Goal: Task Accomplishment & Management: Use online tool/utility

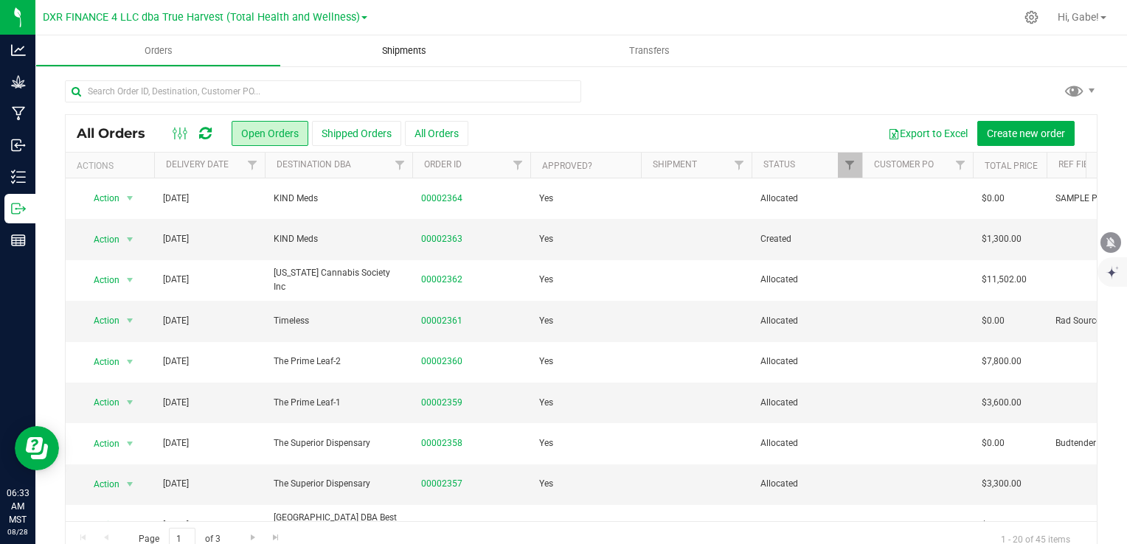
click at [389, 46] on span "Shipments" at bounding box center [404, 50] width 84 height 13
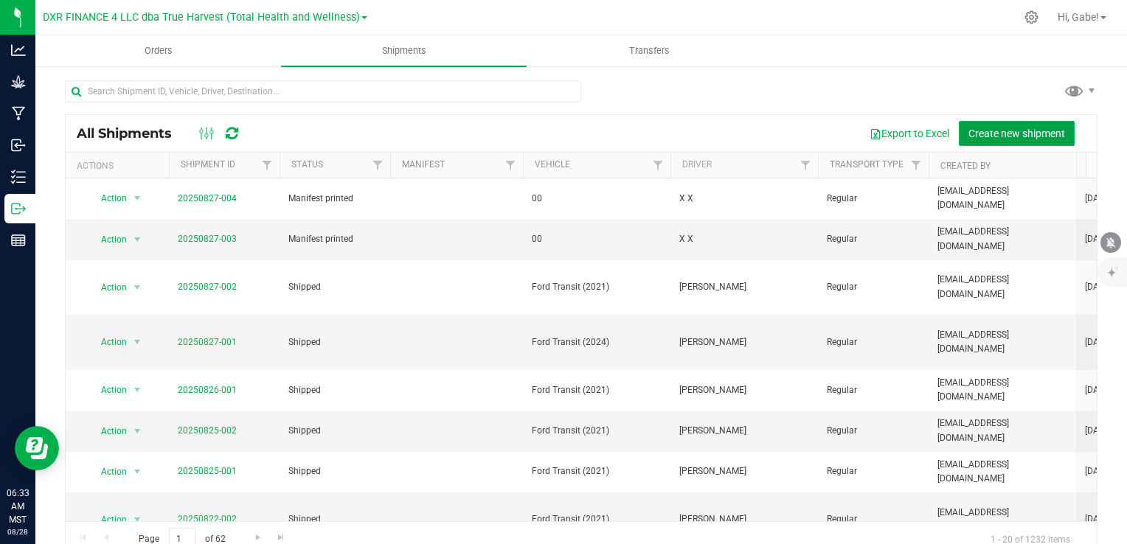
click at [1043, 134] on span "Create new shipment" at bounding box center [1016, 134] width 97 height 12
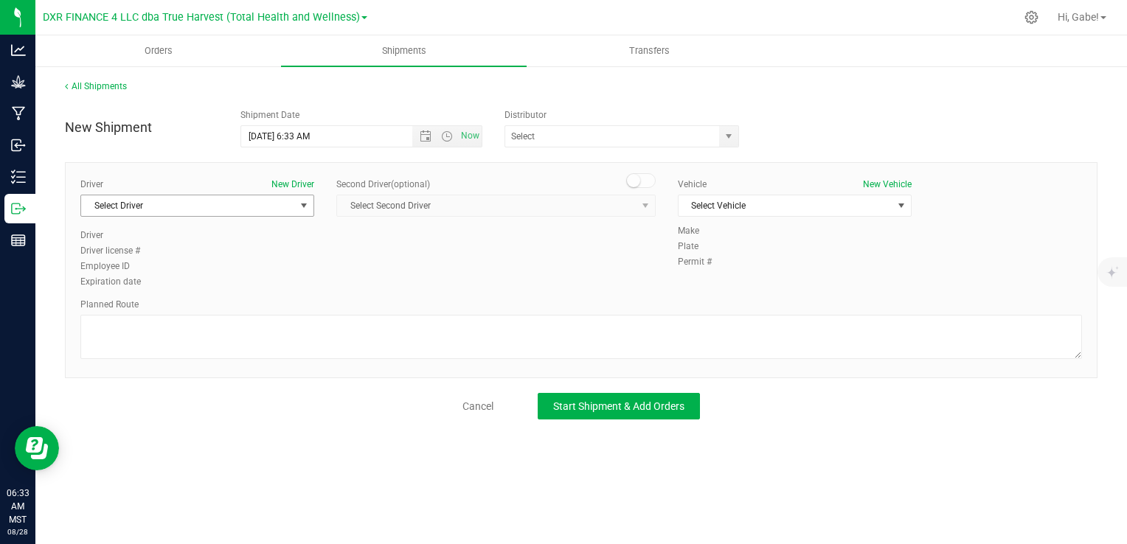
click at [192, 203] on span "Select Driver" at bounding box center [188, 205] width 214 height 21
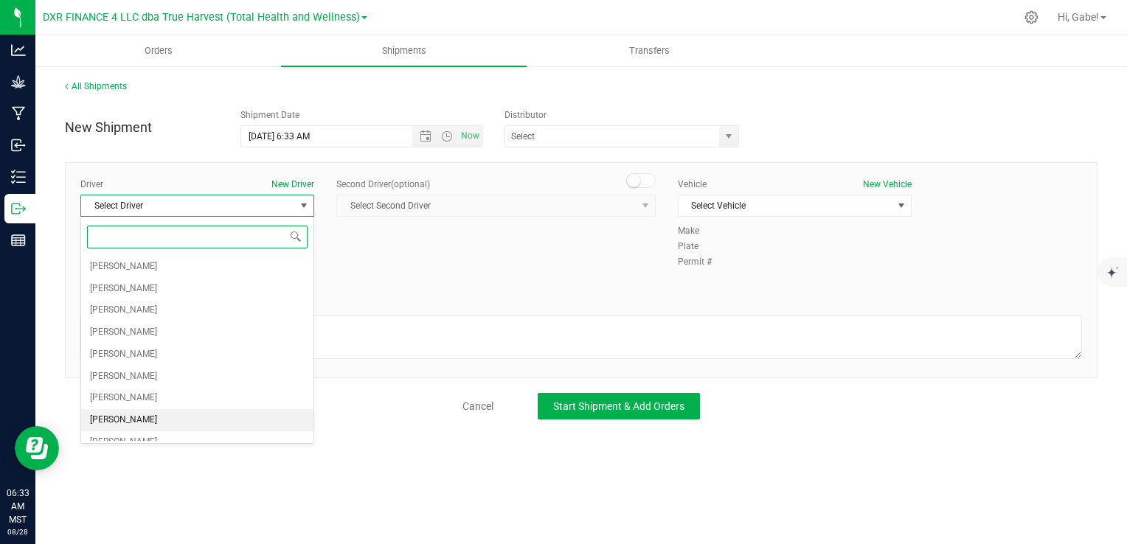
click at [150, 416] on li "[PERSON_NAME]" at bounding box center [197, 420] width 232 height 22
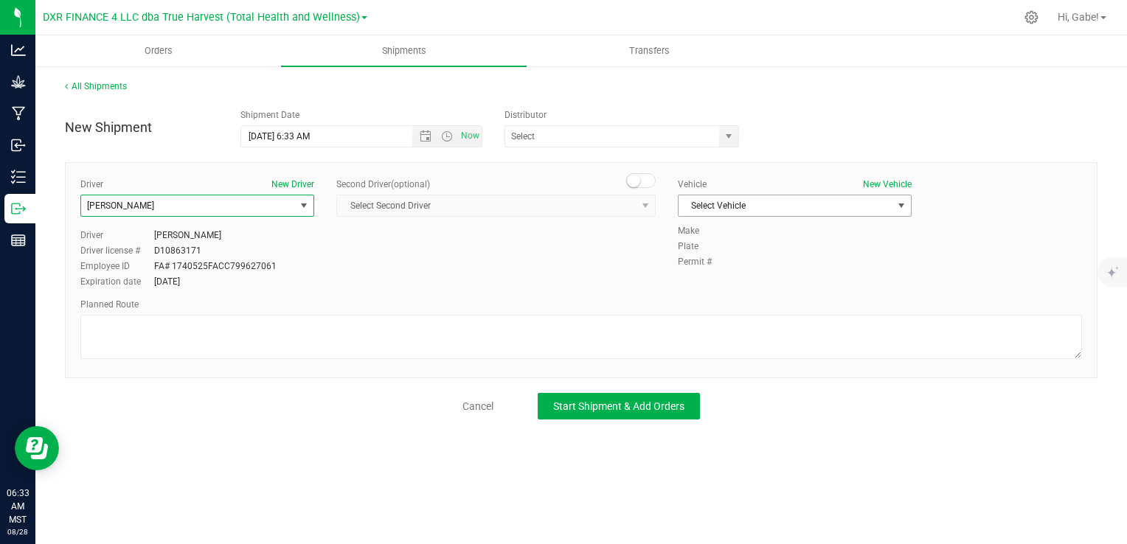
click at [829, 200] on span "Select Vehicle" at bounding box center [785, 205] width 214 height 21
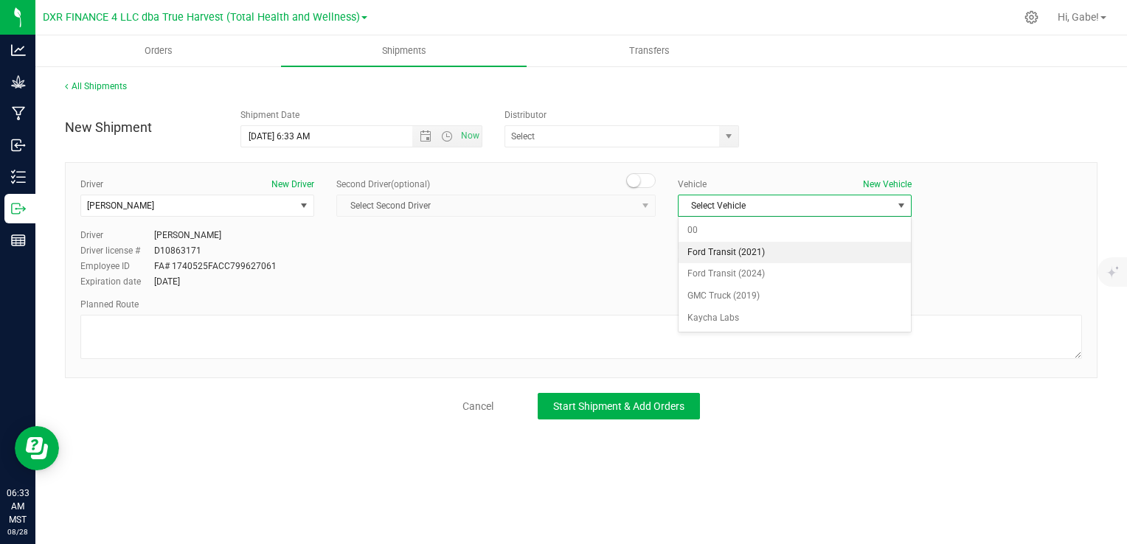
click at [708, 257] on li "Ford Transit (2021)" at bounding box center [794, 253] width 232 height 22
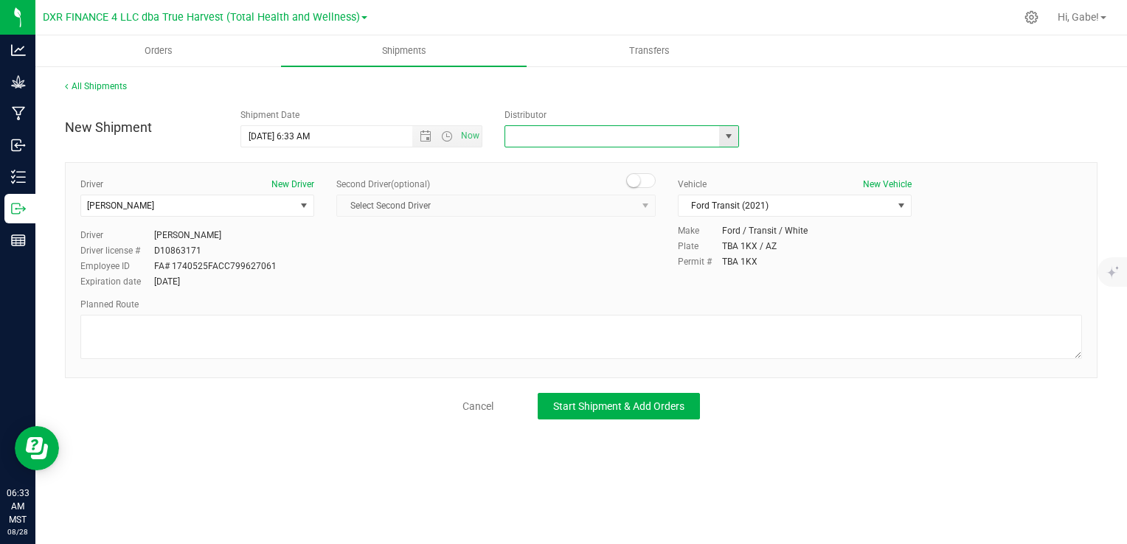
click at [633, 144] on input "text" at bounding box center [609, 136] width 208 height 21
click at [720, 138] on span "select" at bounding box center [728, 136] width 18 height 21
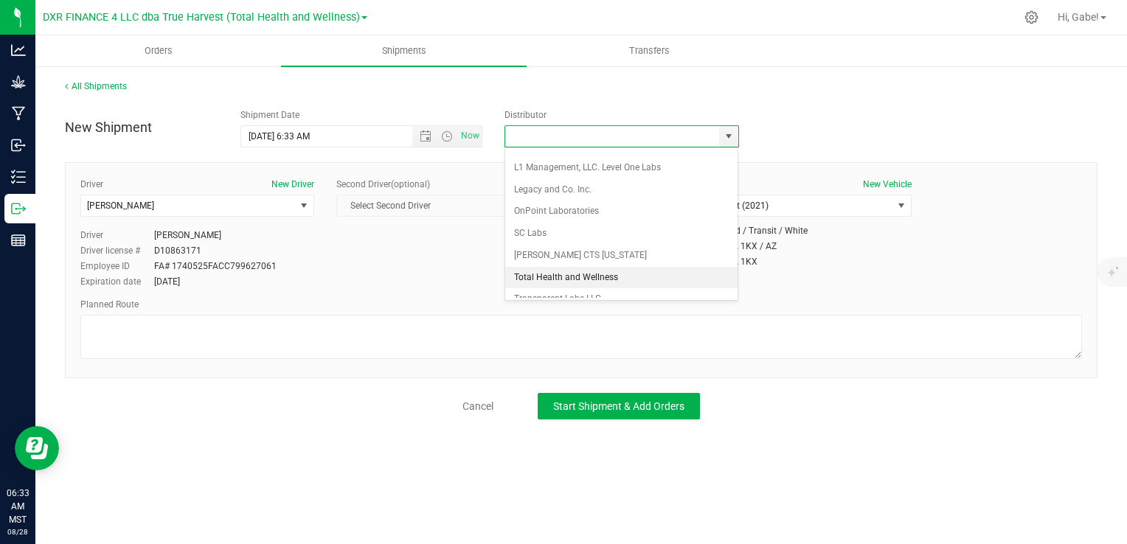
scroll to position [133, 0]
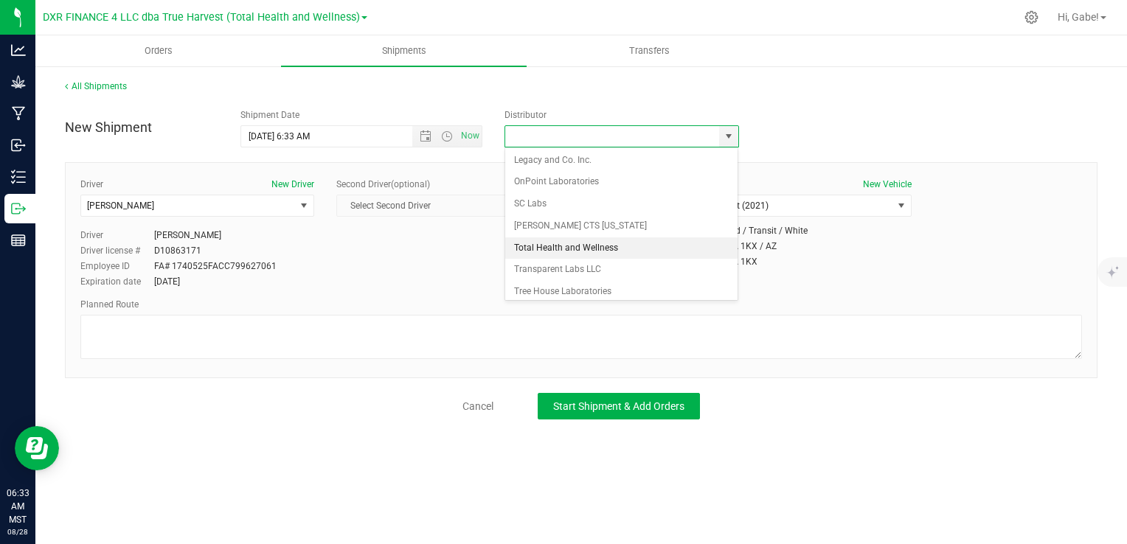
click at [591, 249] on li "Total Health and Wellness" at bounding box center [621, 248] width 233 height 22
type input "Total Health and Wellness"
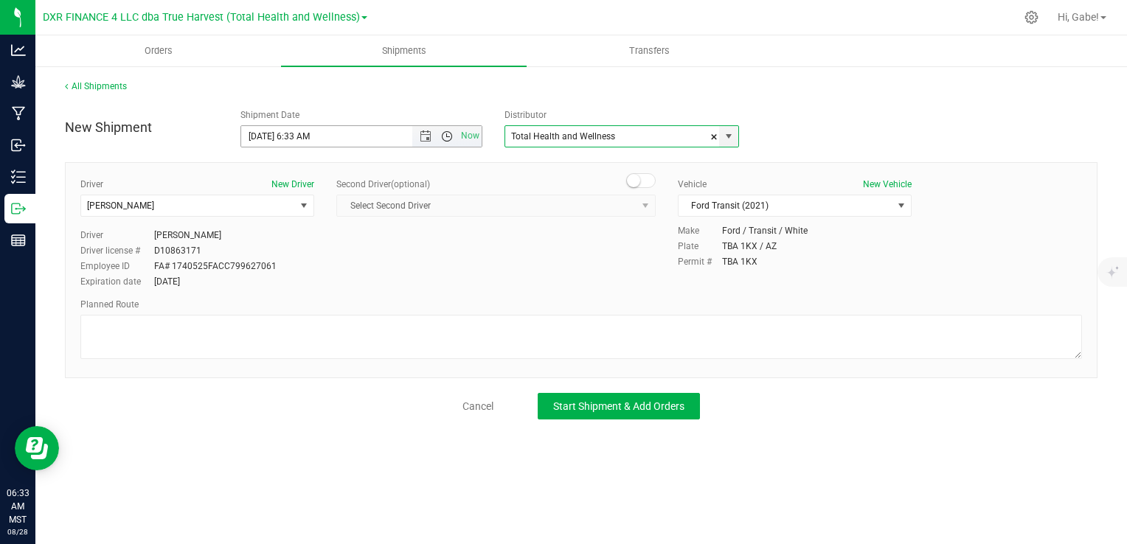
click at [445, 134] on span "Open the time view" at bounding box center [447, 137] width 12 height 12
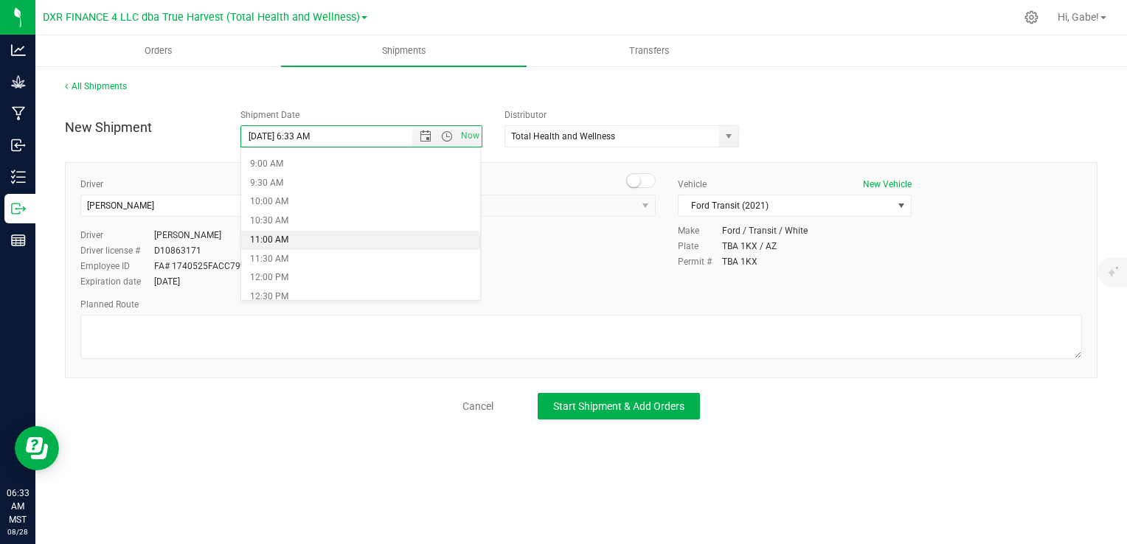
scroll to position [295, 0]
click at [363, 223] on li "9:30 AM" at bounding box center [360, 225] width 239 height 19
type input "[DATE] 9:30 AM"
click at [561, 270] on div "Driver New Driver [PERSON_NAME] Select Driver [PERSON_NAME] [PERSON_NAME] [PERS…" at bounding box center [580, 234] width 1023 height 113
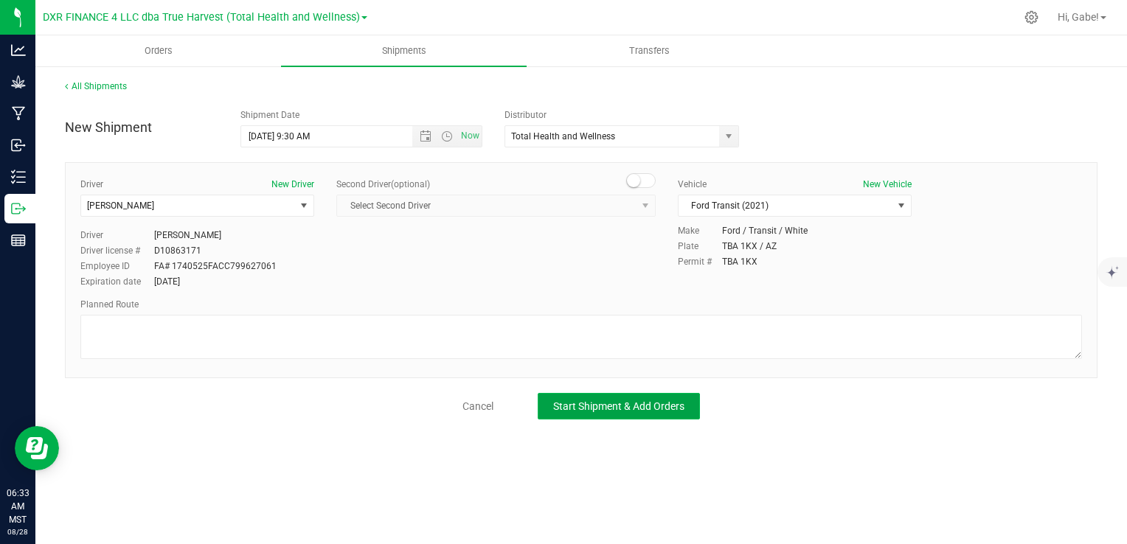
click at [638, 404] on span "Start Shipment & Add Orders" at bounding box center [618, 406] width 131 height 12
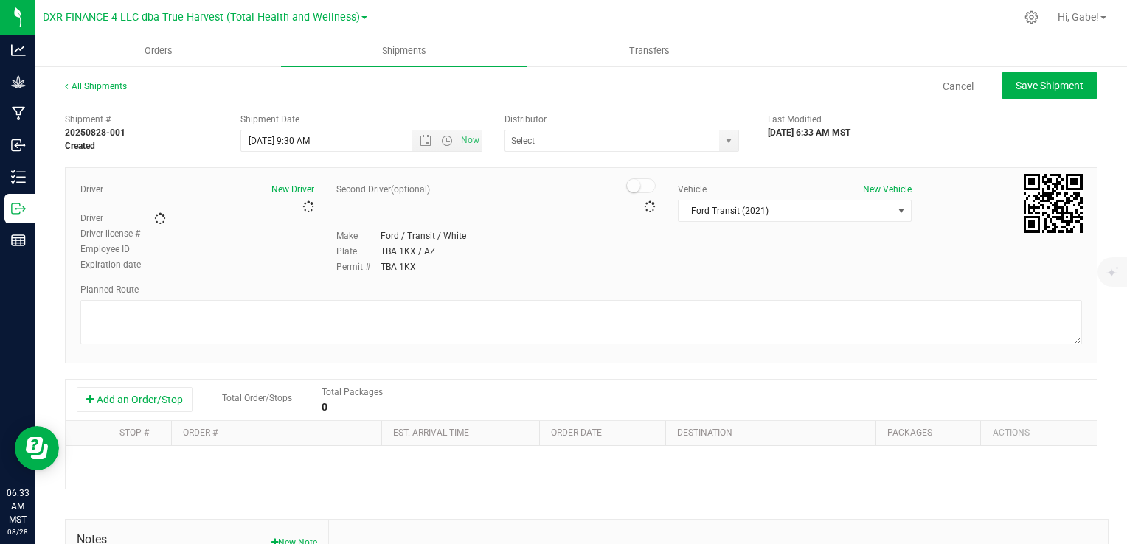
type input "Total Health and Wellness"
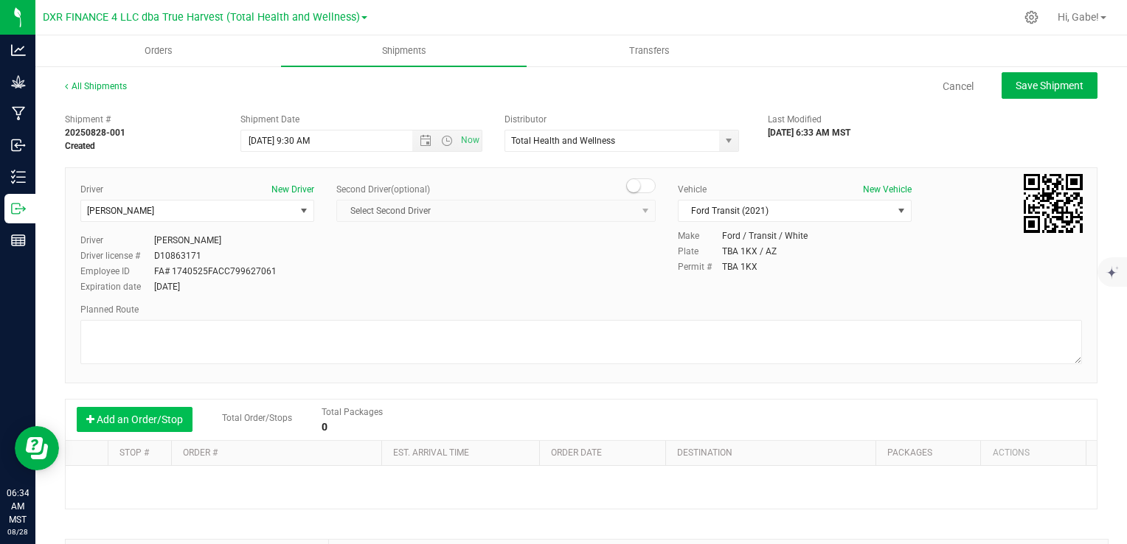
click at [145, 423] on button "Add an Order/Stop" at bounding box center [135, 419] width 116 height 25
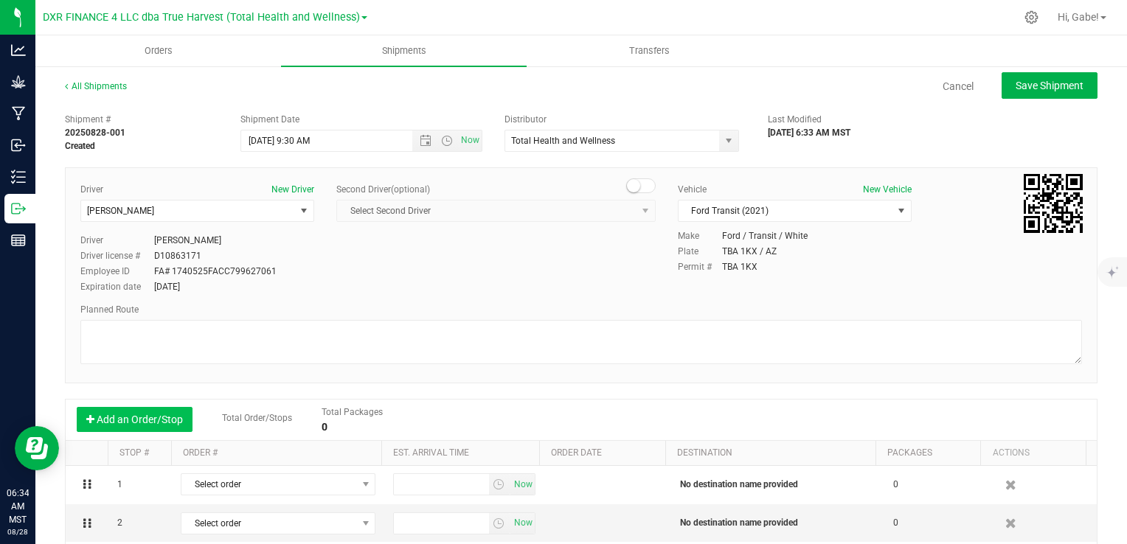
click at [145, 423] on button "Add an Order/Stop" at bounding box center [135, 419] width 116 height 25
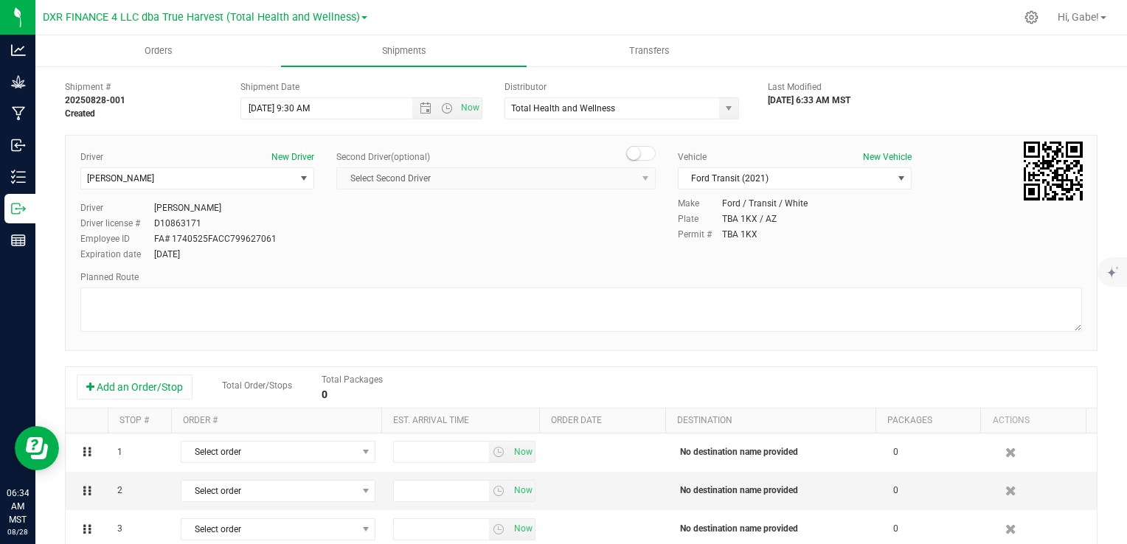
scroll to position [74, 0]
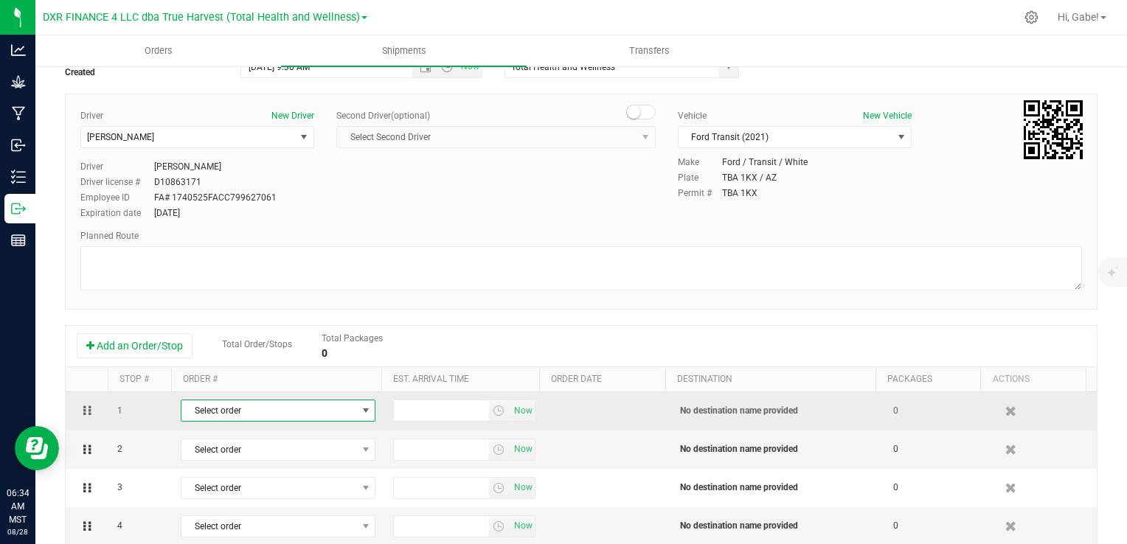
click at [333, 408] on span "Select order" at bounding box center [268, 410] width 175 height 21
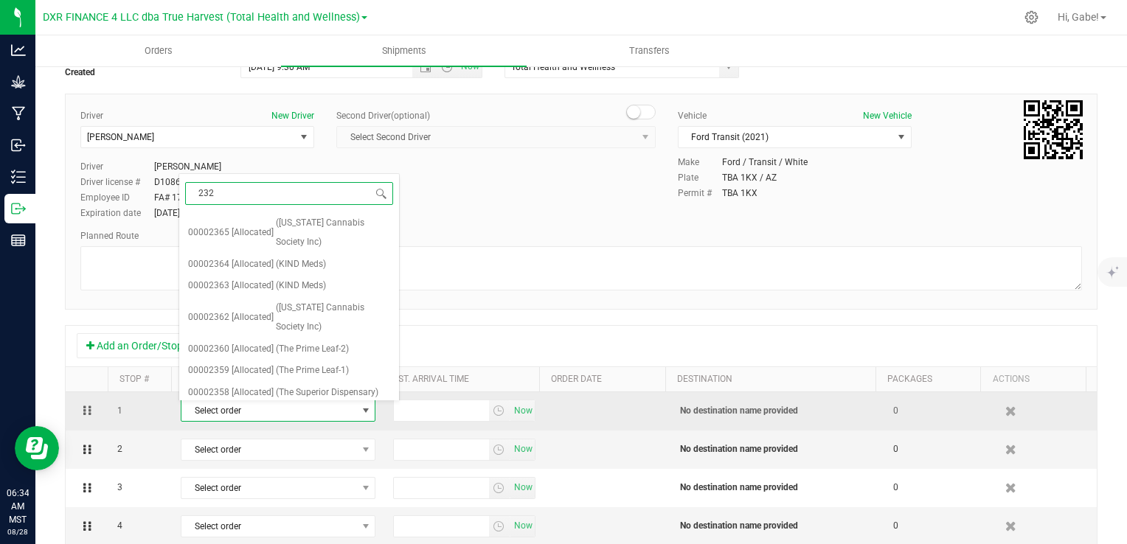
type input "2323"
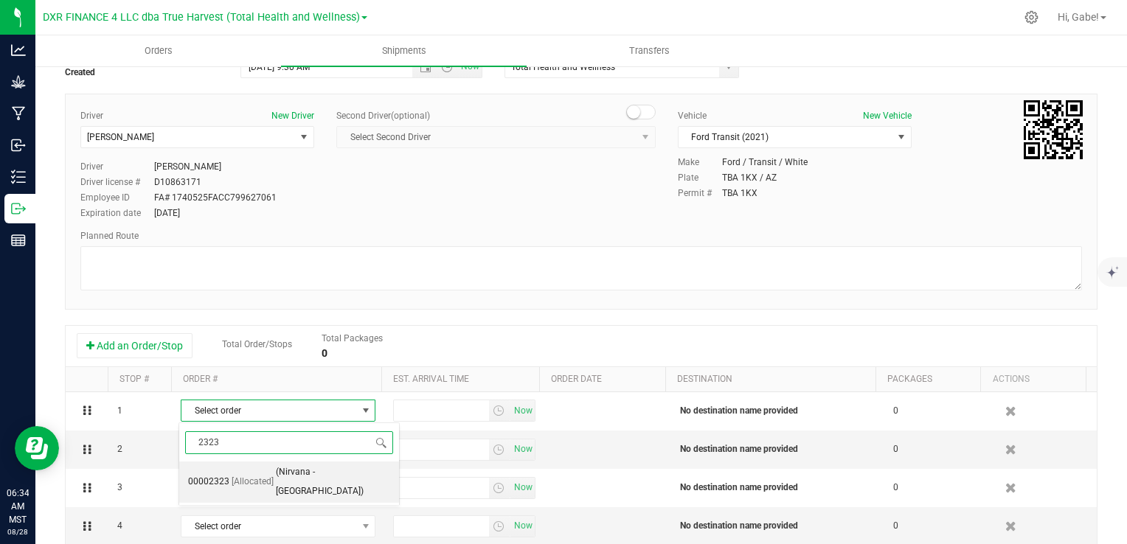
click at [310, 472] on span "(Nirvana - [GEOGRAPHIC_DATA])" at bounding box center [333, 482] width 114 height 38
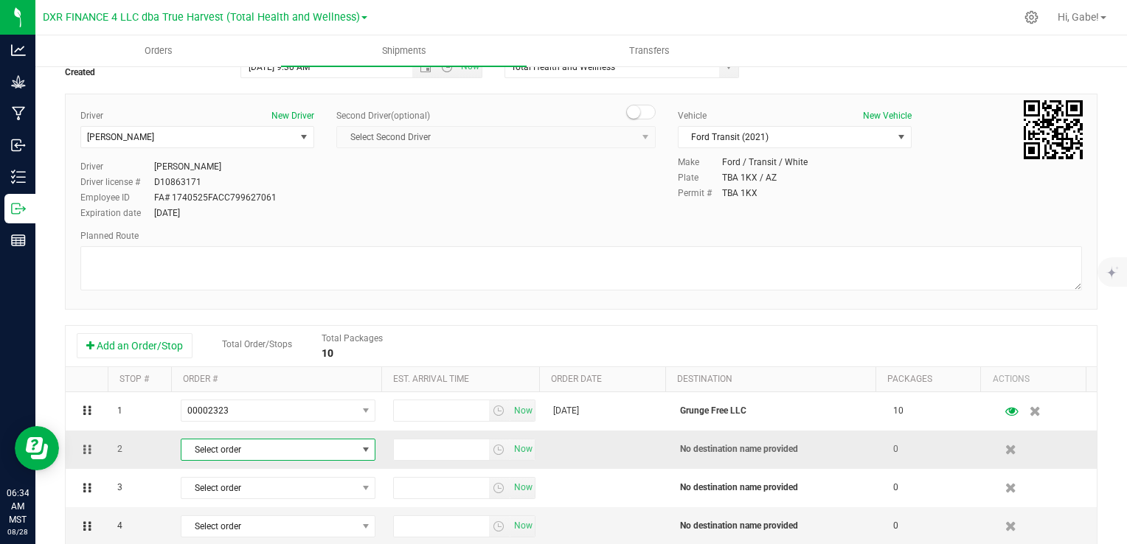
click at [276, 449] on span "Select order" at bounding box center [268, 449] width 175 height 21
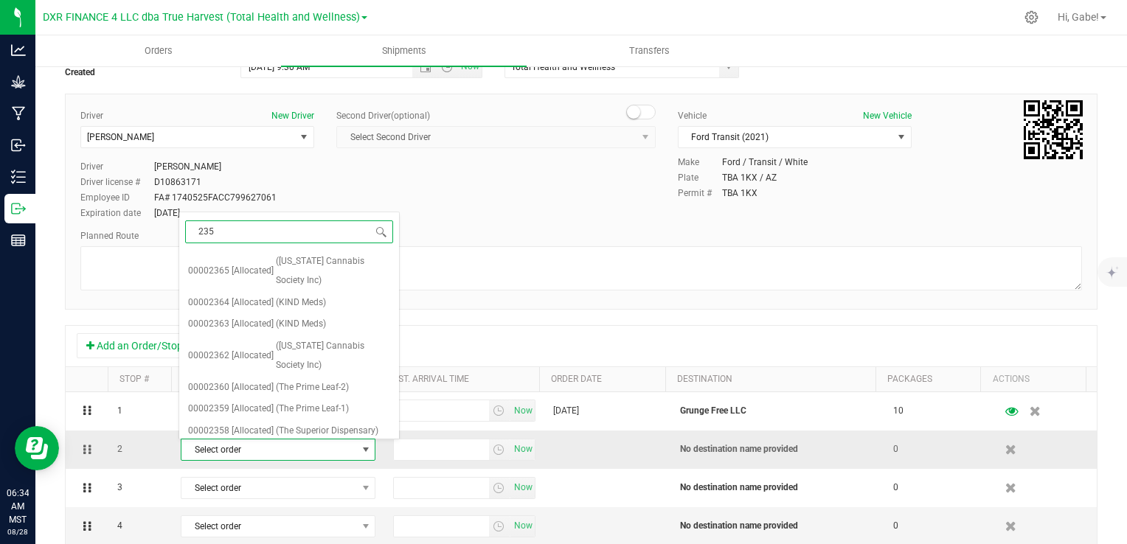
type input "2353"
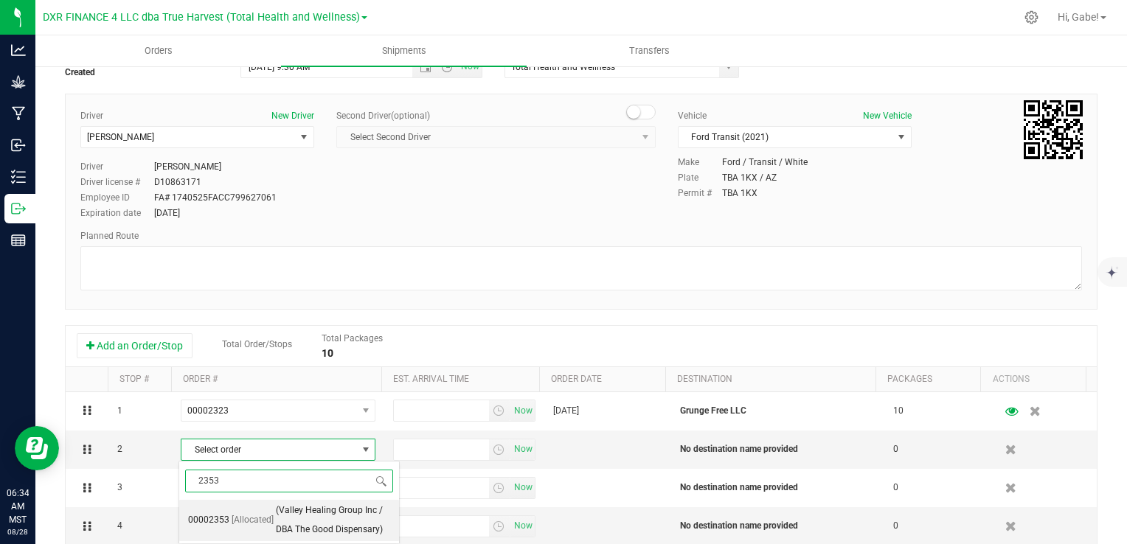
click at [282, 511] on span "(Valley Healing Group Inc / DBA The Good Dispensary)" at bounding box center [333, 520] width 114 height 38
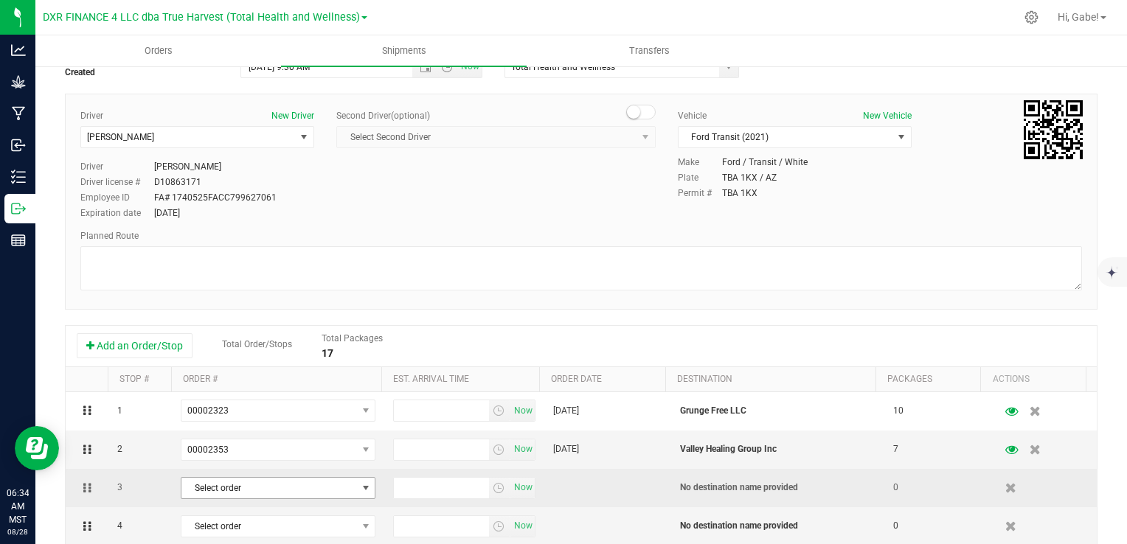
click at [257, 491] on span "Select order" at bounding box center [268, 488] width 175 height 21
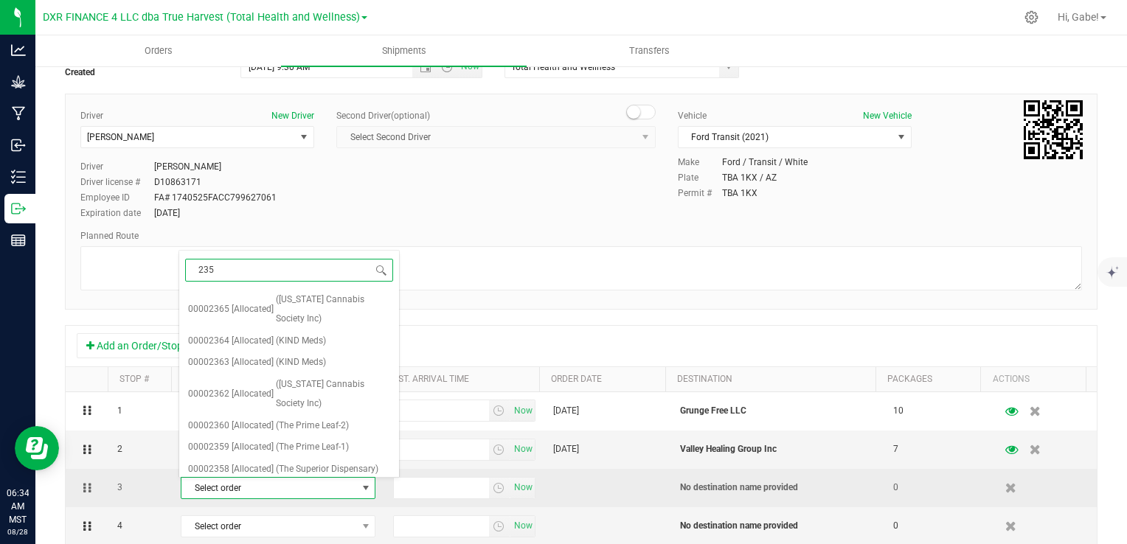
type input "2354"
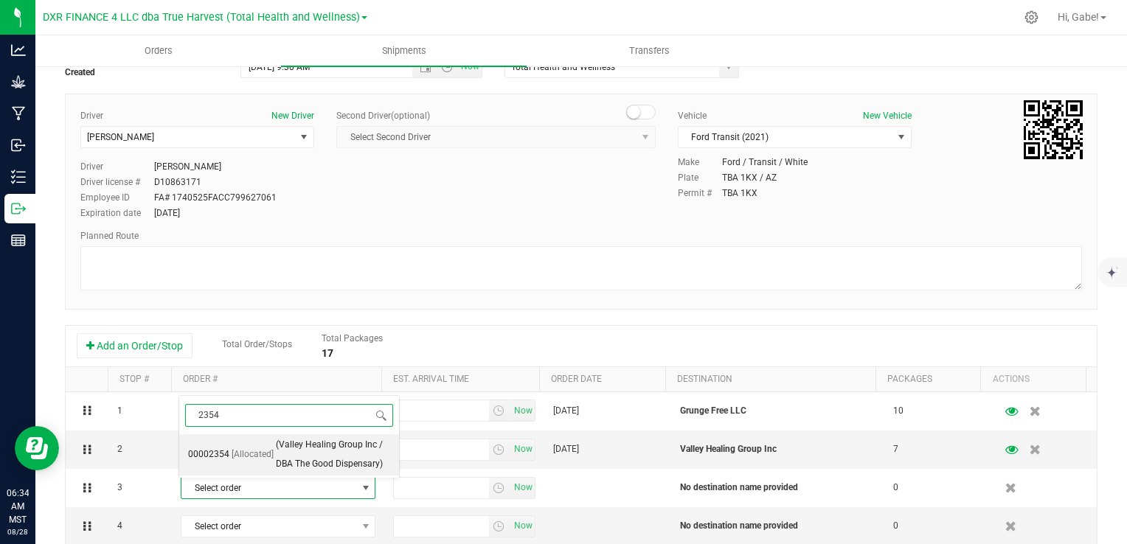
click at [302, 464] on span "(Valley Healing Group Inc / DBA The Good Dispensary)" at bounding box center [333, 455] width 114 height 38
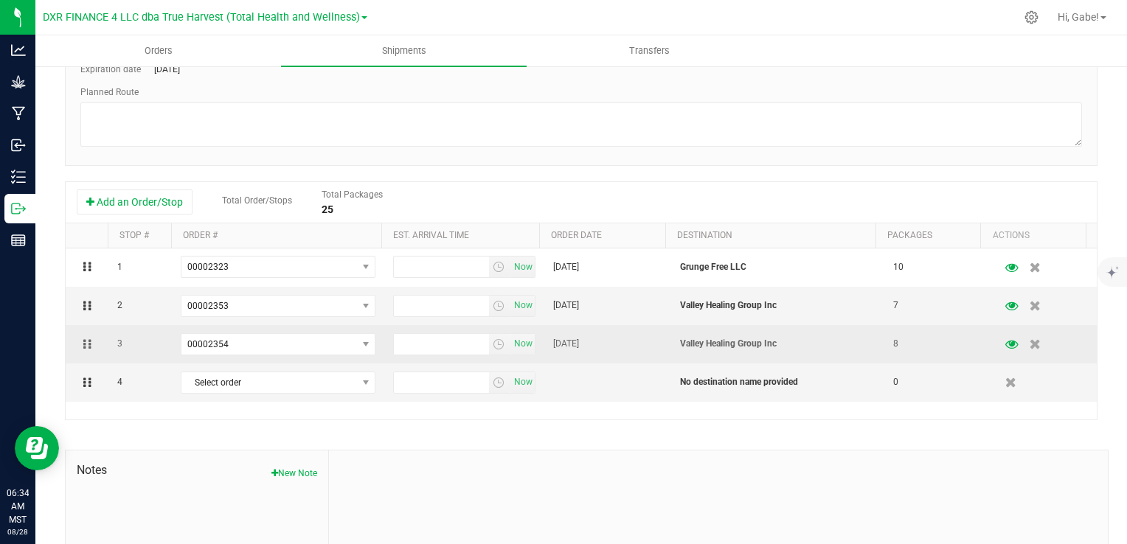
scroll to position [221, 0]
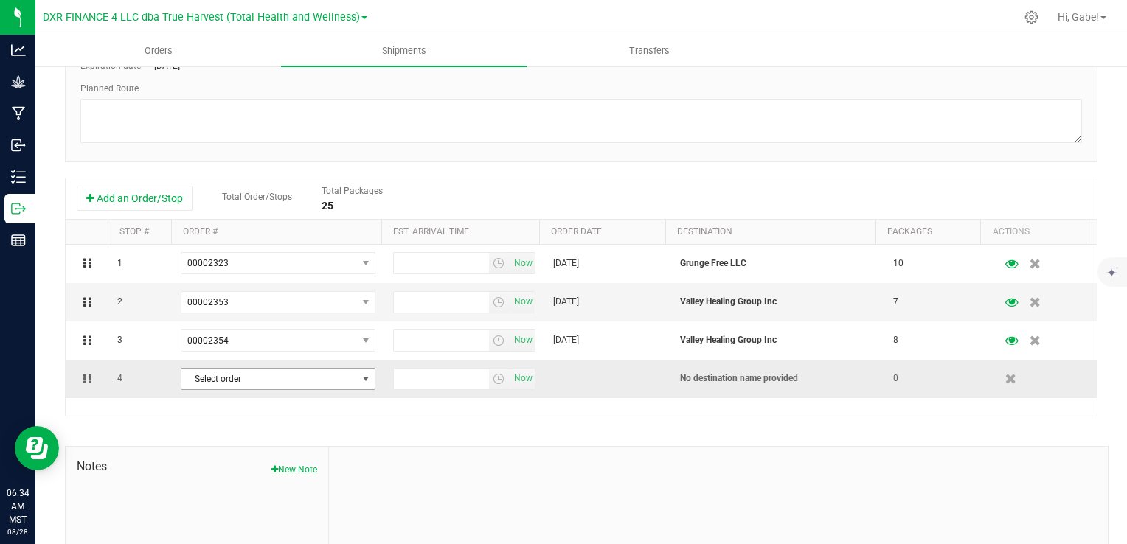
click at [320, 385] on span "Select order" at bounding box center [268, 379] width 175 height 21
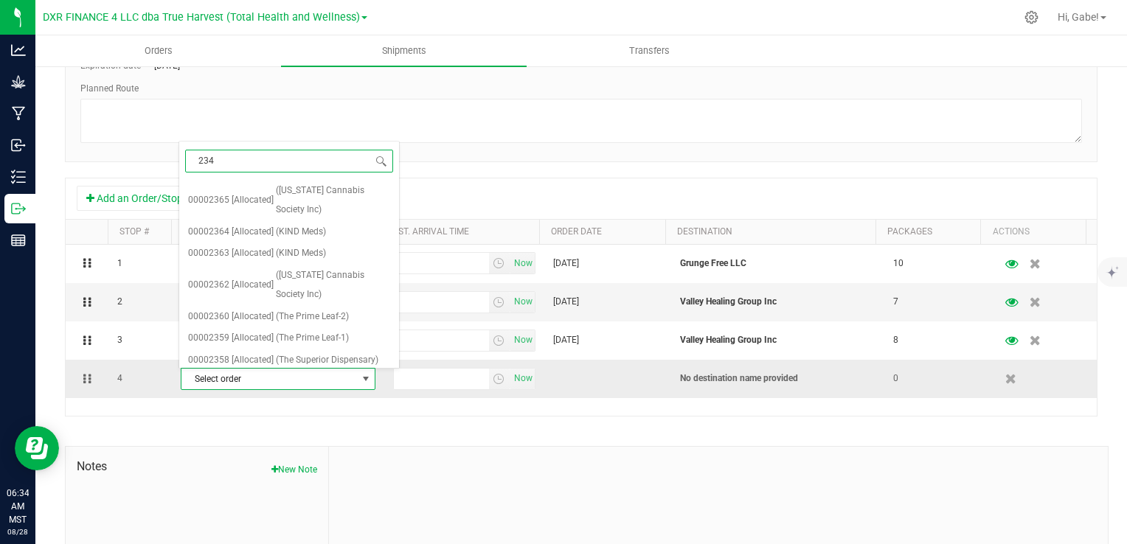
type input "2349"
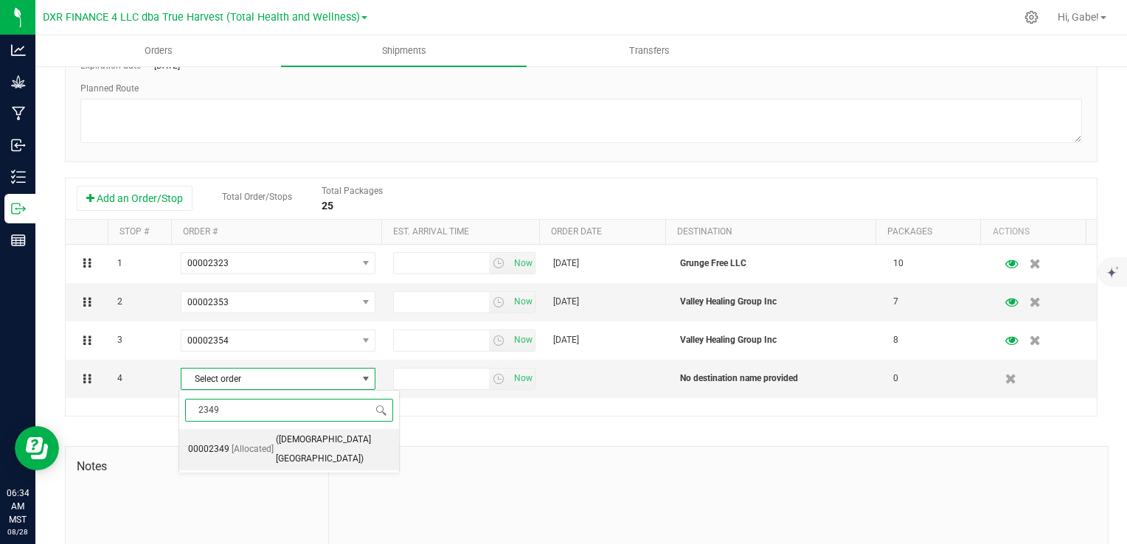
click at [266, 444] on span "[Allocated]" at bounding box center [253, 449] width 42 height 19
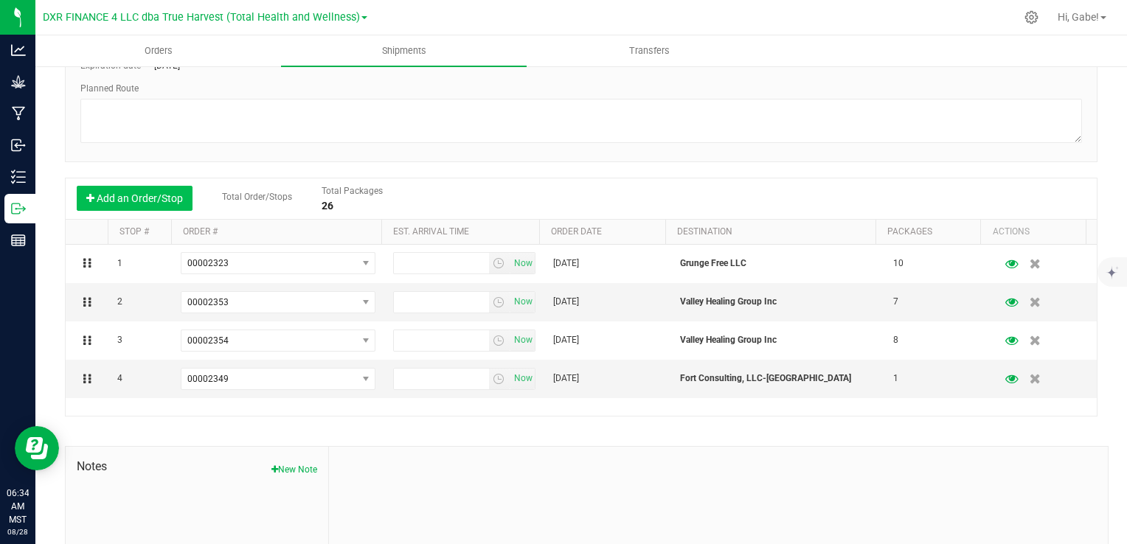
click at [150, 190] on button "Add an Order/Stop" at bounding box center [135, 198] width 116 height 25
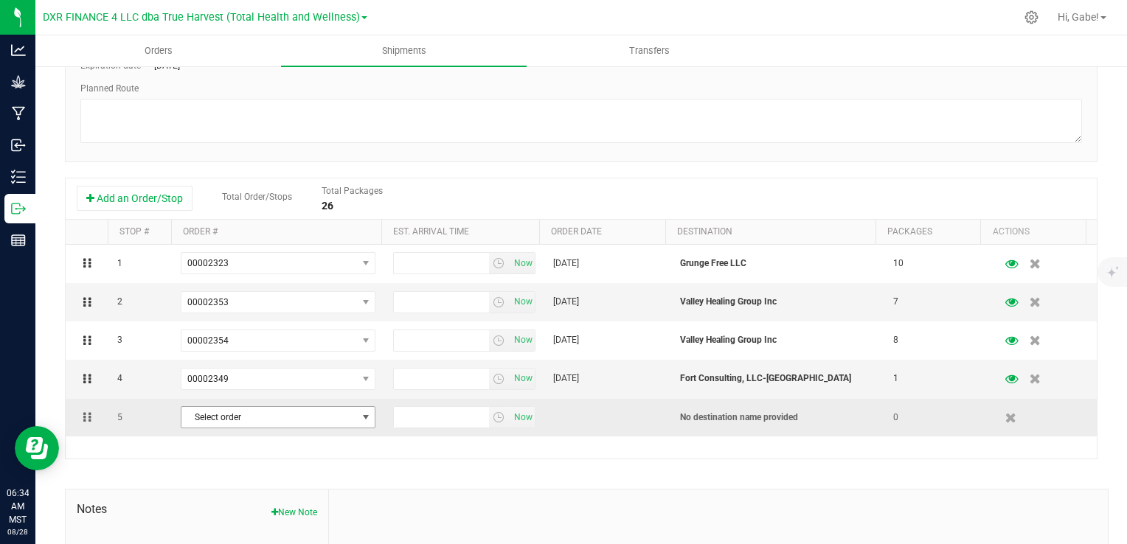
click at [245, 408] on span "Select order" at bounding box center [268, 417] width 175 height 21
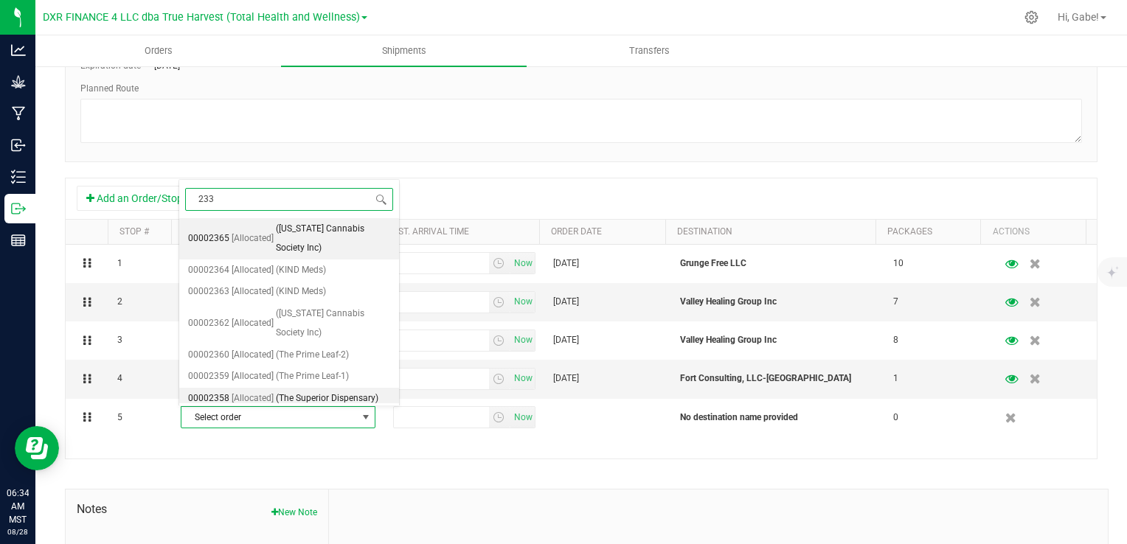
type input "2339"
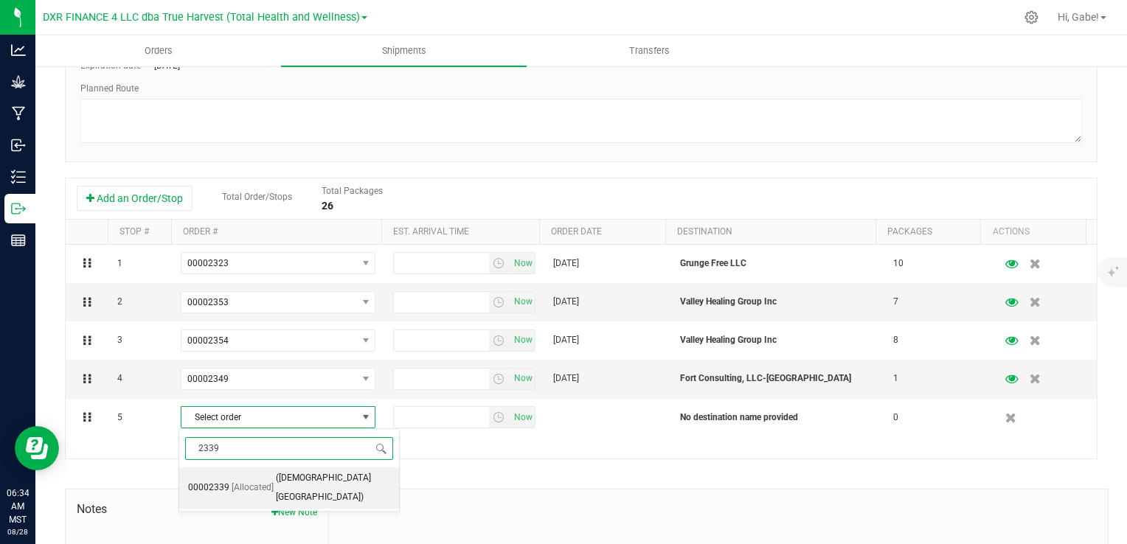
click at [286, 479] on span "([DEMOGRAPHIC_DATA][GEOGRAPHIC_DATA])" at bounding box center [333, 488] width 114 height 38
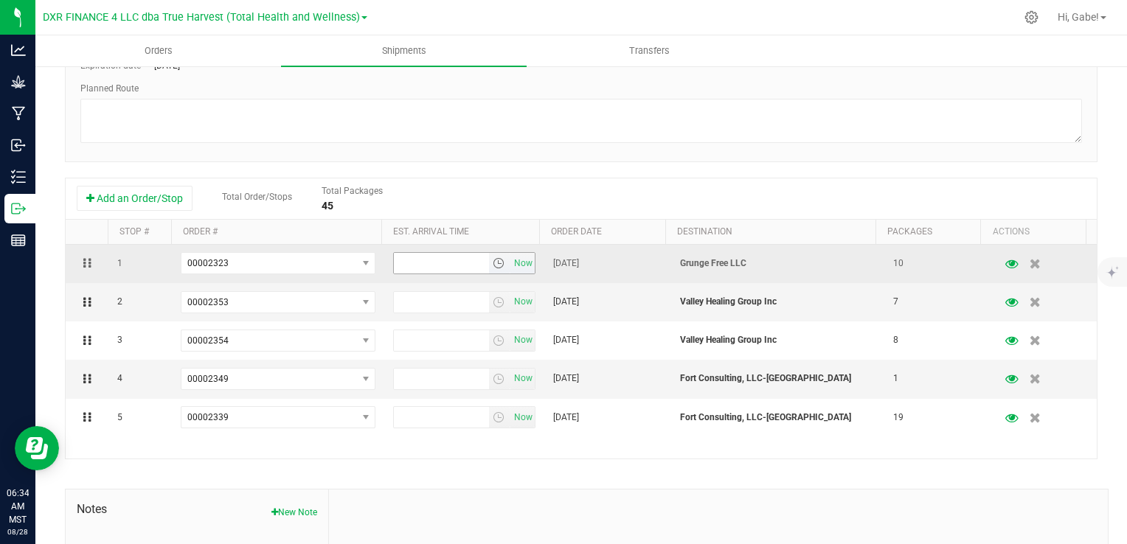
click at [421, 274] on span "Now" at bounding box center [464, 263] width 142 height 22
click at [420, 261] on input "text" at bounding box center [441, 263] width 94 height 21
type input "11:00 AM"
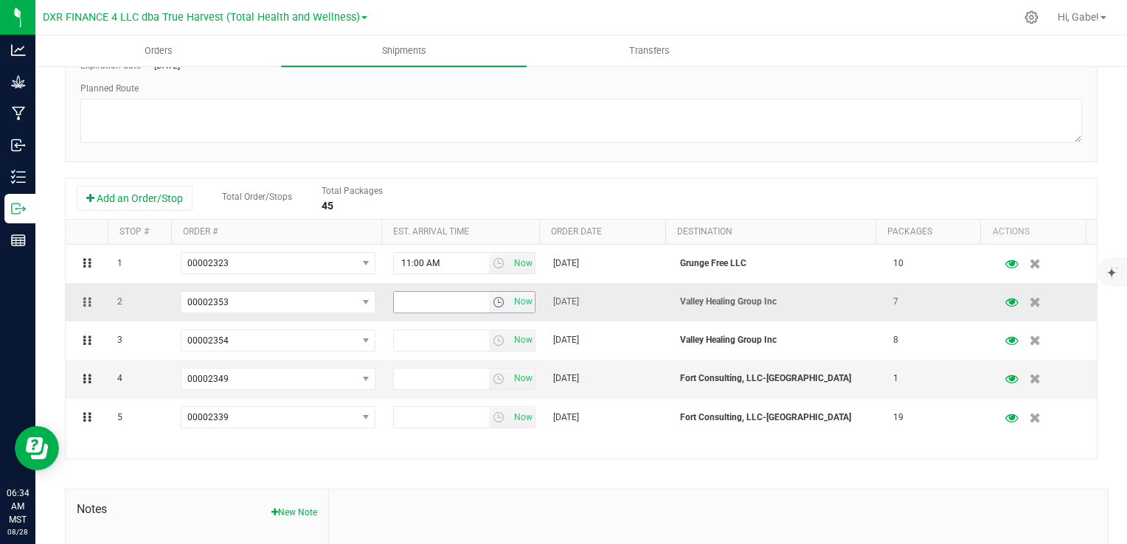
click at [439, 296] on input "text" at bounding box center [441, 302] width 94 height 21
type input "11:00 AM"
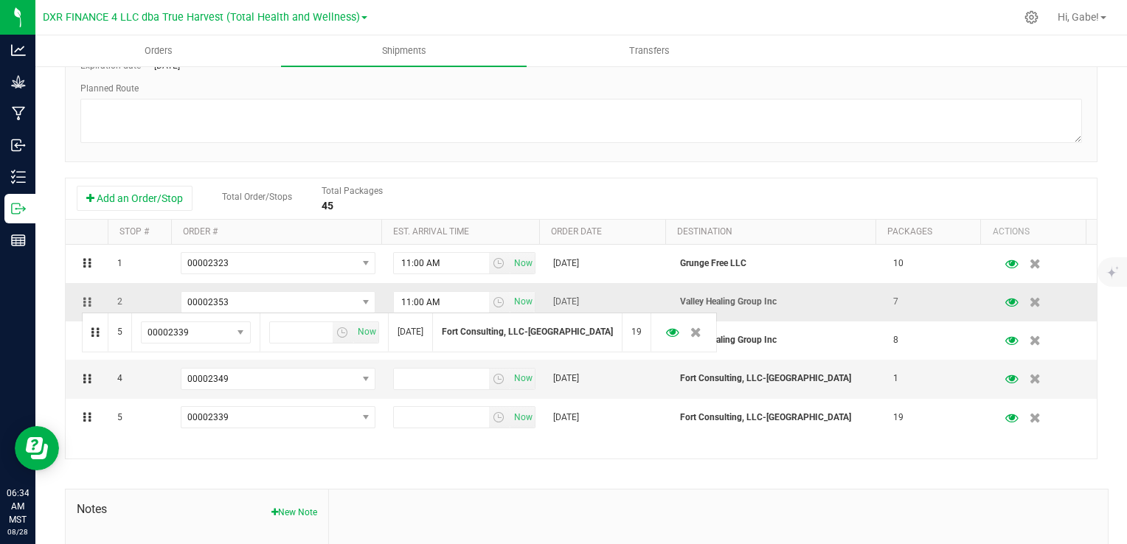
drag, startPoint x: 79, startPoint y: 413, endPoint x: 81, endPoint y: 308, distance: 104.7
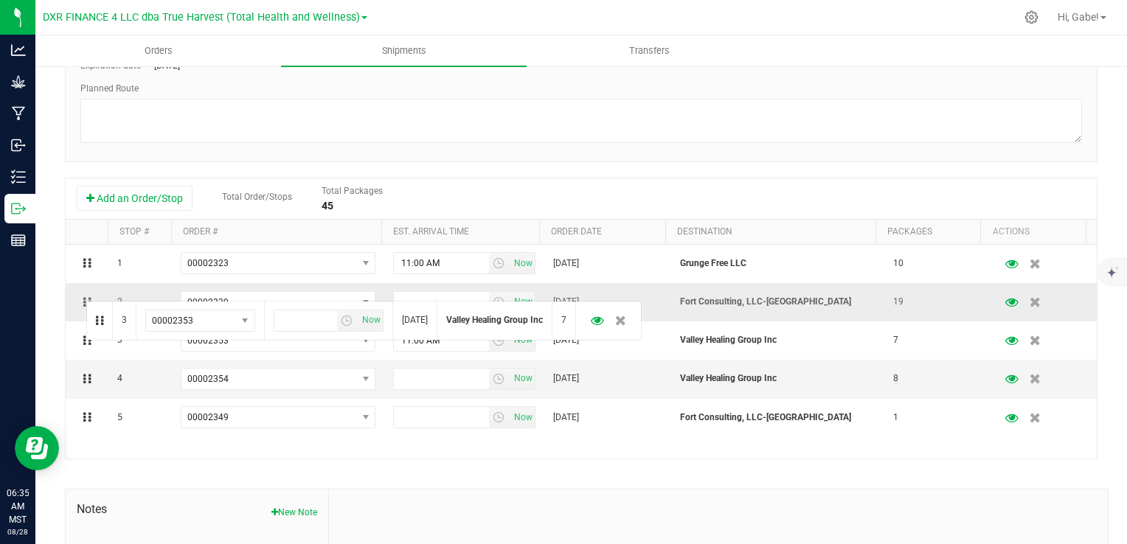
drag, startPoint x: 84, startPoint y: 338, endPoint x: 83, endPoint y: 290, distance: 48.7
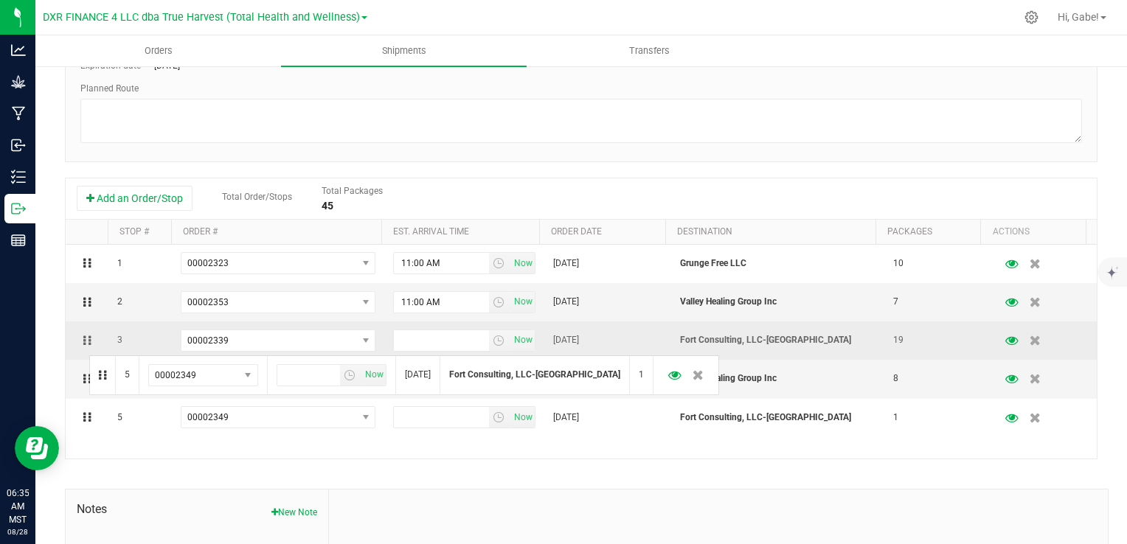
drag, startPoint x: 86, startPoint y: 409, endPoint x: 87, endPoint y: 354, distance: 55.3
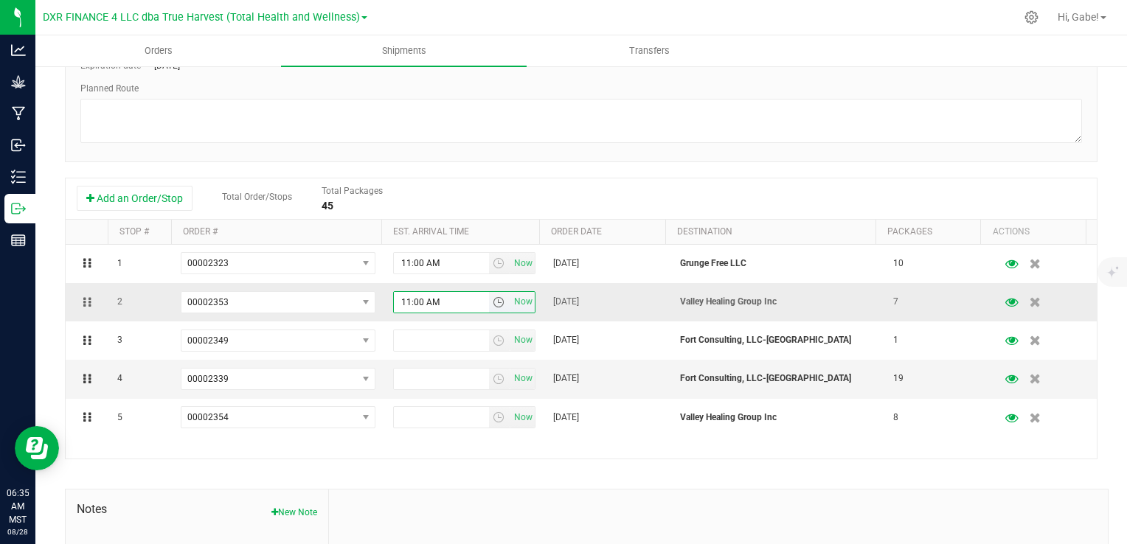
drag, startPoint x: 442, startPoint y: 302, endPoint x: 379, endPoint y: 293, distance: 64.0
click at [384, 293] on td "11:00 AM Now" at bounding box center [463, 302] width 159 height 38
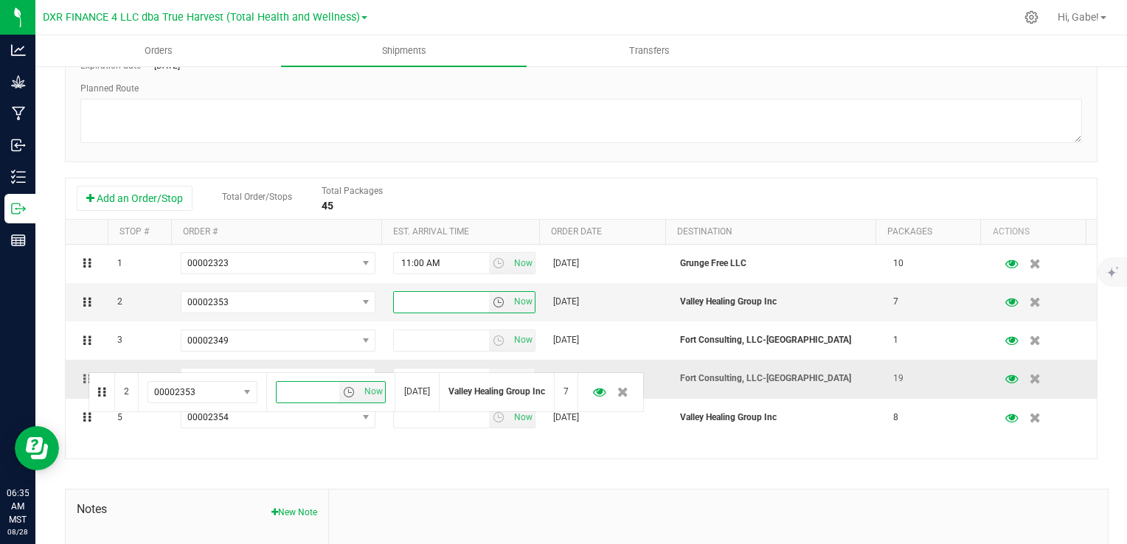
drag, startPoint x: 81, startPoint y: 301, endPoint x: 86, endPoint y: 371, distance: 70.2
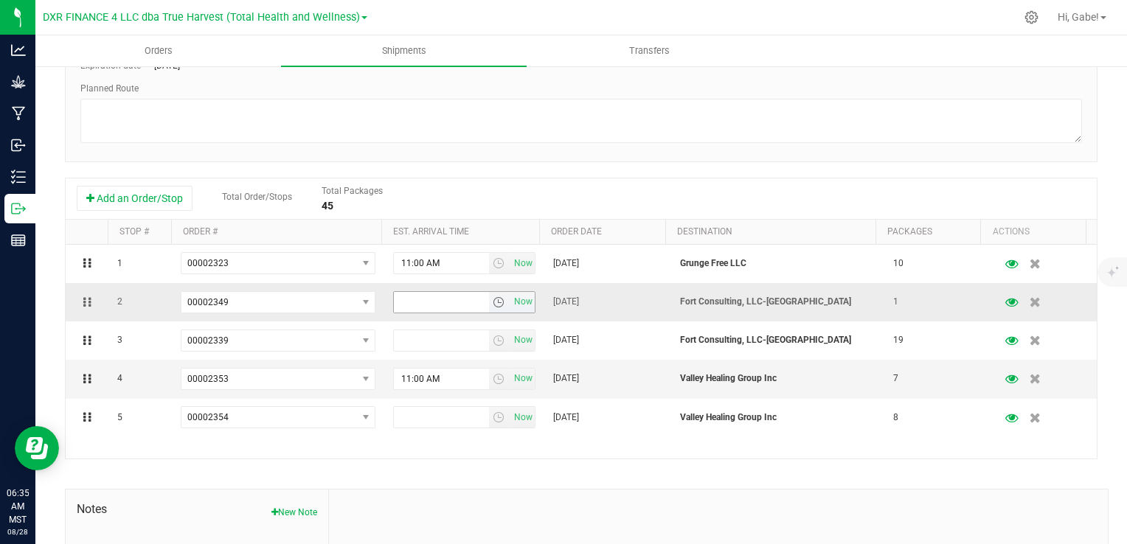
click at [408, 305] on input "text" at bounding box center [441, 302] width 94 height 21
type input "1:30 AM"
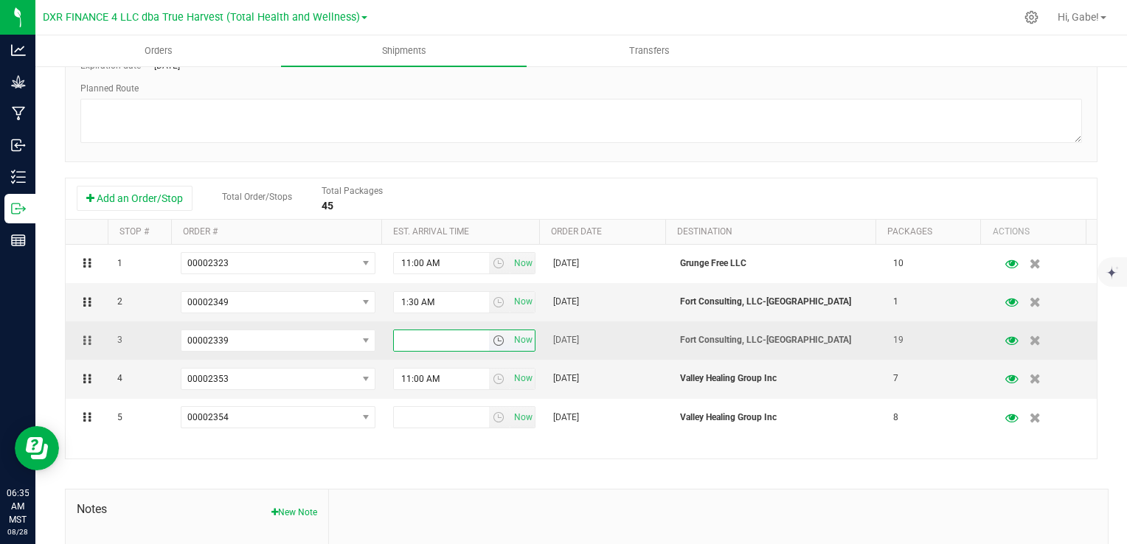
click at [442, 332] on input "text" at bounding box center [441, 340] width 94 height 21
type input "1:30 AM"
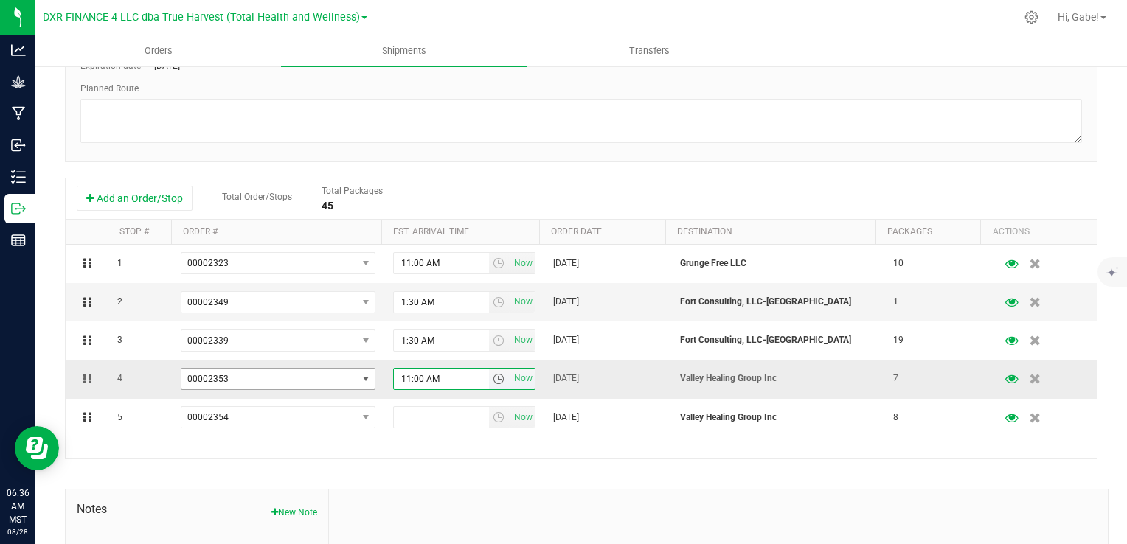
drag, startPoint x: 450, startPoint y: 380, endPoint x: 356, endPoint y: 373, distance: 94.6
click at [330, 374] on tr "4 00002353 00002365 00002364 00002363 00002362 00002360 00002359 00002358 00002…" at bounding box center [581, 379] width 1031 height 38
type input "2:30 PM"
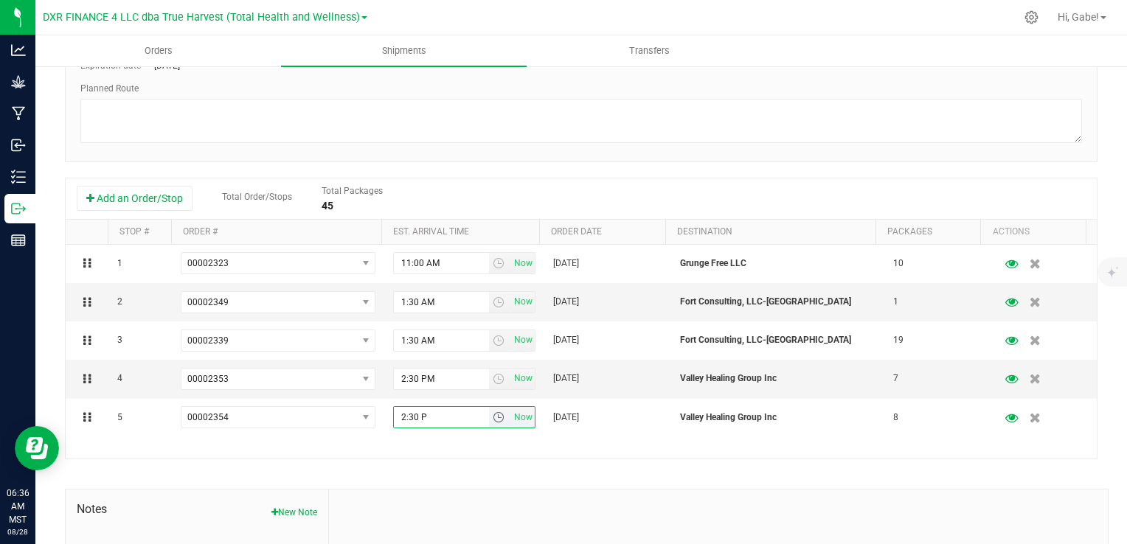
type input "2:30 PM"
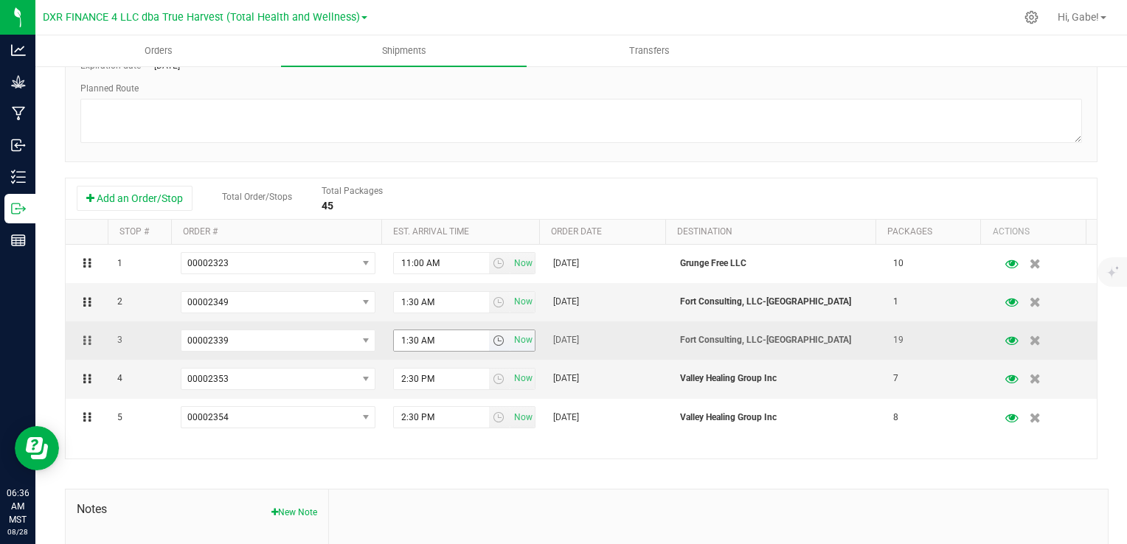
click at [442, 343] on input "1:30 AM" at bounding box center [441, 340] width 94 height 21
type input "1:30 PM"
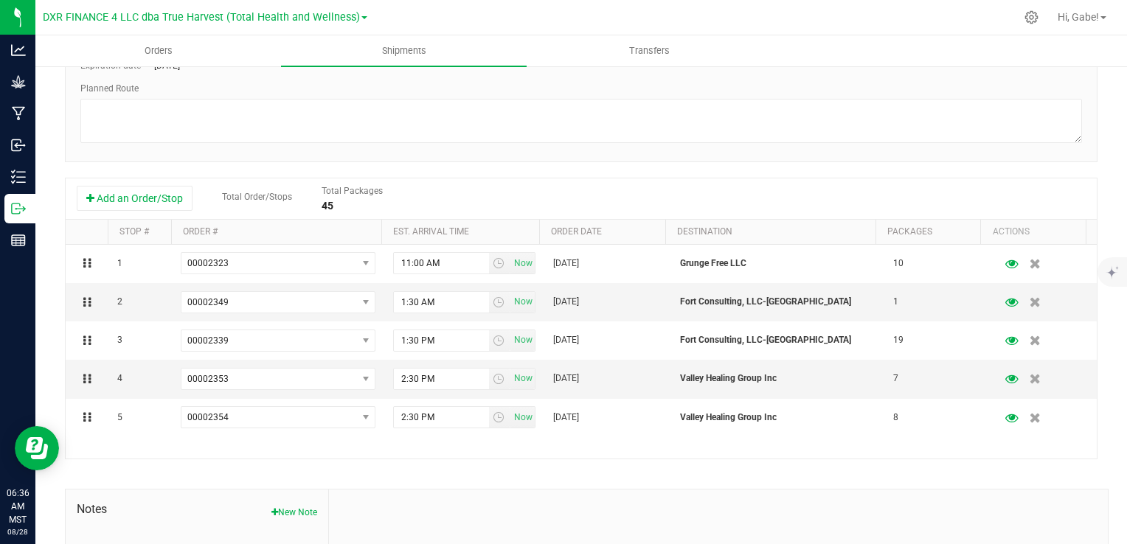
click at [566, 483] on div "Shipment # 20250828-001 Created Shipment Date [DATE] 9:30 AM Now Distributor To…" at bounding box center [581, 286] width 1032 height 803
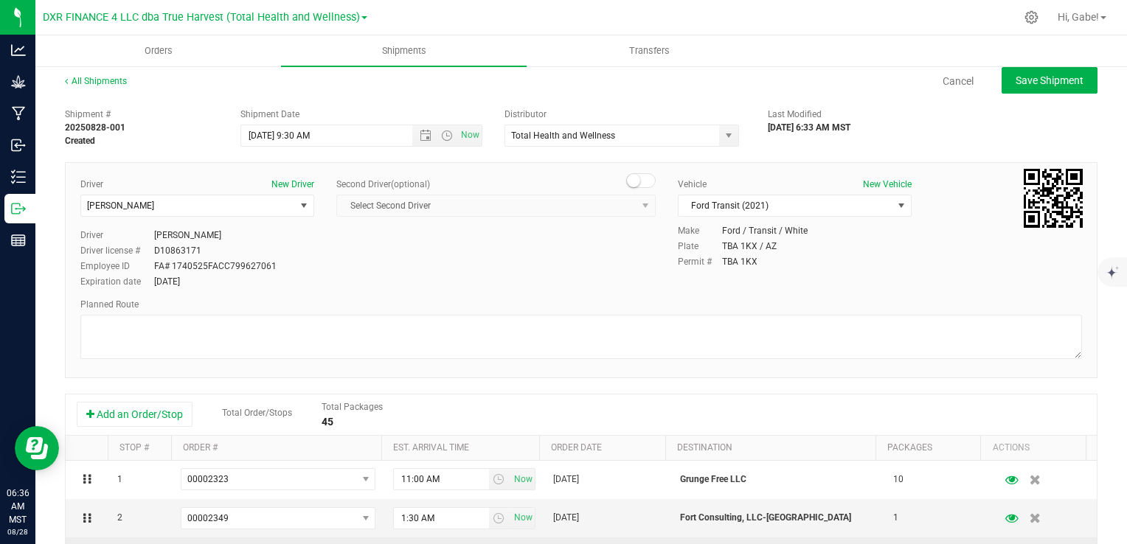
scroll to position [0, 0]
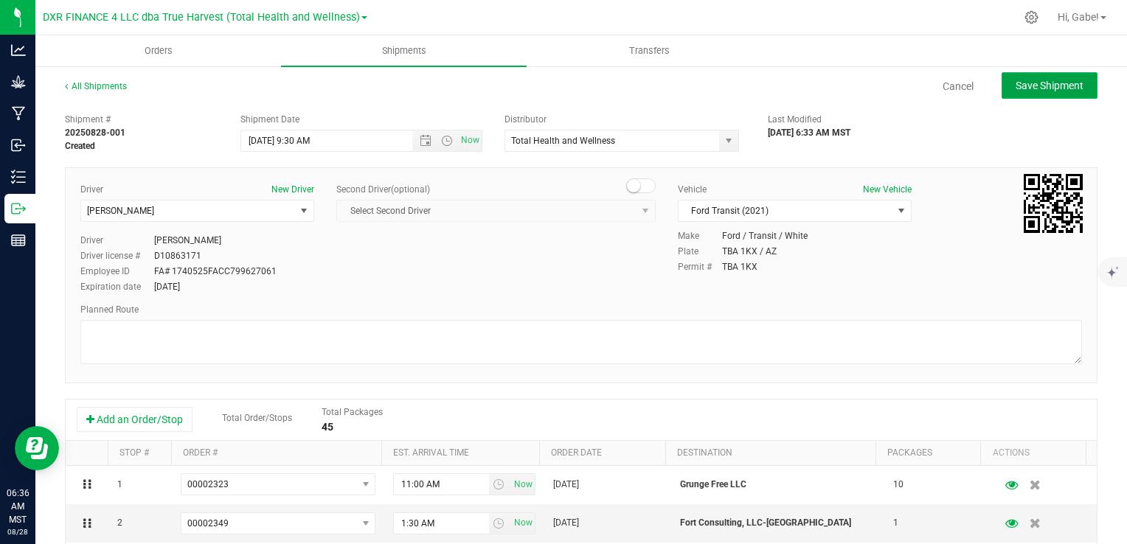
click at [1048, 86] on span "Save Shipment" at bounding box center [1049, 86] width 68 height 12
type input "[DATE] 4:30 PM"
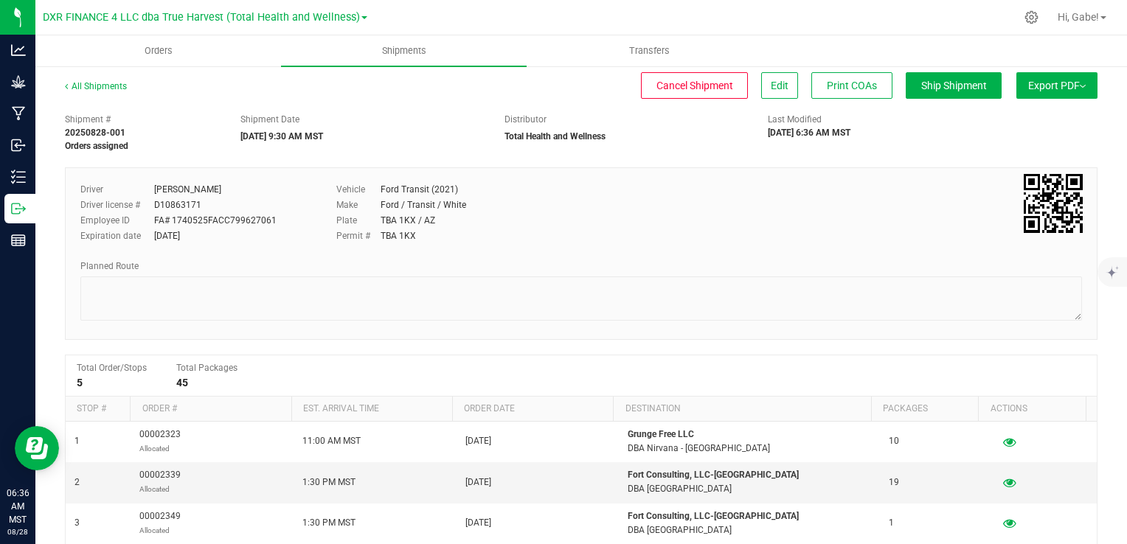
click at [1068, 88] on span "Export PDF" at bounding box center [1057, 86] width 58 height 12
click at [1021, 116] on span "Manifest by Package ID" at bounding box center [1035, 118] width 94 height 10
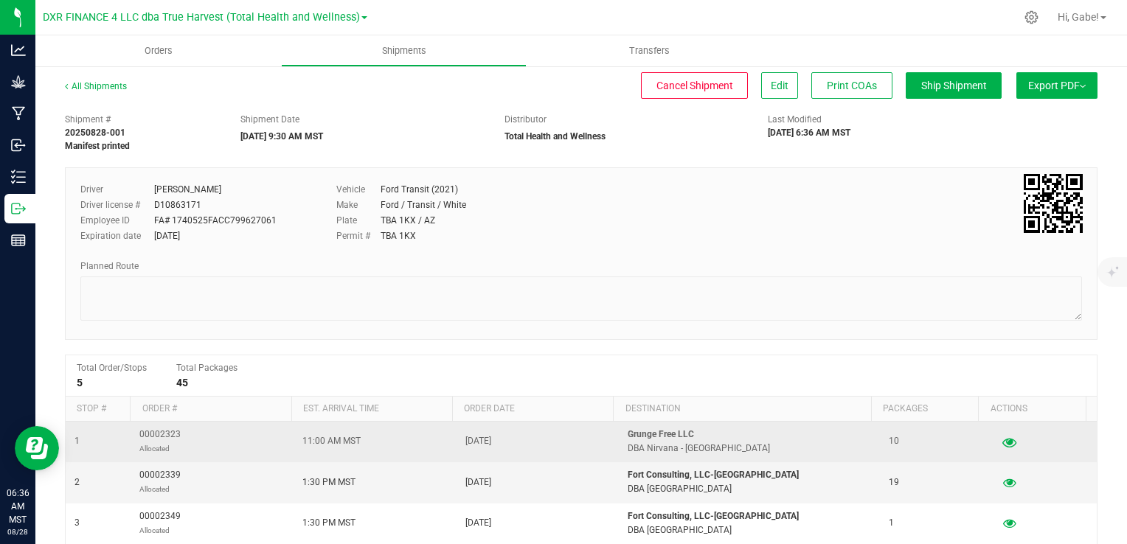
click at [1002, 444] on icon "button" at bounding box center [1009, 441] width 14 height 10
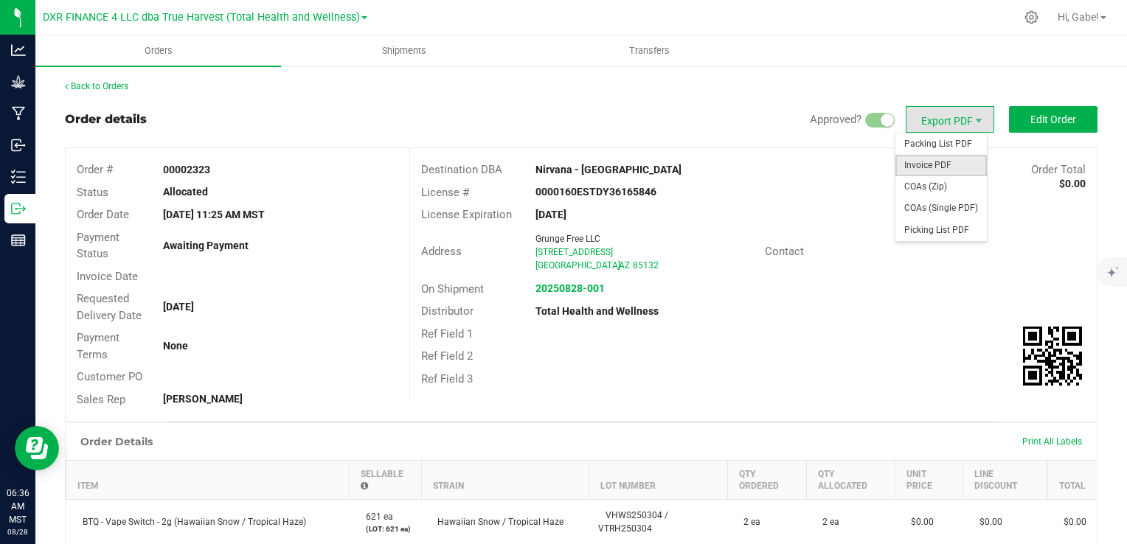
click at [940, 159] on span "Invoice PDF" at bounding box center [940, 165] width 91 height 21
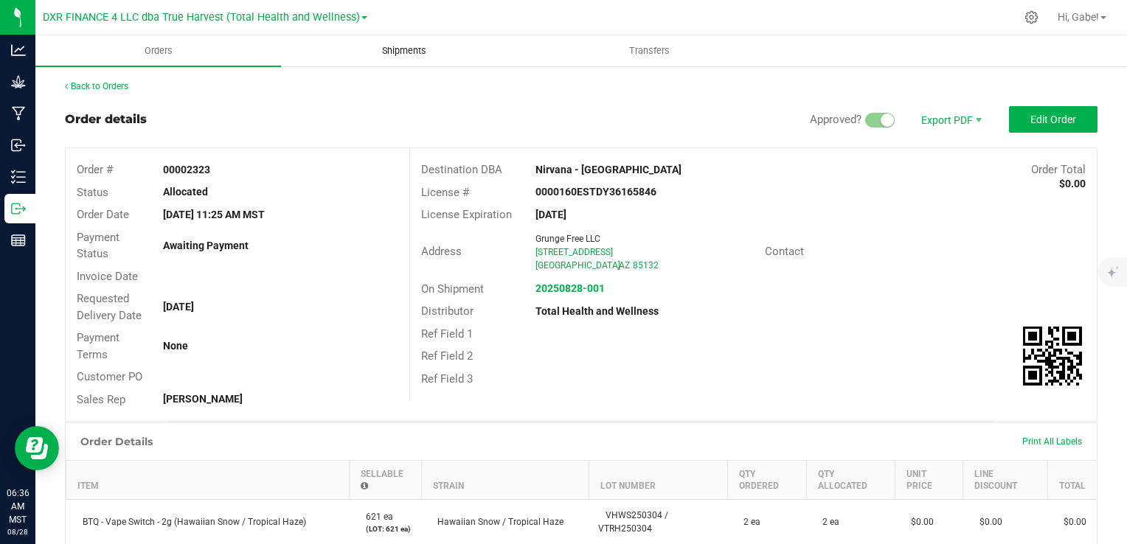
click at [403, 45] on span "Shipments" at bounding box center [404, 50] width 84 height 13
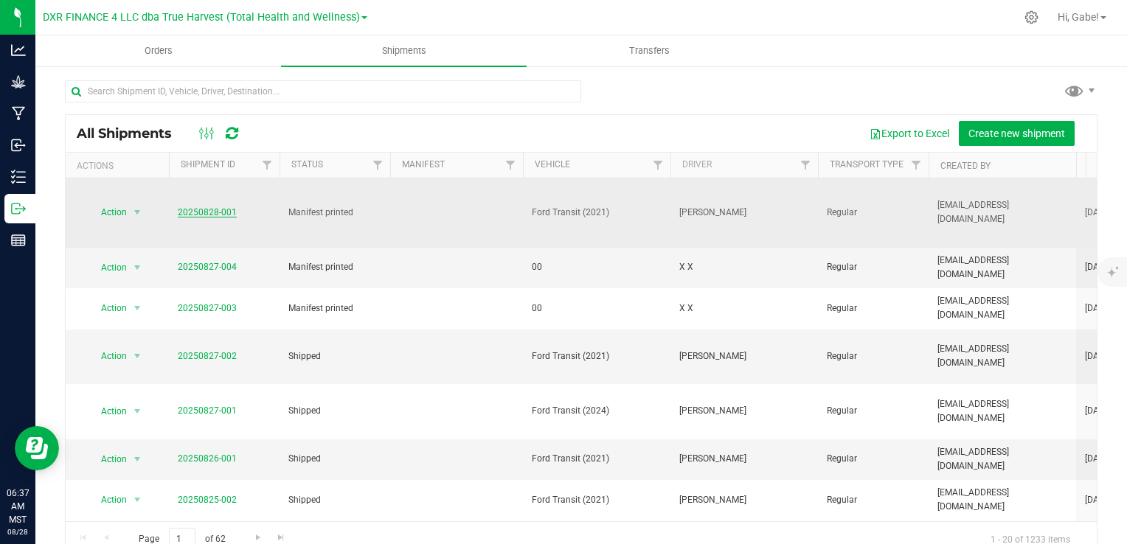
click at [215, 214] on link "20250828-001" at bounding box center [207, 212] width 59 height 10
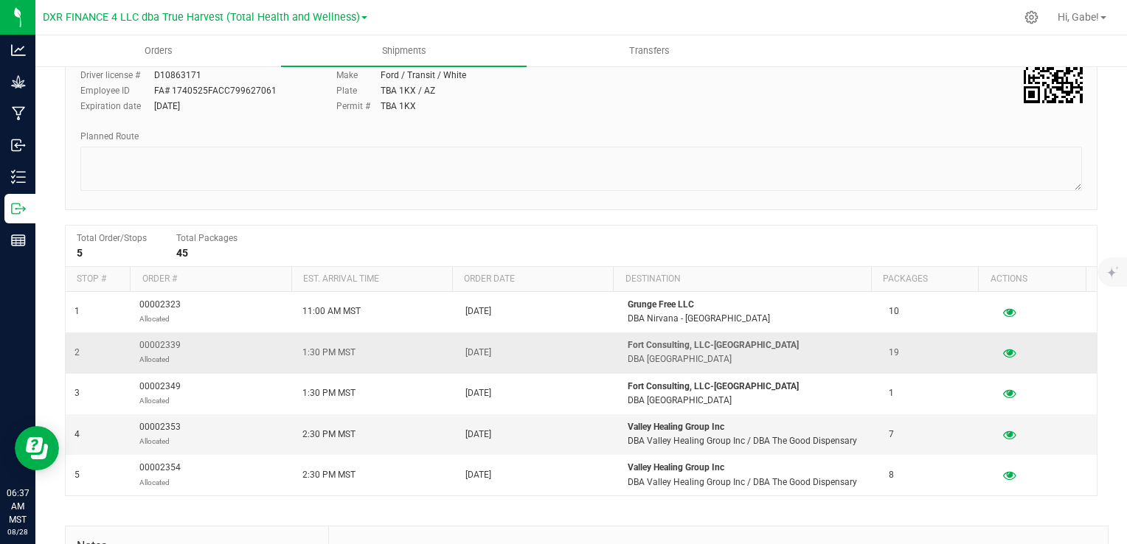
scroll to position [147, 0]
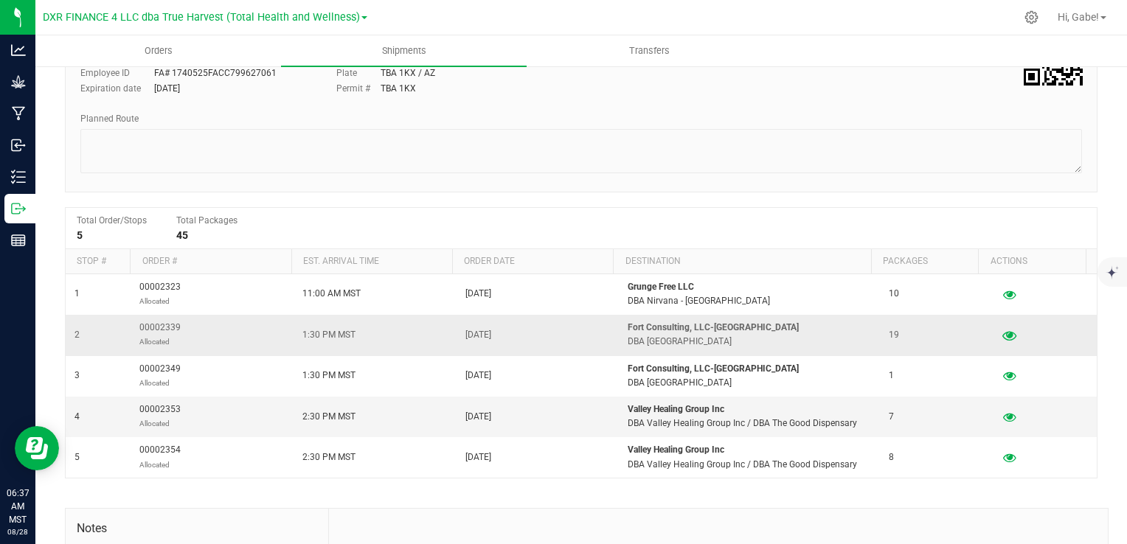
click at [1002, 335] on icon "button" at bounding box center [1009, 335] width 14 height 10
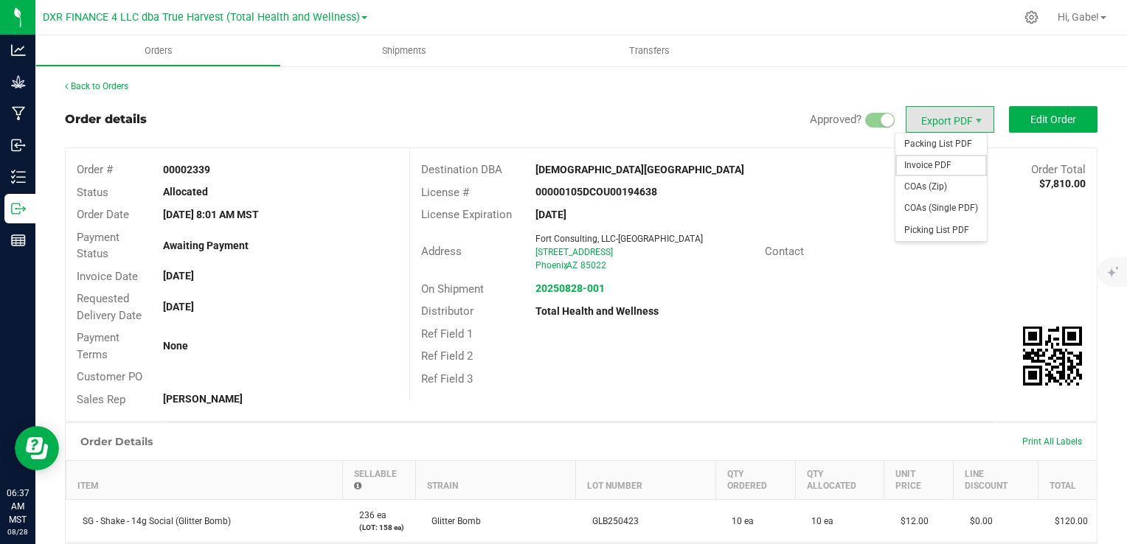
click at [936, 169] on span "Invoice PDF" at bounding box center [940, 165] width 91 height 21
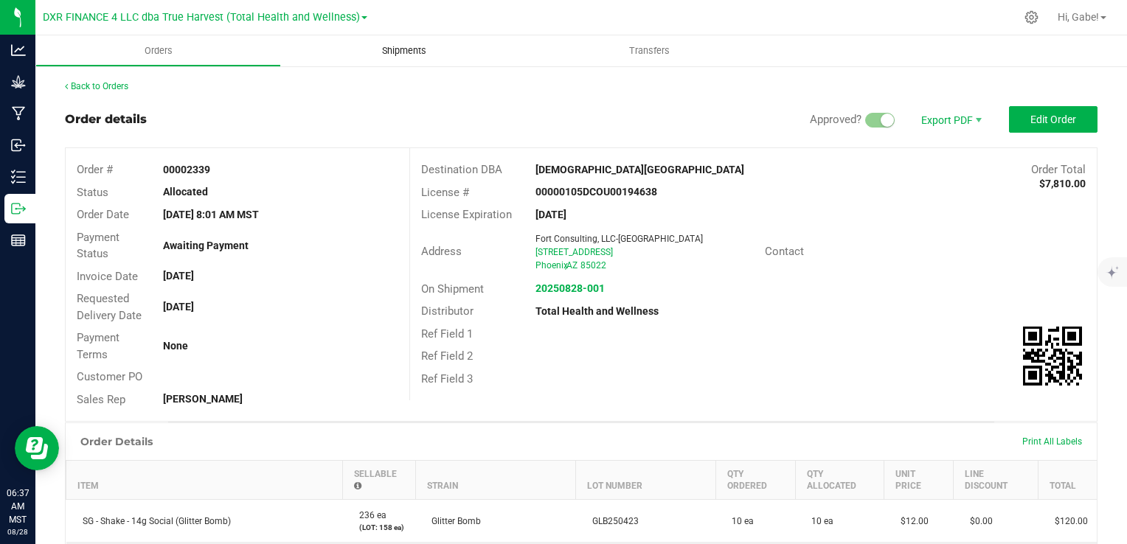
click at [419, 52] on span "Shipments" at bounding box center [404, 50] width 84 height 13
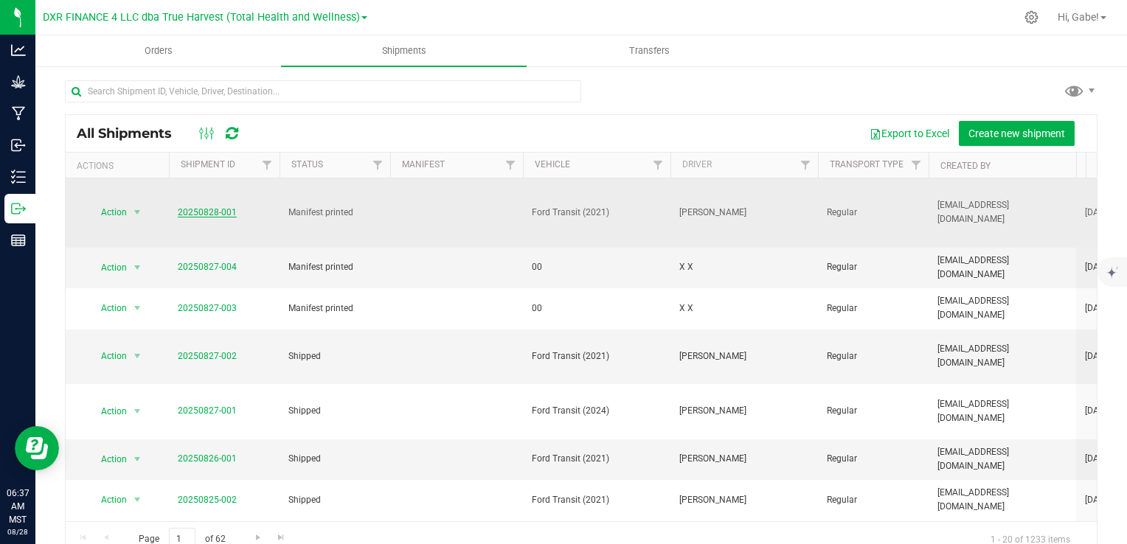
click at [218, 214] on link "20250828-001" at bounding box center [207, 212] width 59 height 10
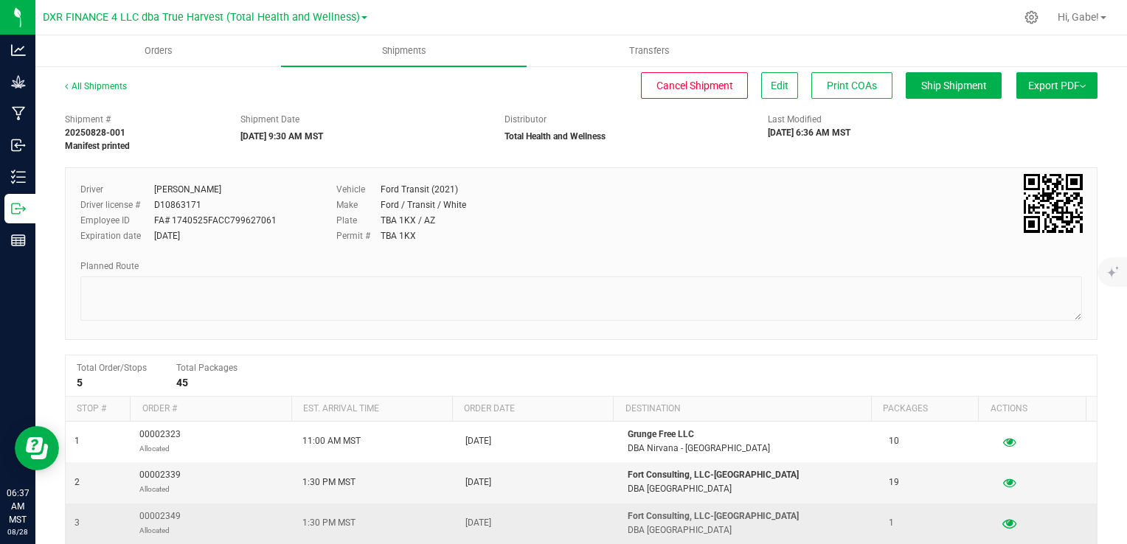
click at [1002, 526] on icon "button" at bounding box center [1009, 523] width 14 height 10
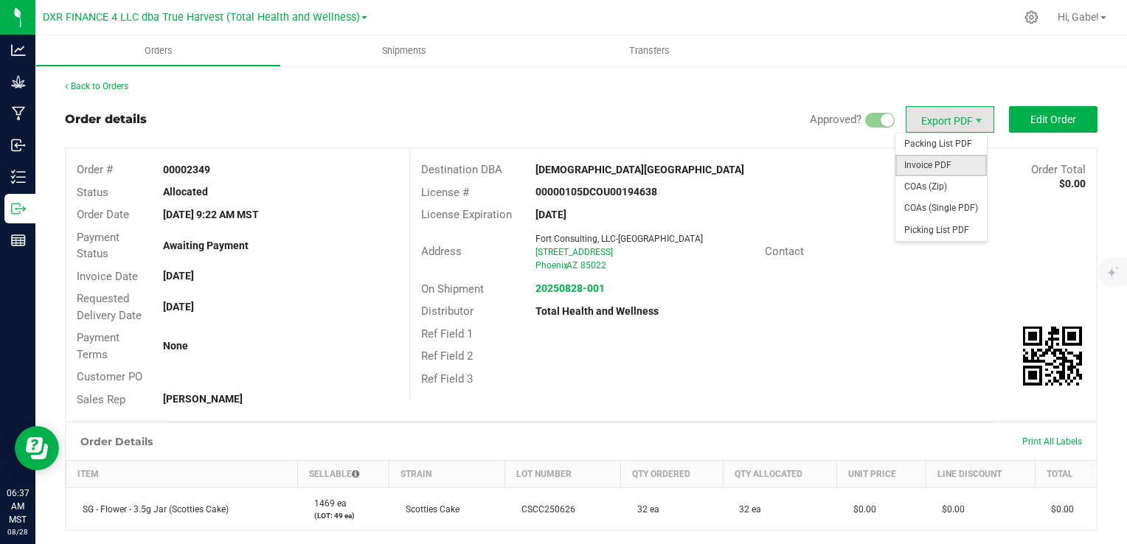
click at [941, 164] on span "Invoice PDF" at bounding box center [940, 165] width 91 height 21
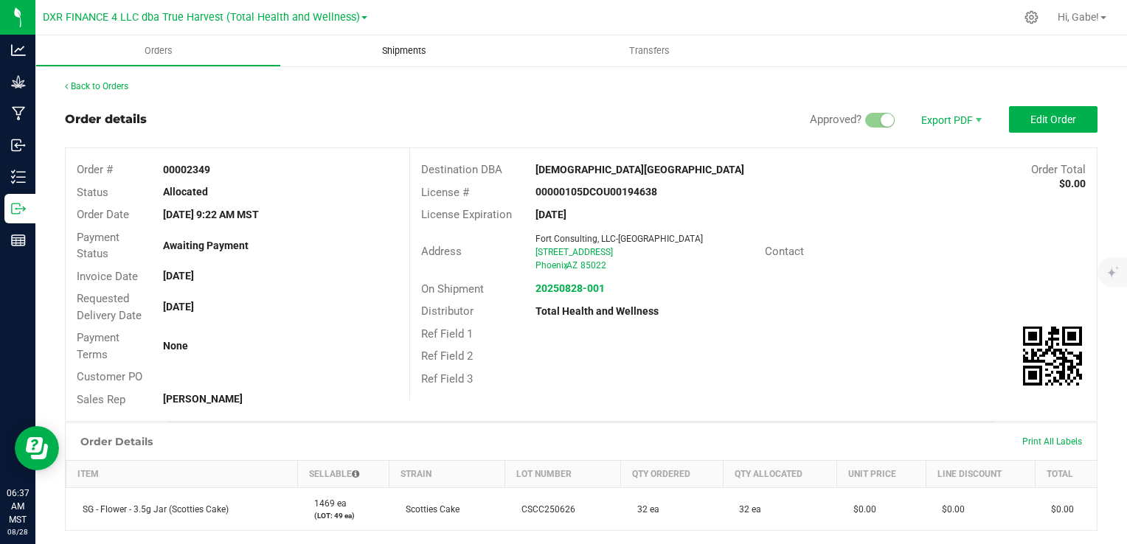
click at [422, 59] on uib-tab-heading "Shipments" at bounding box center [404, 50] width 246 height 31
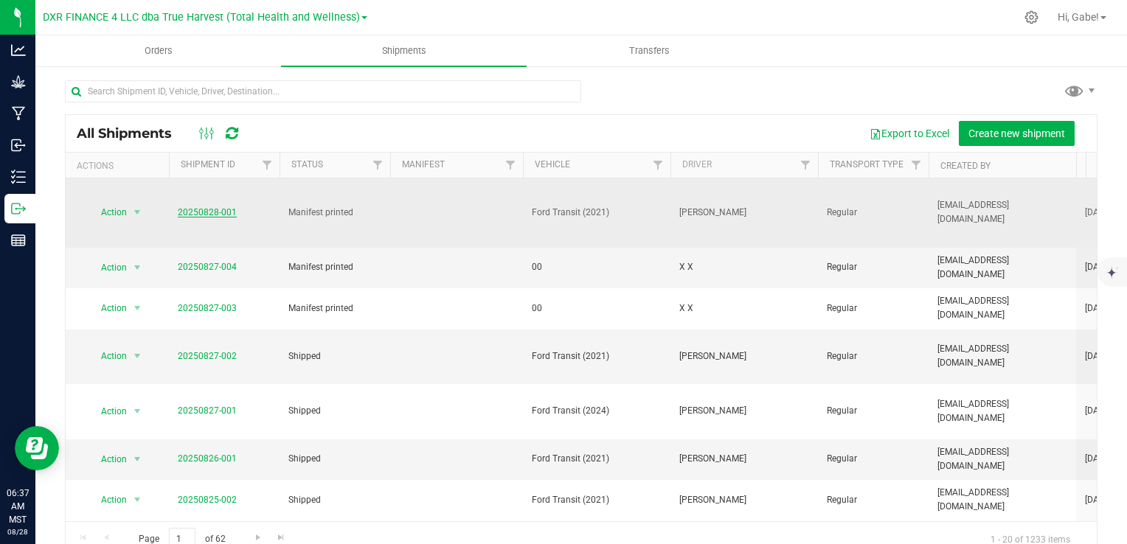
click at [203, 211] on link "20250828-001" at bounding box center [207, 212] width 59 height 10
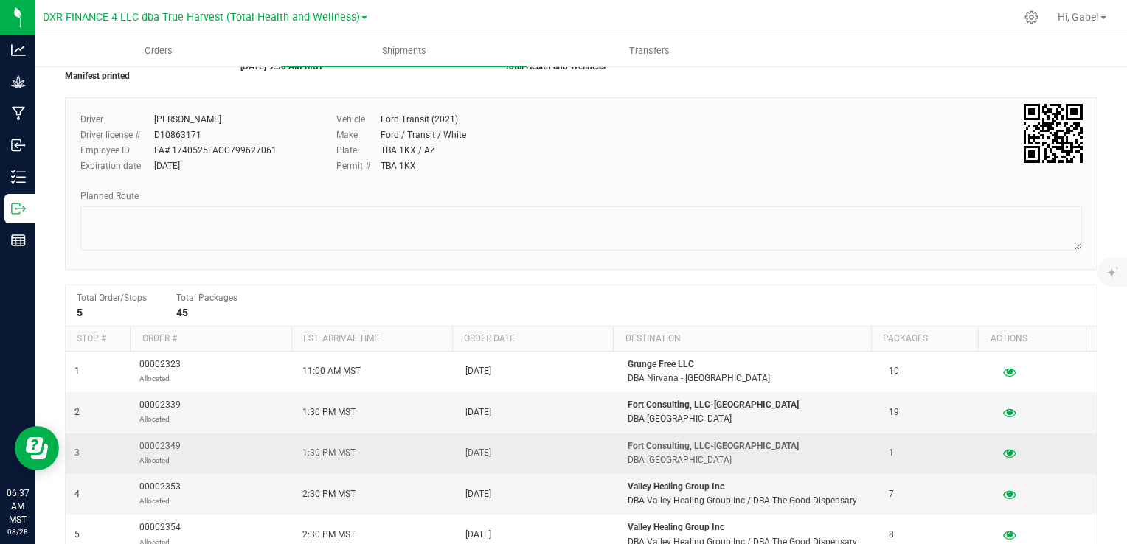
scroll to position [74, 0]
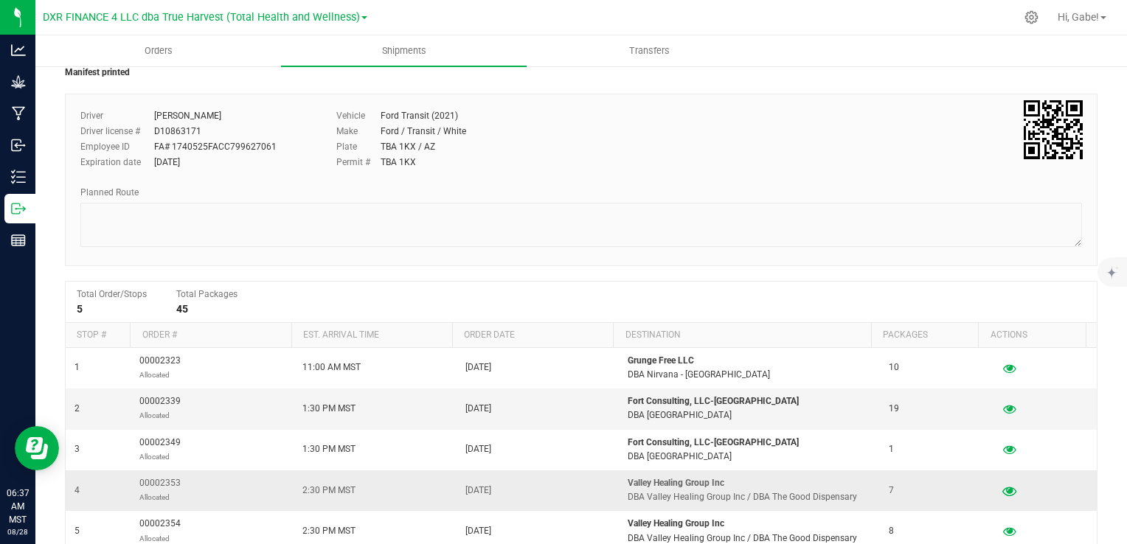
click at [1002, 490] on icon "button" at bounding box center [1009, 490] width 14 height 10
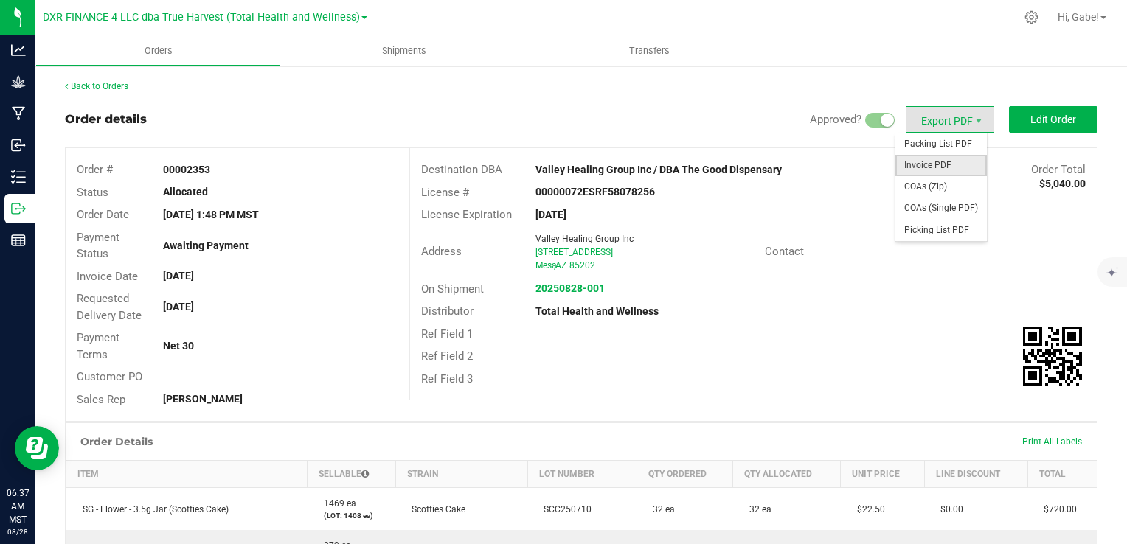
click at [941, 159] on span "Invoice PDF" at bounding box center [940, 165] width 91 height 21
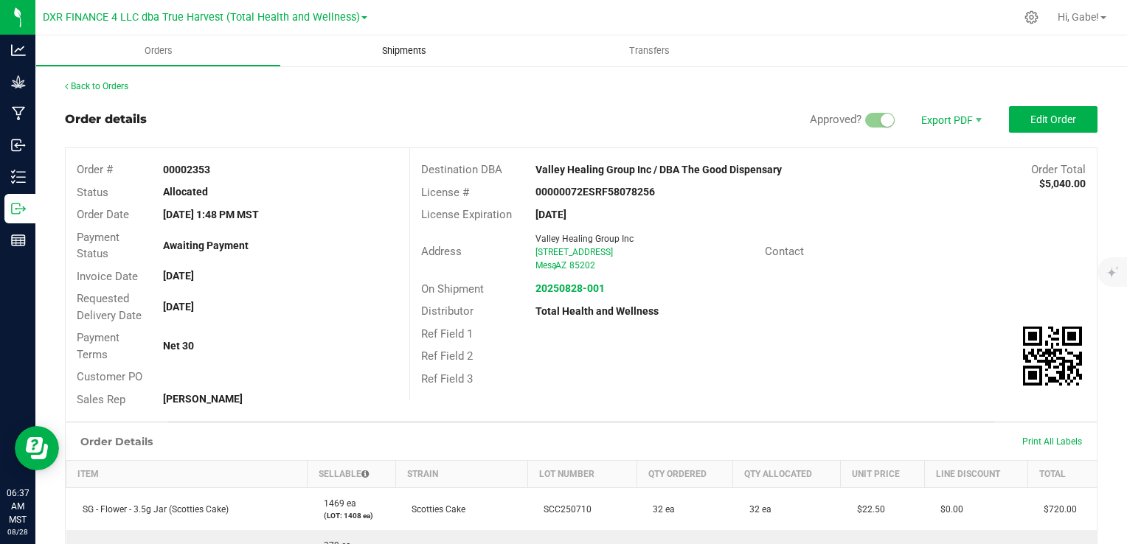
click at [408, 53] on span "Shipments" at bounding box center [404, 50] width 84 height 13
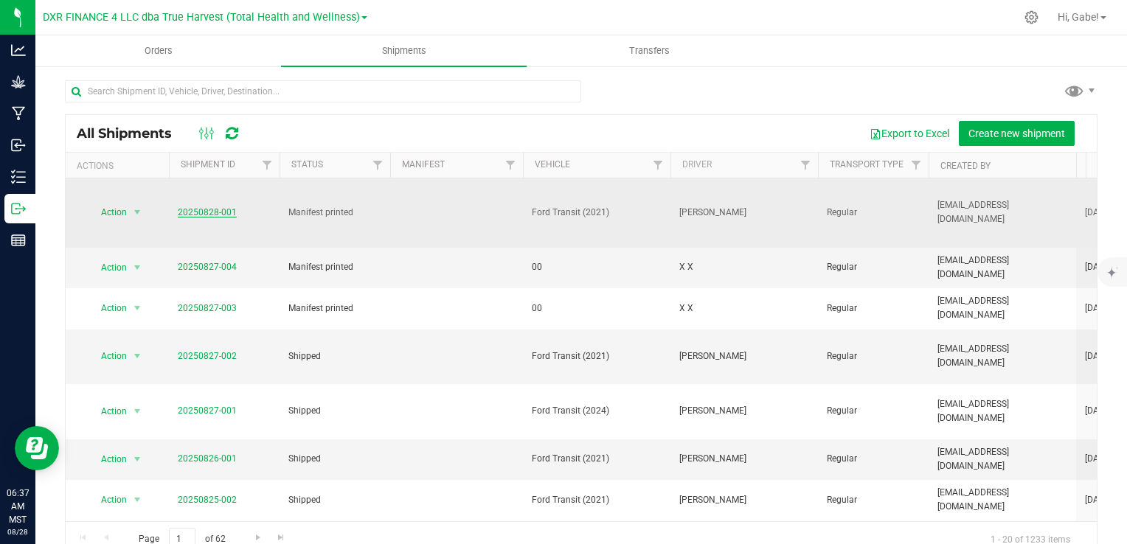
click at [204, 212] on link "20250828-001" at bounding box center [207, 212] width 59 height 10
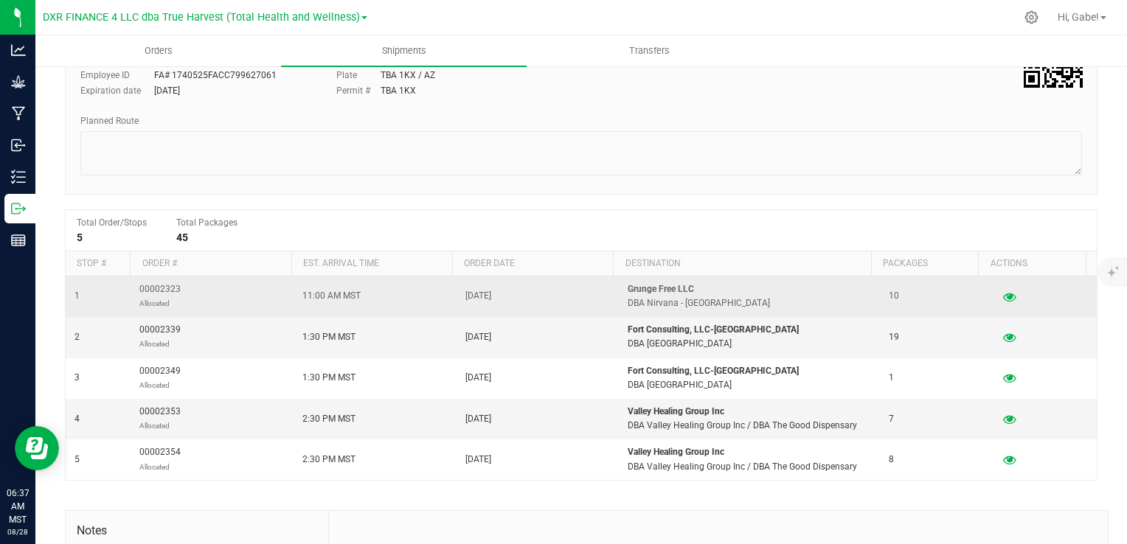
scroll to position [147, 0]
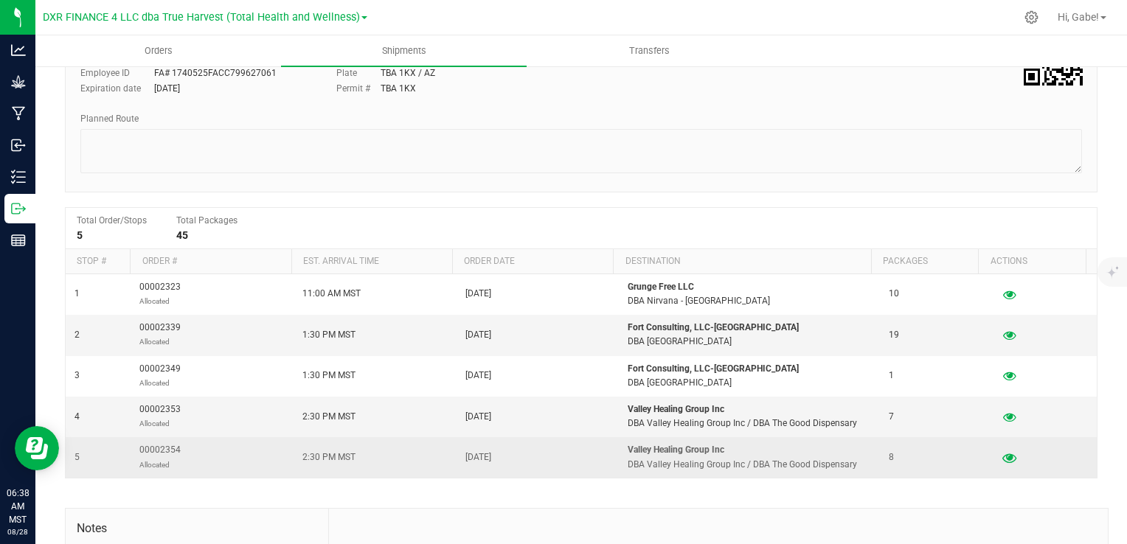
click at [1002, 459] on icon "button" at bounding box center [1009, 458] width 14 height 10
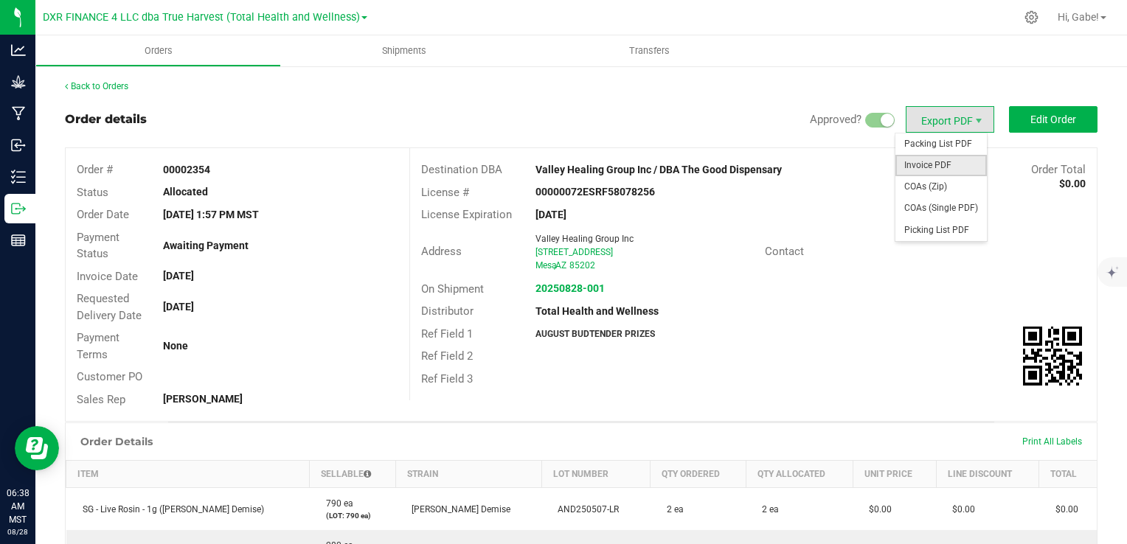
click at [923, 161] on span "Invoice PDF" at bounding box center [940, 165] width 91 height 21
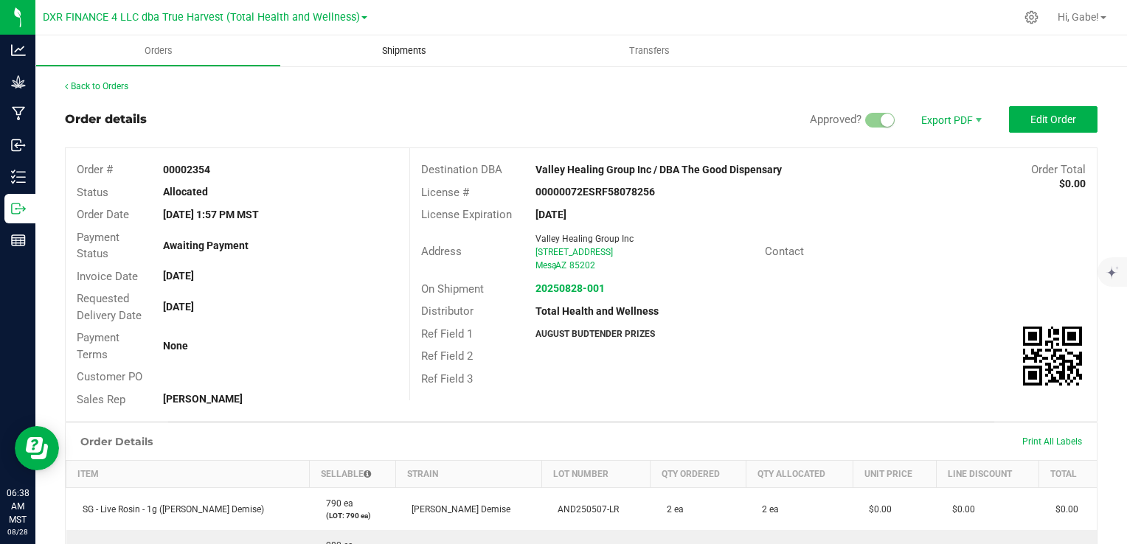
click at [431, 47] on span "Shipments" at bounding box center [404, 50] width 84 height 13
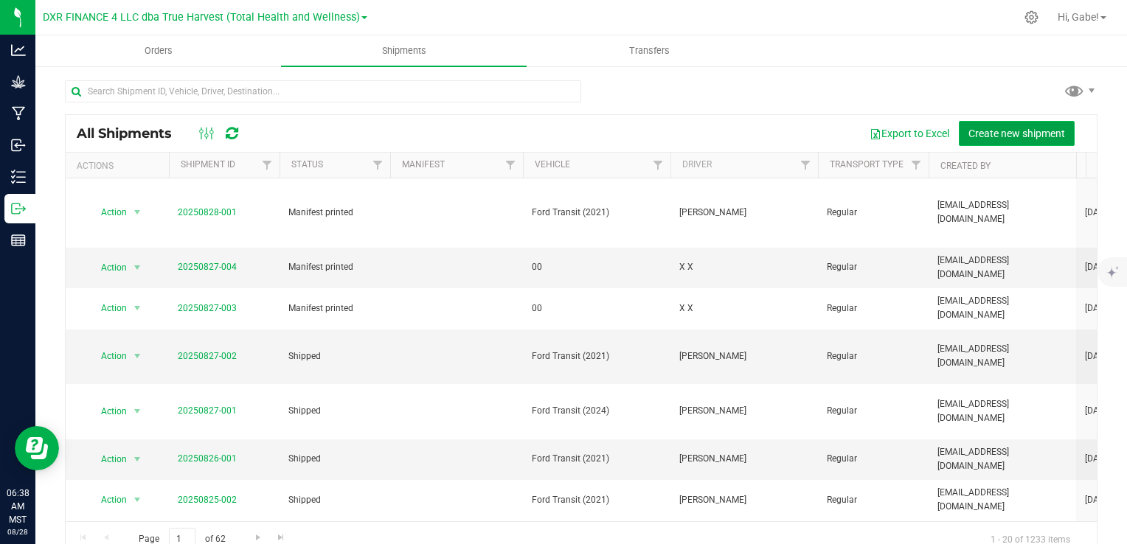
click at [1020, 134] on span "Create new shipment" at bounding box center [1016, 134] width 97 height 12
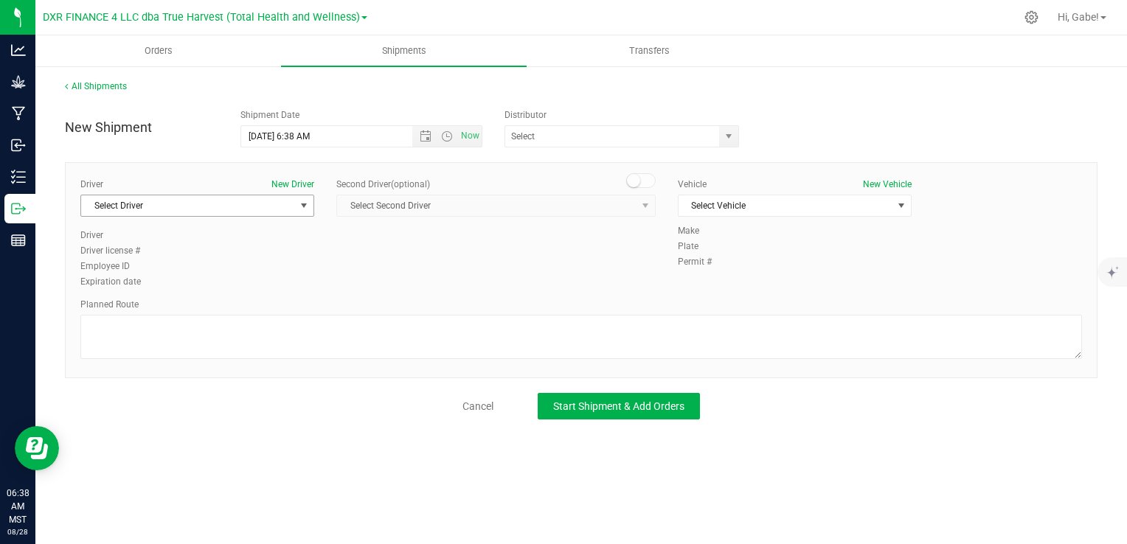
click at [194, 206] on span "Select Driver" at bounding box center [188, 205] width 214 height 21
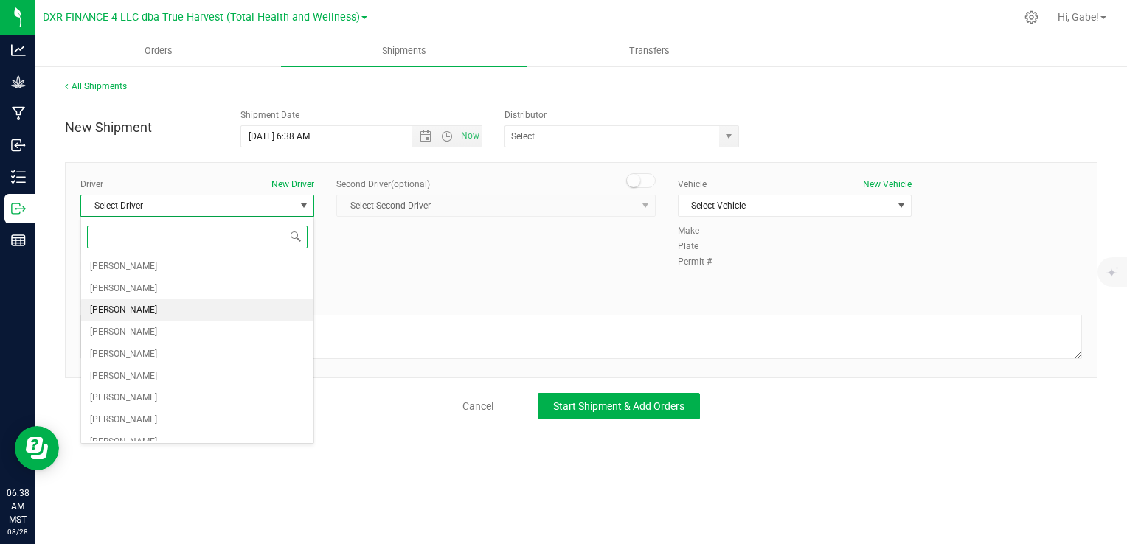
click at [178, 309] on li "[PERSON_NAME]" at bounding box center [197, 310] width 232 height 22
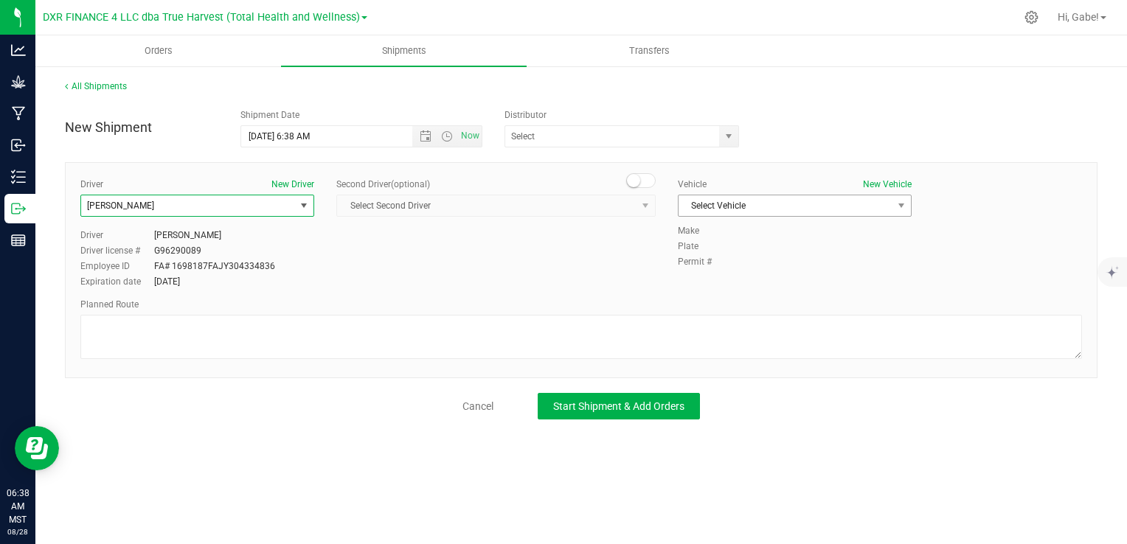
click at [735, 196] on span "Select Vehicle" at bounding box center [785, 205] width 214 height 21
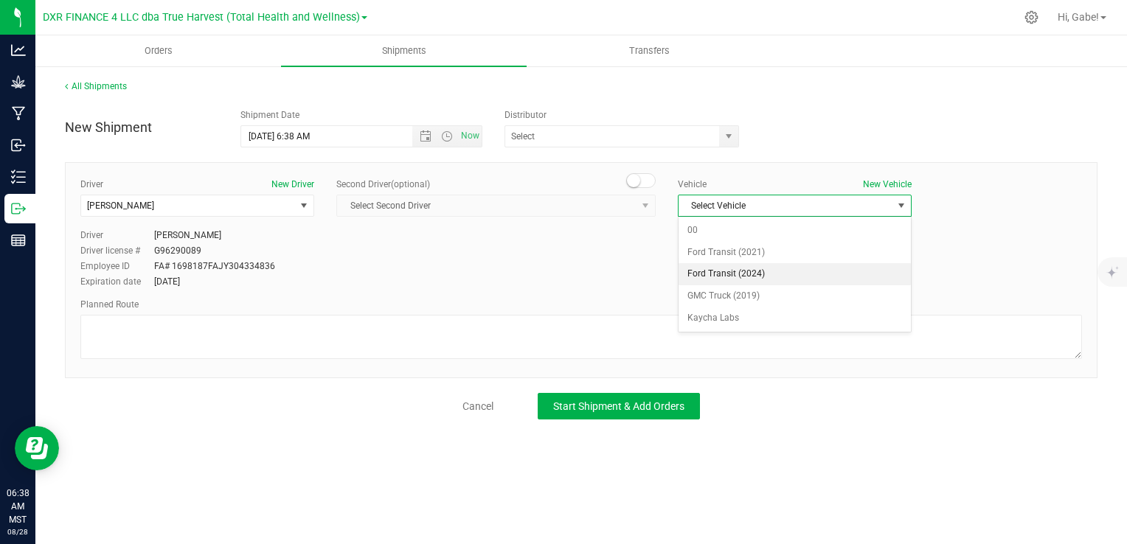
click at [723, 268] on li "Ford Transit (2024)" at bounding box center [794, 274] width 232 height 22
click at [731, 137] on span "select" at bounding box center [729, 137] width 12 height 12
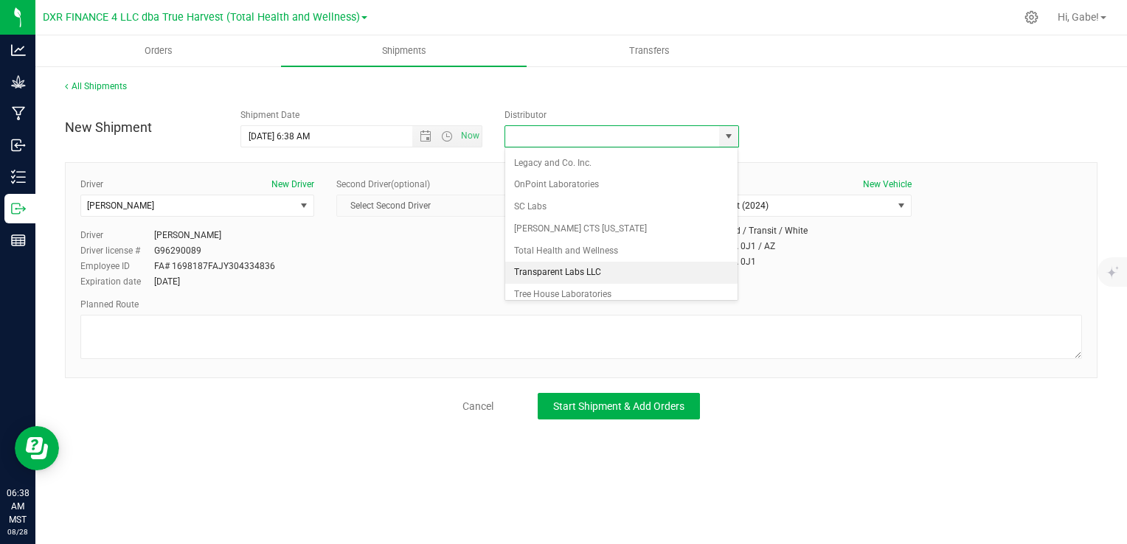
scroll to position [133, 0]
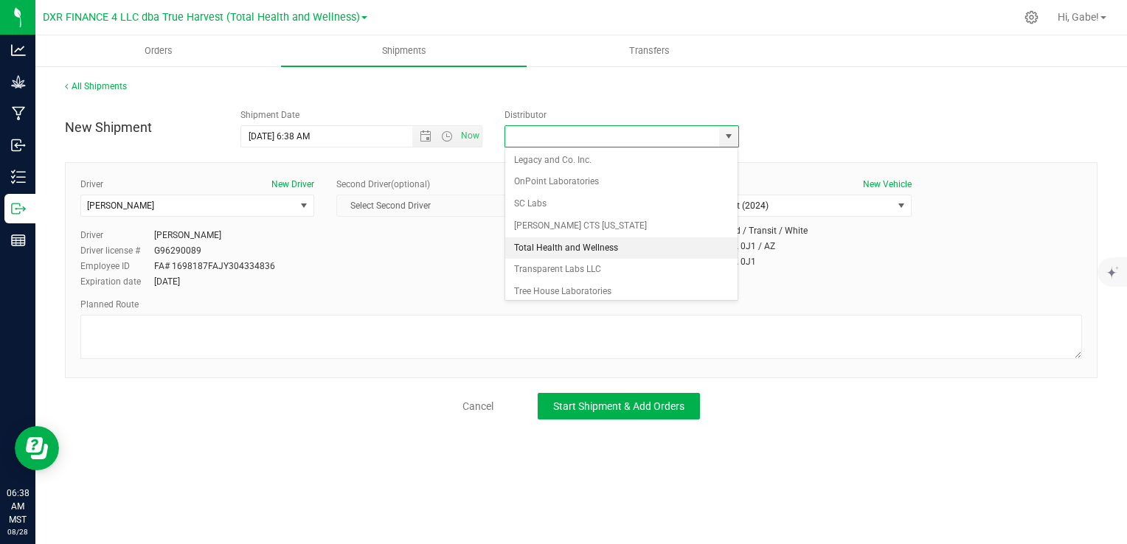
click at [603, 246] on li "Total Health and Wellness" at bounding box center [621, 248] width 233 height 22
type input "Total Health and Wellness"
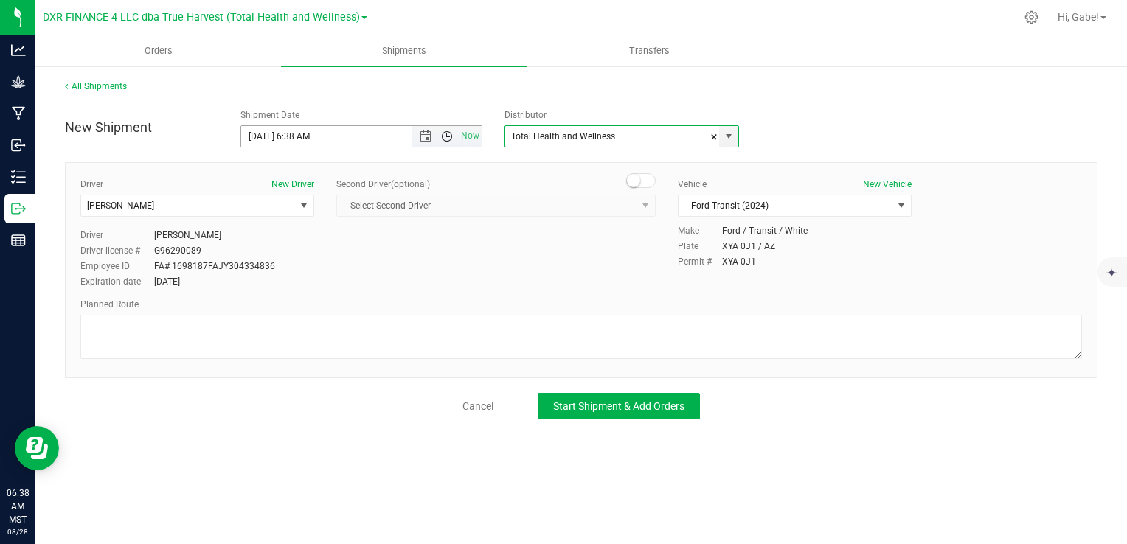
click at [446, 133] on span "Open the time view" at bounding box center [447, 137] width 12 height 12
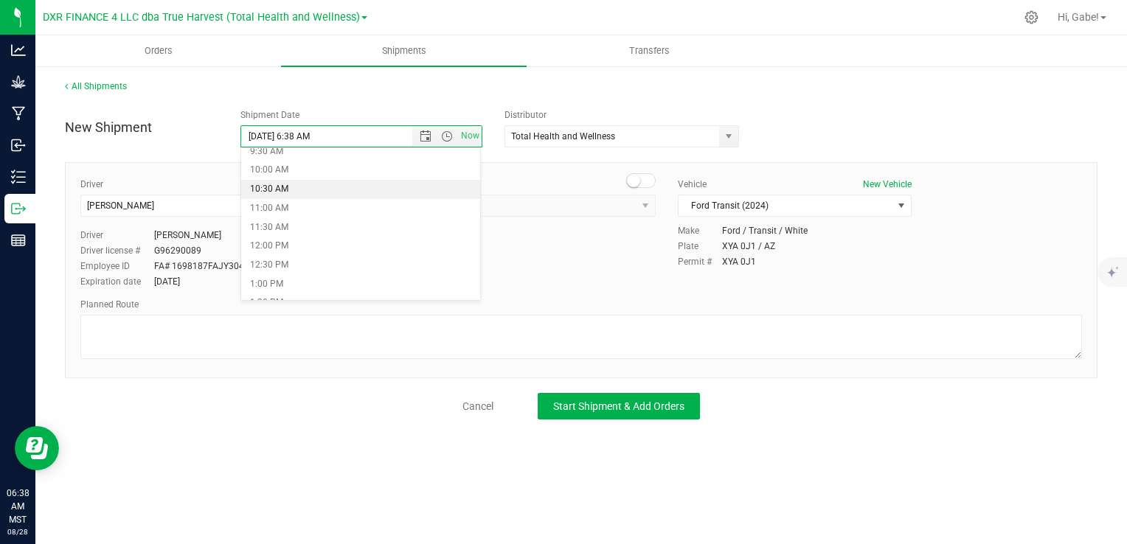
scroll to position [295, 0]
click at [310, 186] on li "8:30 AM" at bounding box center [360, 187] width 239 height 19
type input "[DATE] 8:30 AM"
click at [516, 226] on div "Second Driver (optional) Select Second Driver Select Second Driver [PERSON_NAME…" at bounding box center [495, 203] width 319 height 51
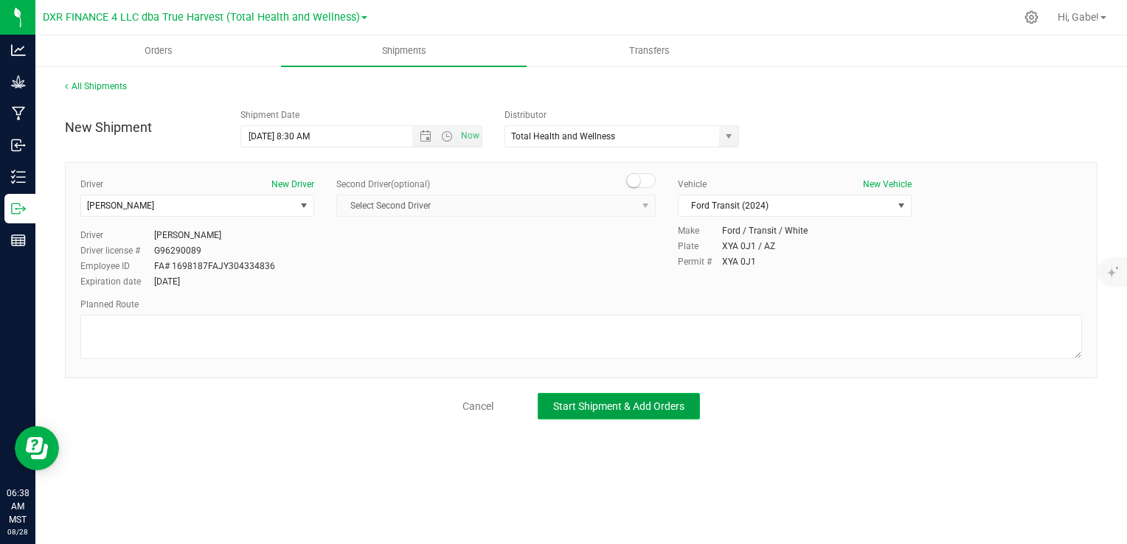
click at [619, 401] on span "Start Shipment & Add Orders" at bounding box center [618, 406] width 131 height 12
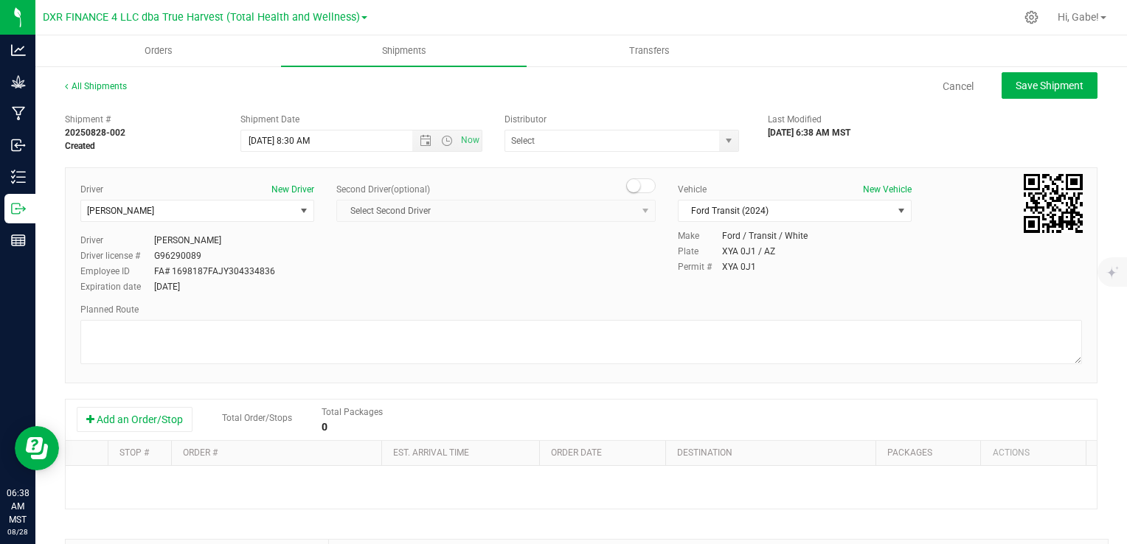
type input "Total Health and Wellness"
click at [145, 418] on button "Add an Order/Stop" at bounding box center [135, 419] width 116 height 25
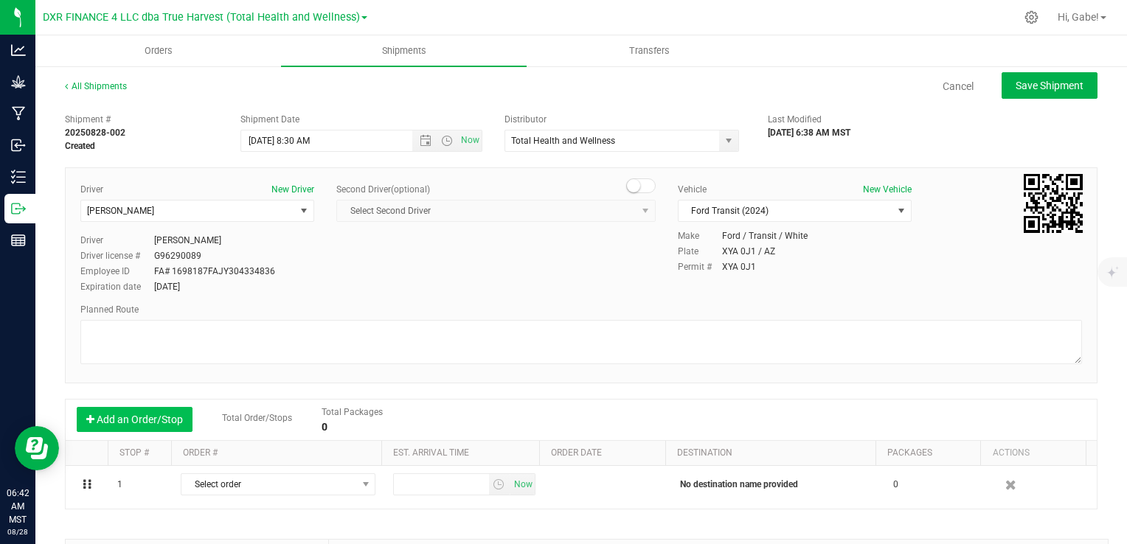
click at [145, 418] on button "Add an Order/Stop" at bounding box center [135, 419] width 116 height 25
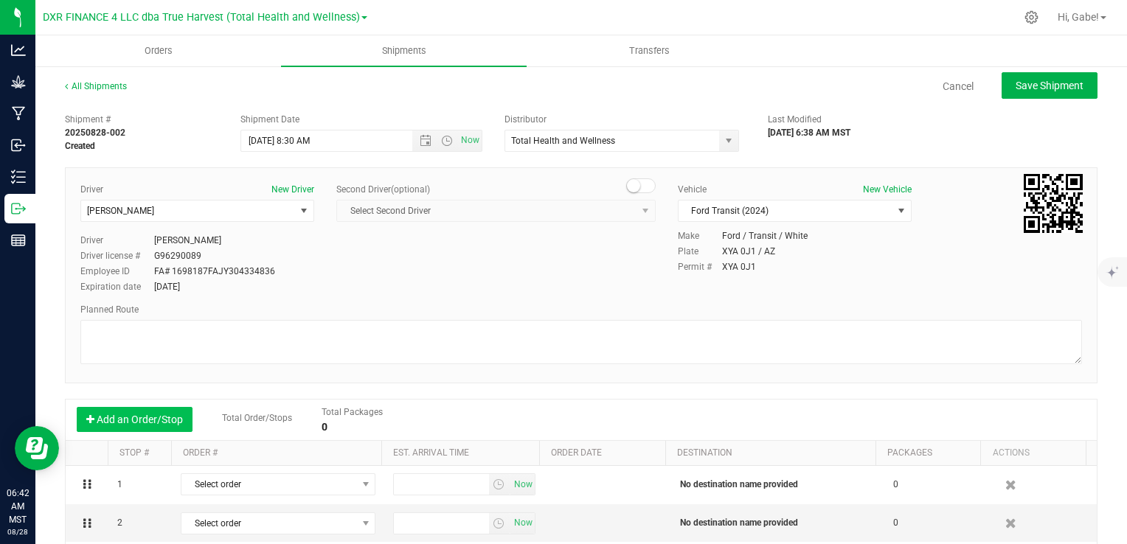
click at [145, 419] on button "Add an Order/Stop" at bounding box center [135, 419] width 116 height 25
click at [145, 420] on button "Add an Order/Stop" at bounding box center [135, 419] width 116 height 25
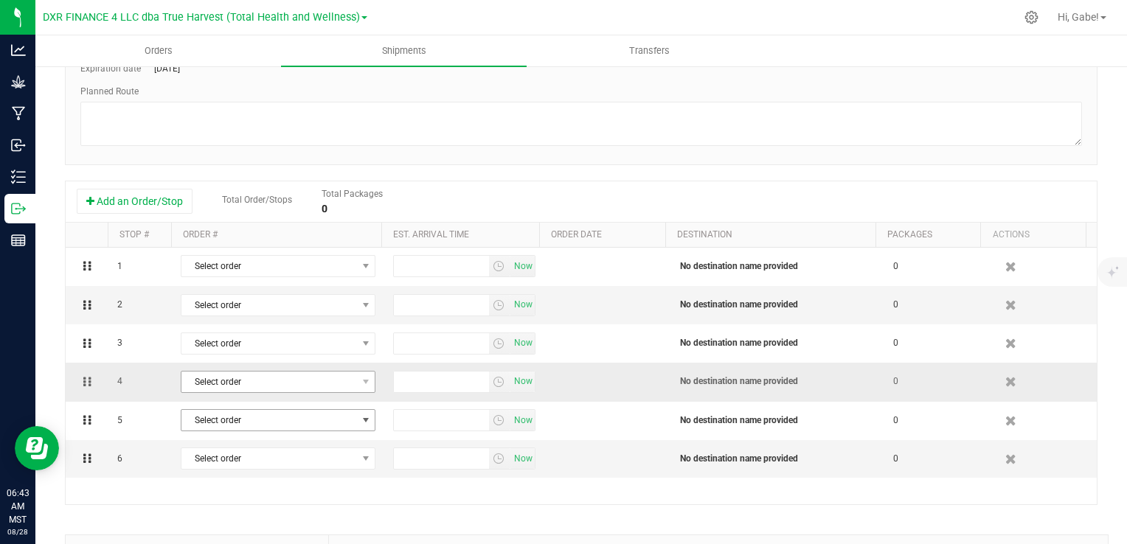
scroll to position [221, 0]
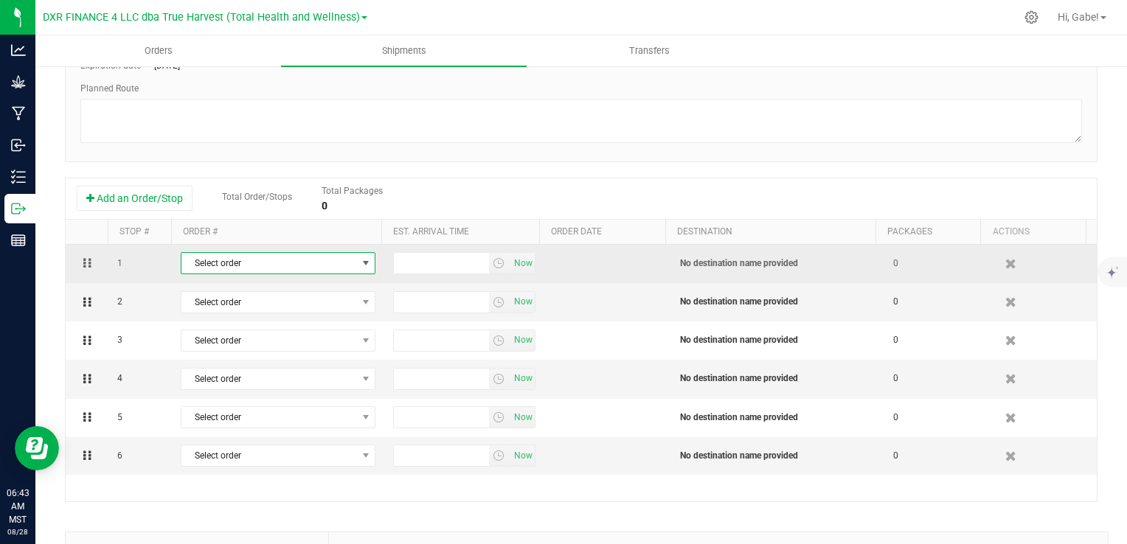
click at [311, 262] on span "Select order" at bounding box center [268, 263] width 175 height 21
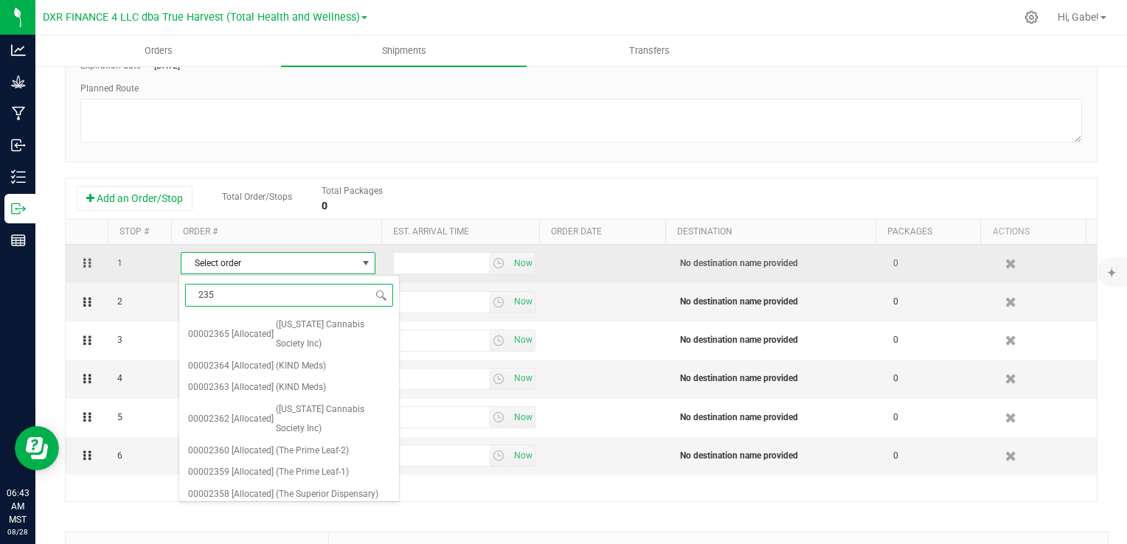
type input "2350"
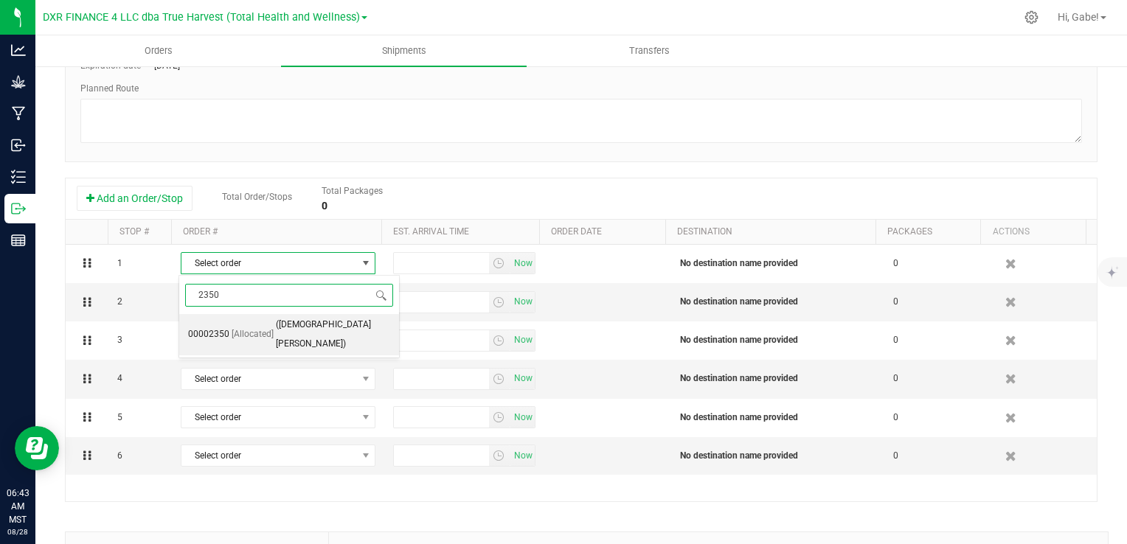
click at [304, 326] on span "([DEMOGRAPHIC_DATA] [PERSON_NAME])" at bounding box center [333, 335] width 114 height 38
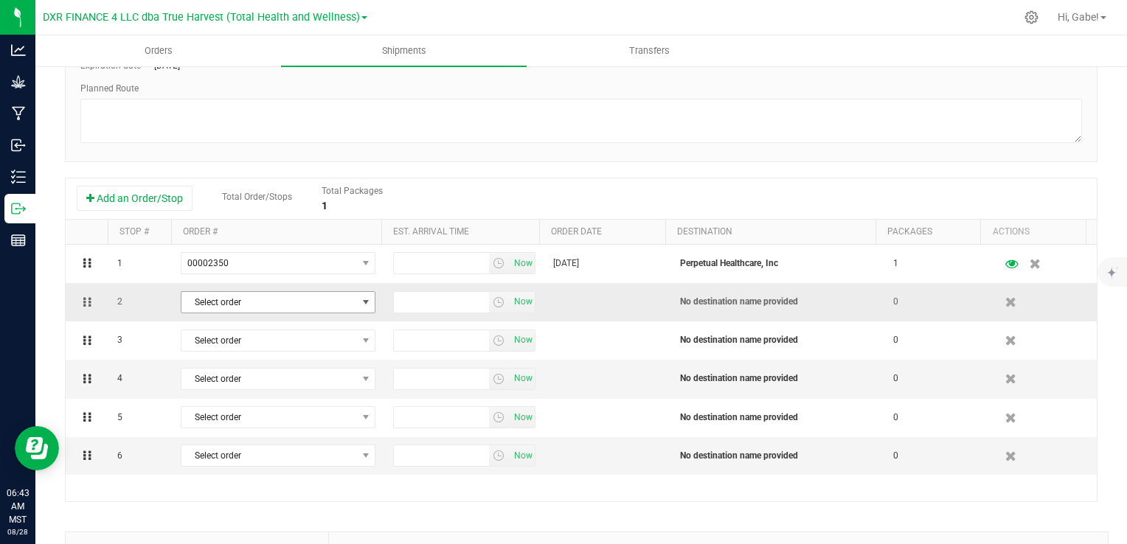
click at [268, 307] on span "Select order" at bounding box center [268, 302] width 175 height 21
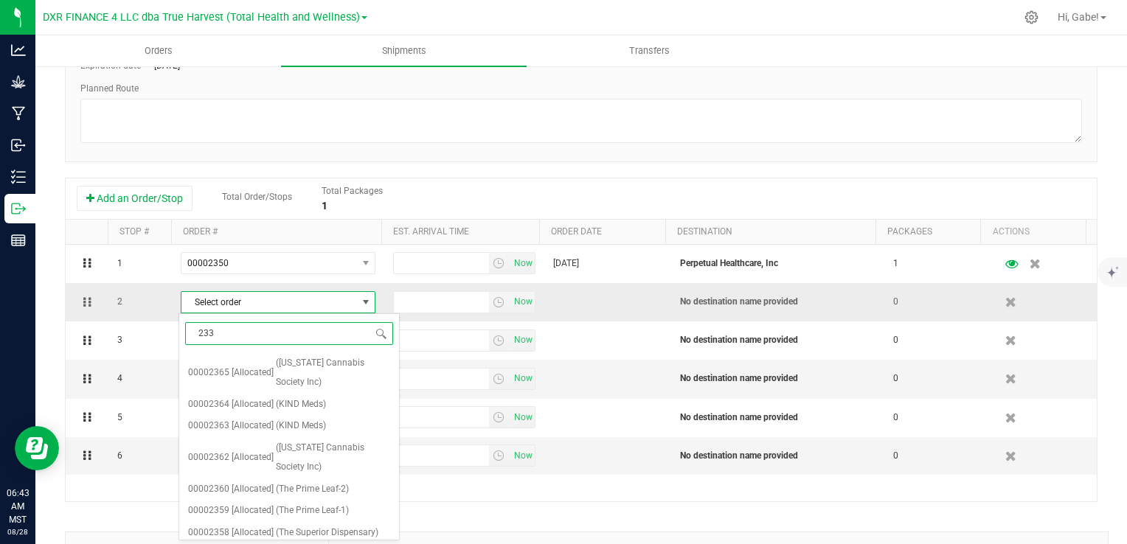
type input "2338"
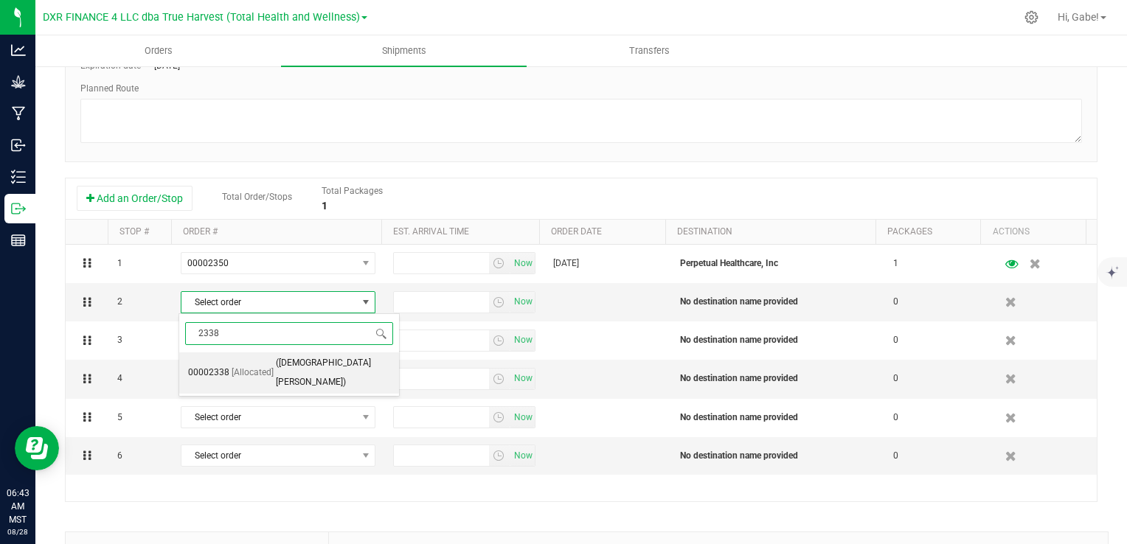
click at [302, 361] on span "([DEMOGRAPHIC_DATA] [PERSON_NAME])" at bounding box center [333, 373] width 114 height 38
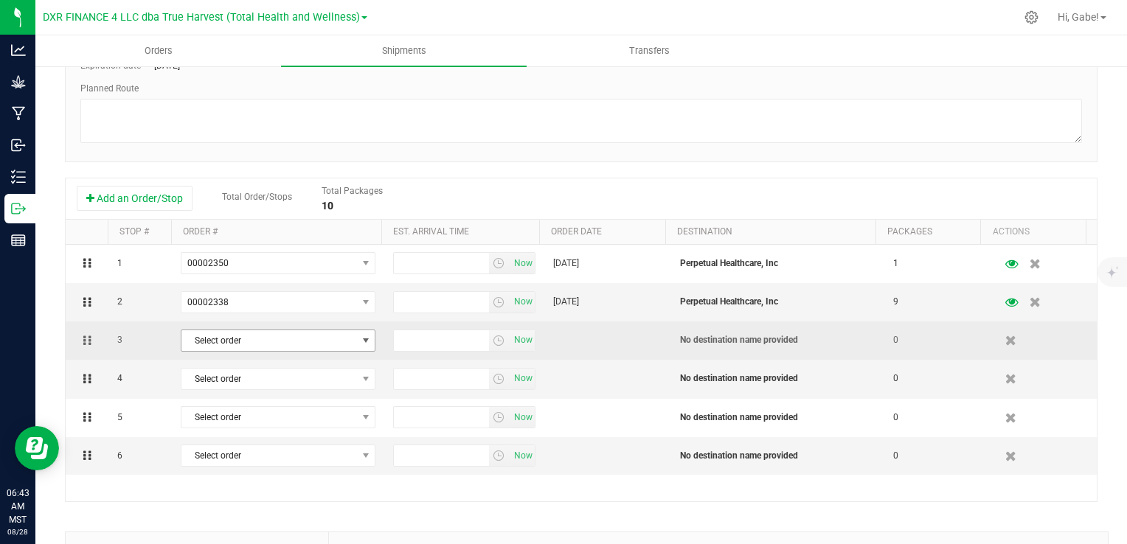
click at [304, 343] on span "Select order" at bounding box center [268, 340] width 175 height 21
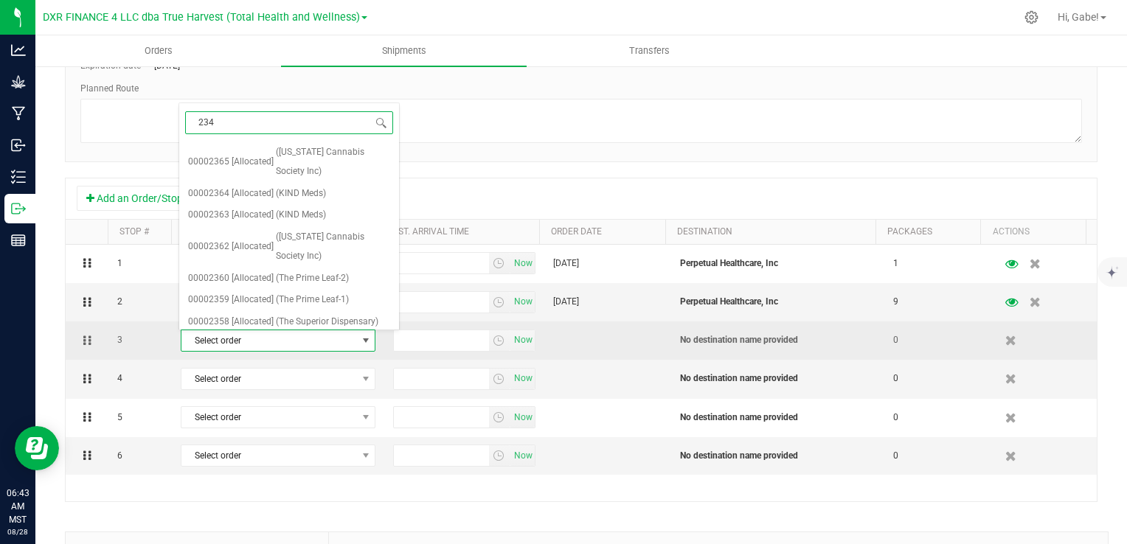
type input "2344"
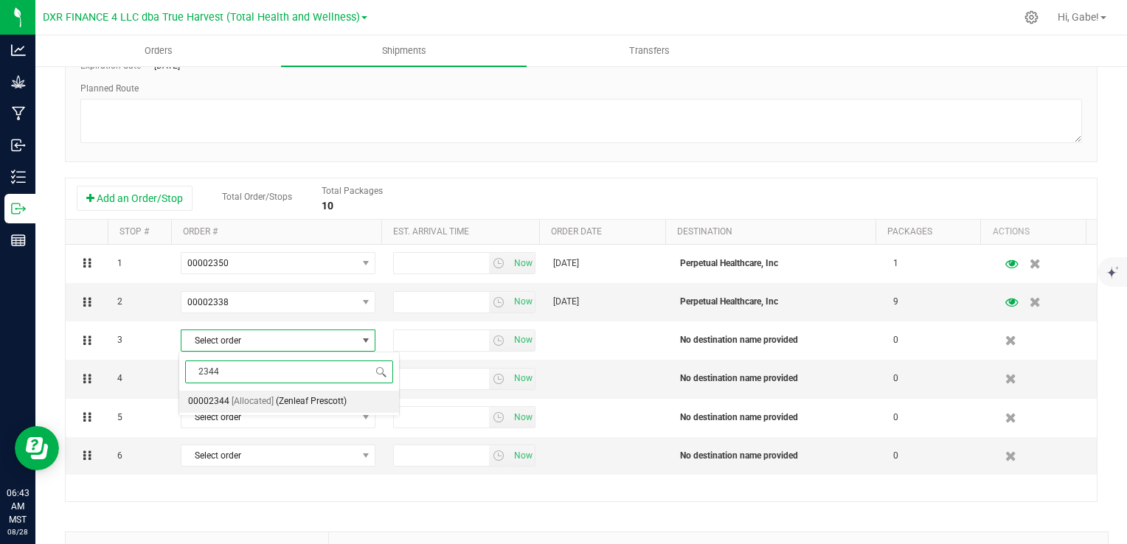
click at [327, 402] on span "(Zenleaf Prescott)" at bounding box center [311, 401] width 71 height 19
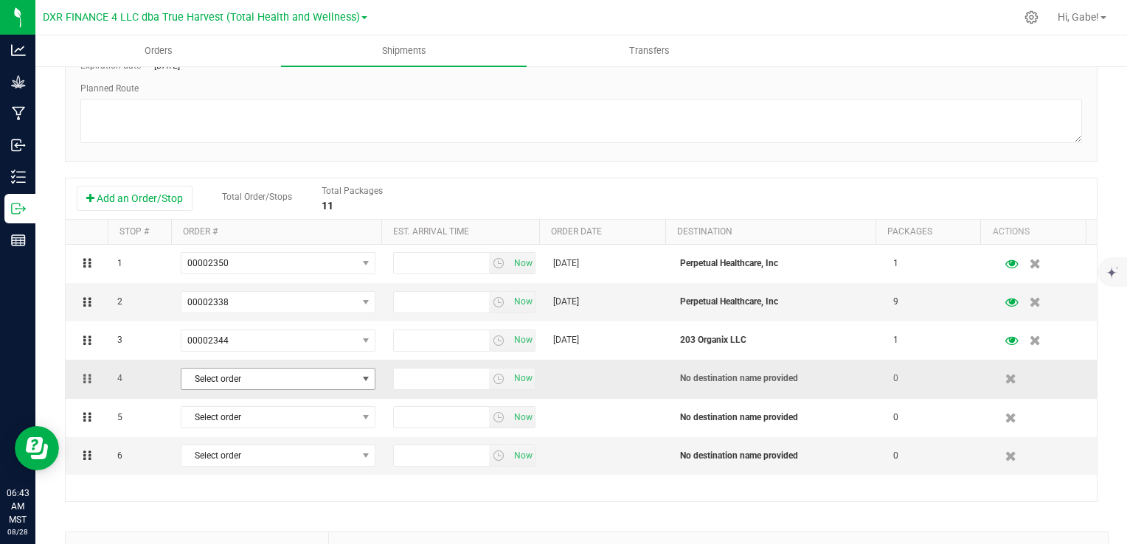
click at [286, 381] on span "Select order" at bounding box center [268, 379] width 175 height 21
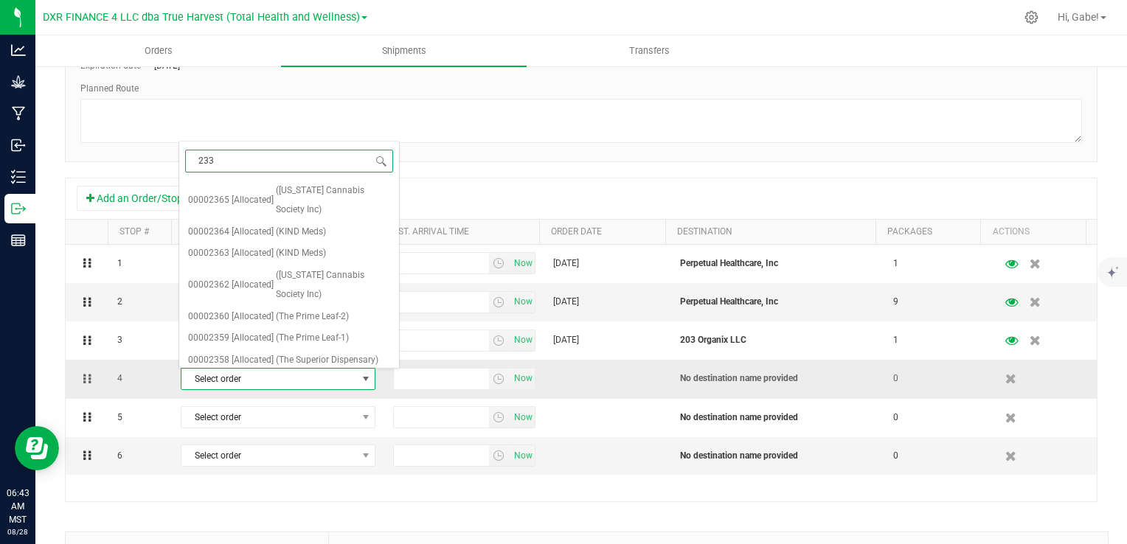
type input "2336"
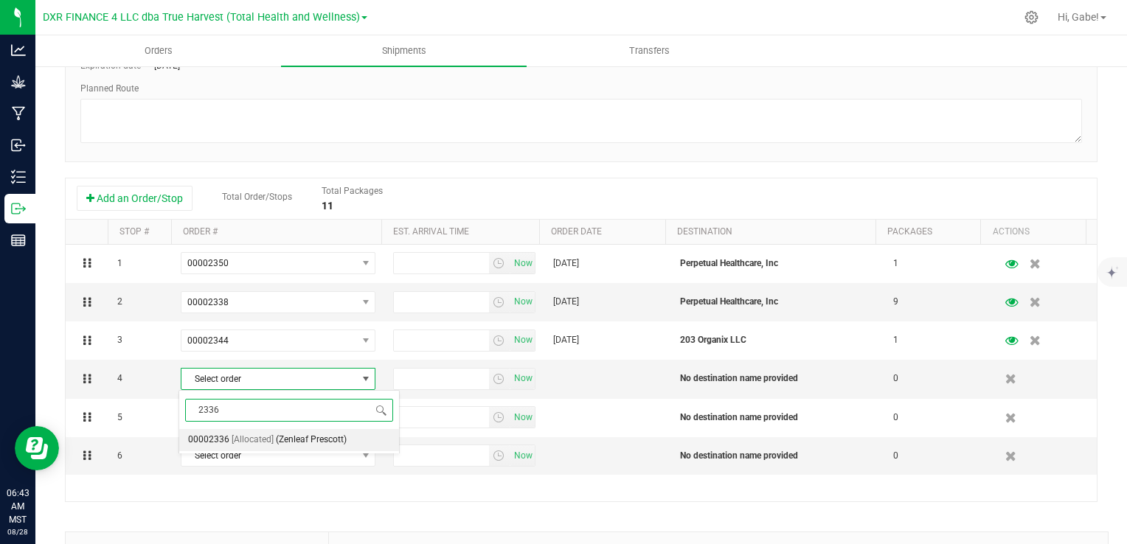
click at [307, 444] on span "(Zenleaf Prescott)" at bounding box center [311, 440] width 71 height 19
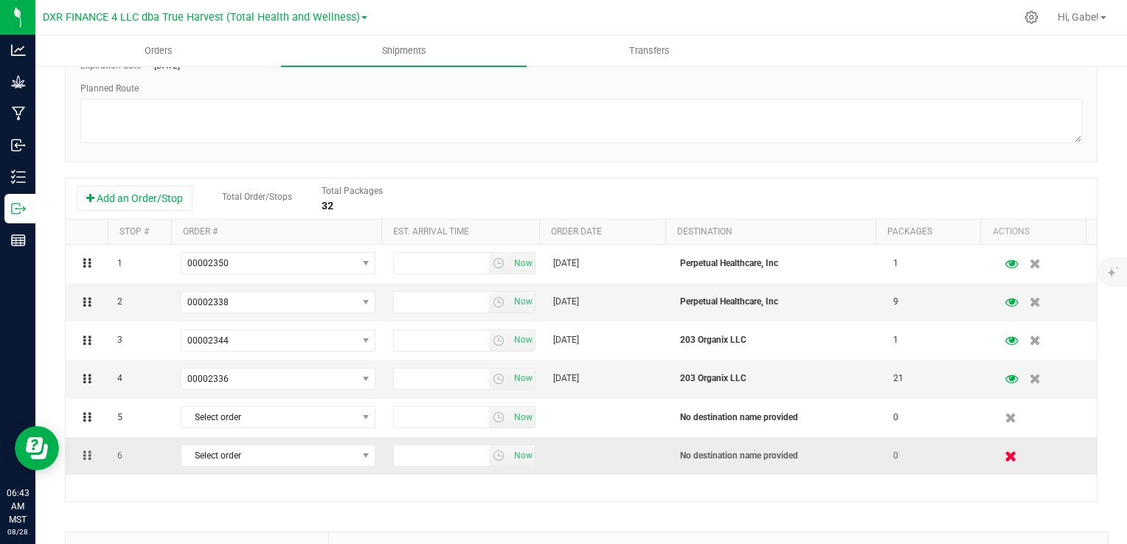
click at [1004, 453] on icon "button" at bounding box center [1010, 455] width 13 height 11
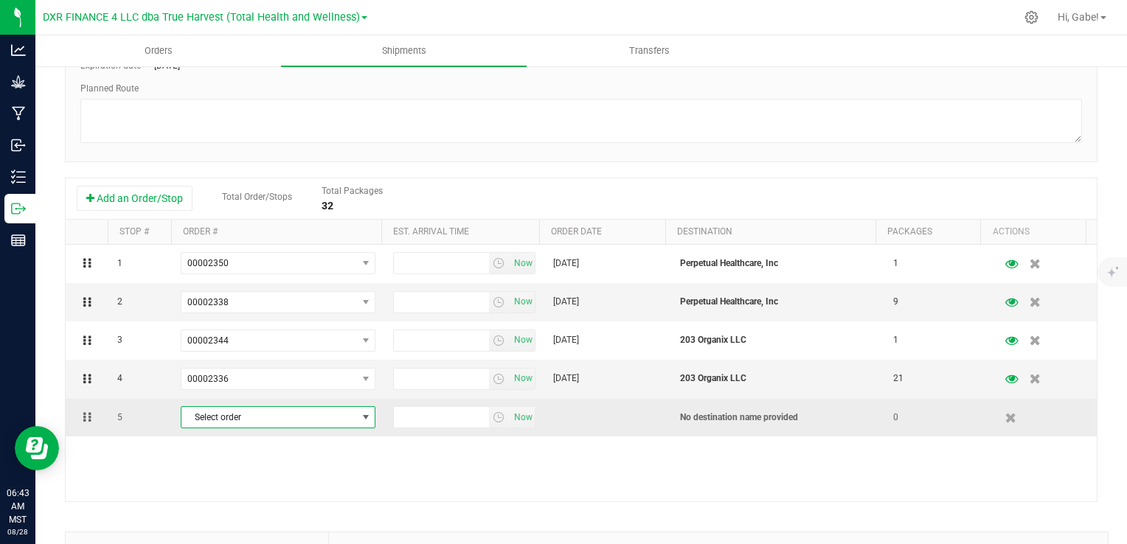
click at [327, 417] on span "Select order" at bounding box center [268, 417] width 175 height 21
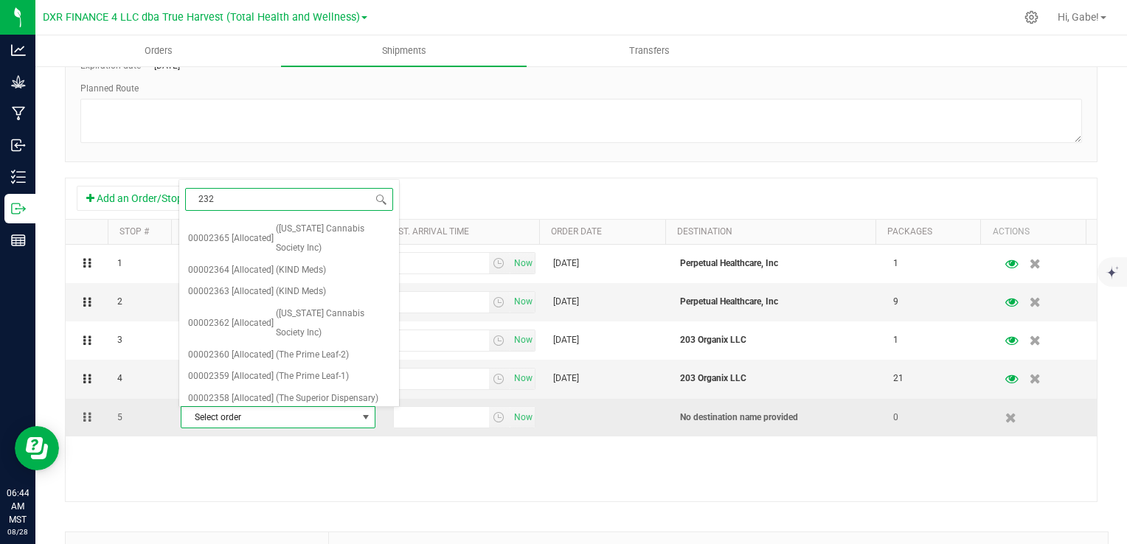
type input "2322"
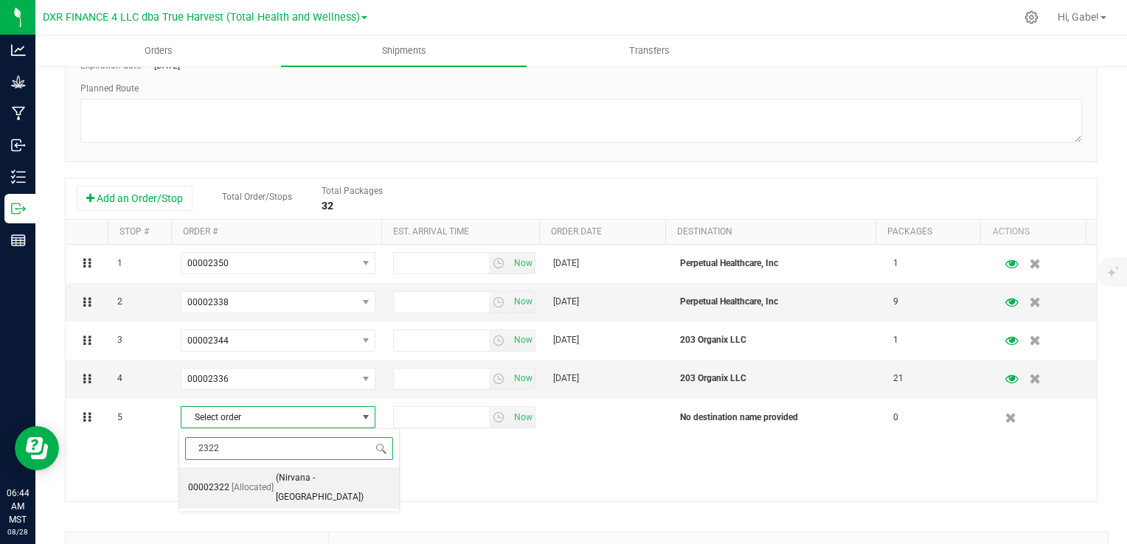
click at [304, 479] on span "(Nirvana - [GEOGRAPHIC_DATA])" at bounding box center [333, 488] width 114 height 38
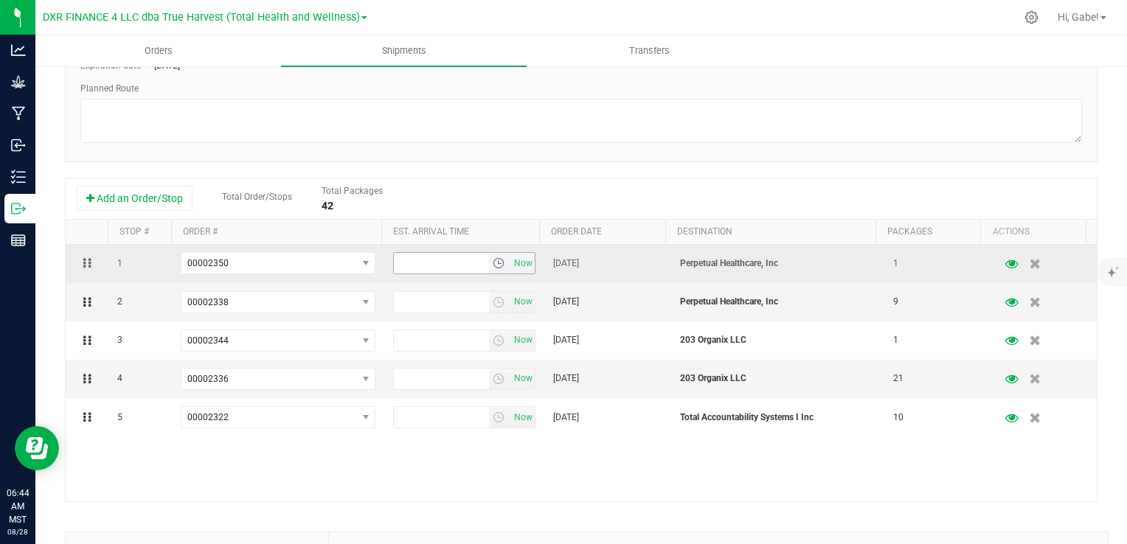
click at [428, 262] on input "text" at bounding box center [441, 263] width 94 height 21
click at [454, 263] on input "9:00" at bounding box center [441, 263] width 94 height 21
type input "9:00 AM"
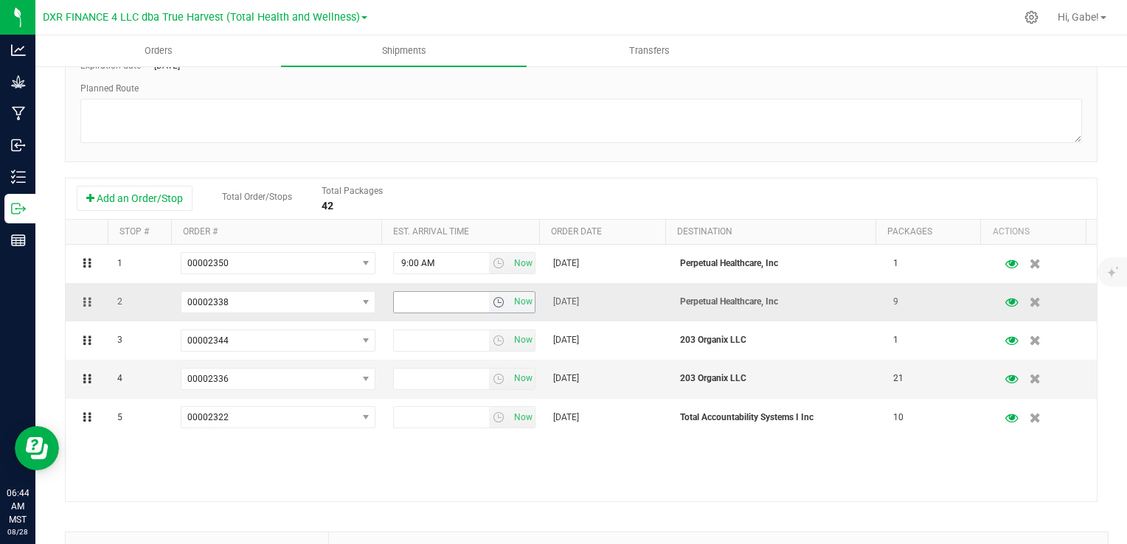
click at [448, 302] on input "text" at bounding box center [441, 302] width 94 height 21
type input "9:00 AM"
type input "11:00 AM"
click at [452, 376] on input "text" at bounding box center [441, 379] width 94 height 21
type input "11:00 AM"
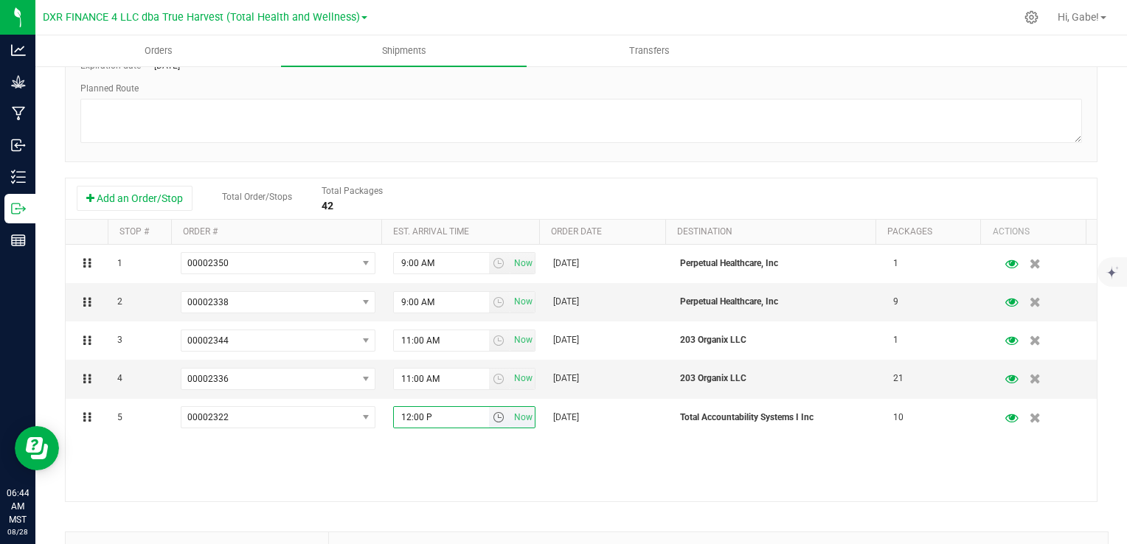
type input "12:00 PM"
click at [466, 478] on div "1 00002350 00002365 00002364 00002363 00002362 00002360 00002359 00002358 00002…" at bounding box center [581, 373] width 1031 height 257
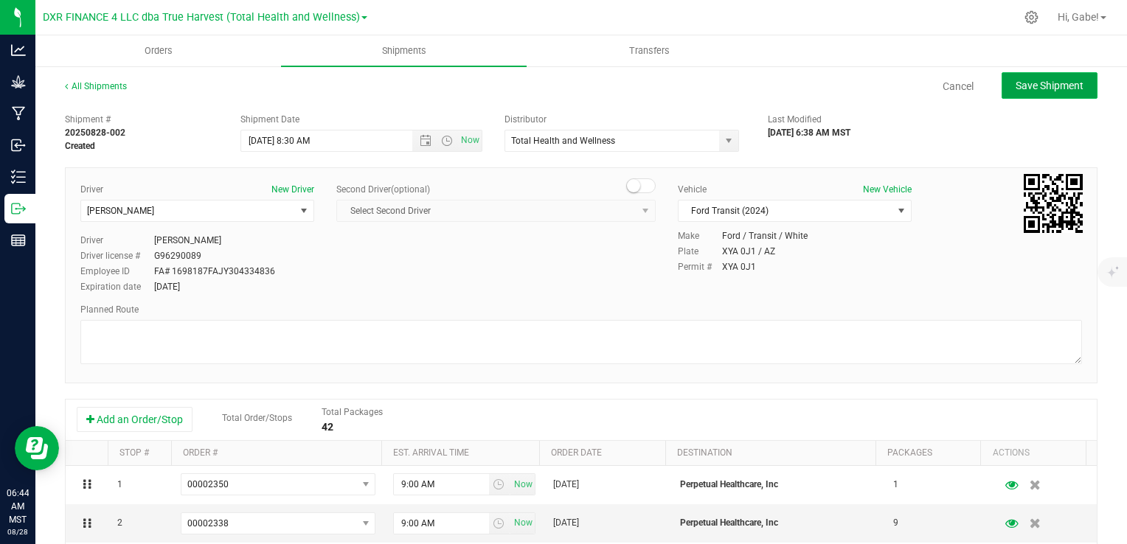
click at [1015, 89] on span "Save Shipment" at bounding box center [1049, 86] width 68 height 12
type input "[DATE] 3:30 PM"
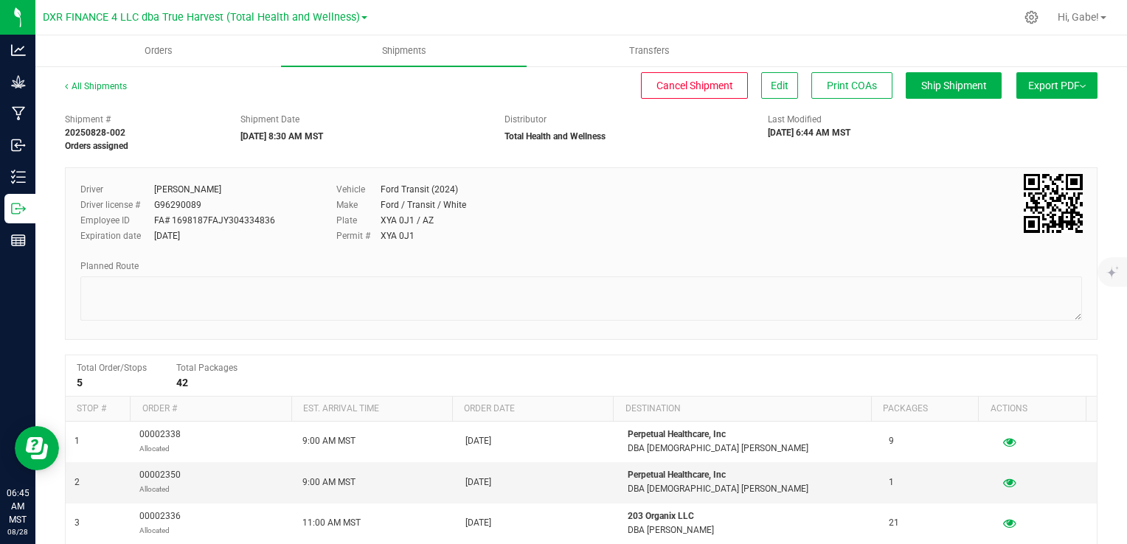
click at [1026, 93] on button "Export PDF" at bounding box center [1056, 85] width 81 height 27
click at [1009, 116] on span "Manifest by Package ID" at bounding box center [1035, 118] width 94 height 10
click at [411, 59] on uib-tab-heading "Shipments" at bounding box center [404, 50] width 244 height 29
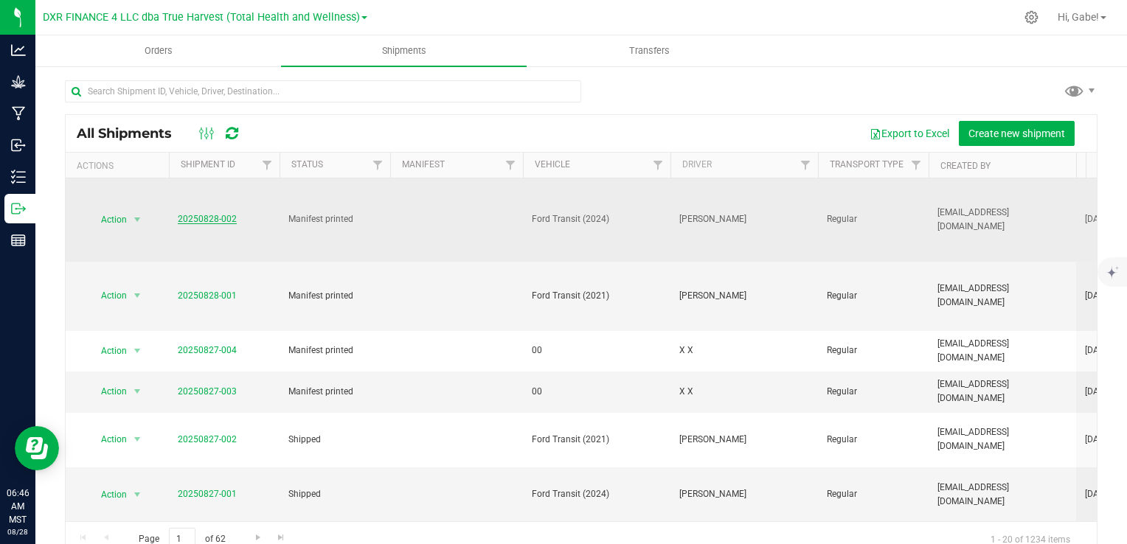
click at [226, 214] on link "20250828-002" at bounding box center [207, 219] width 59 height 10
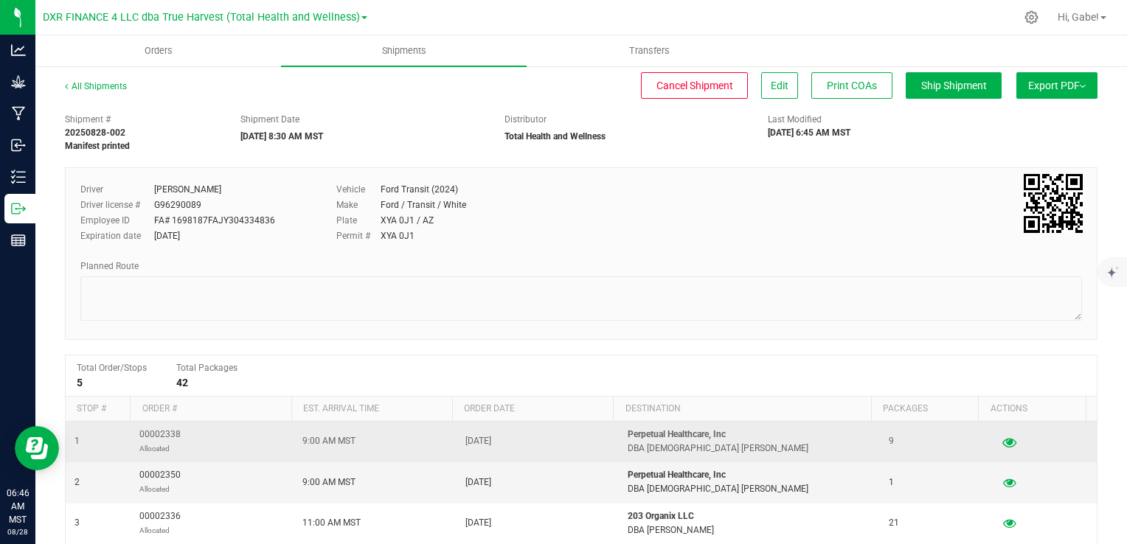
click at [1002, 441] on icon "button" at bounding box center [1009, 441] width 14 height 10
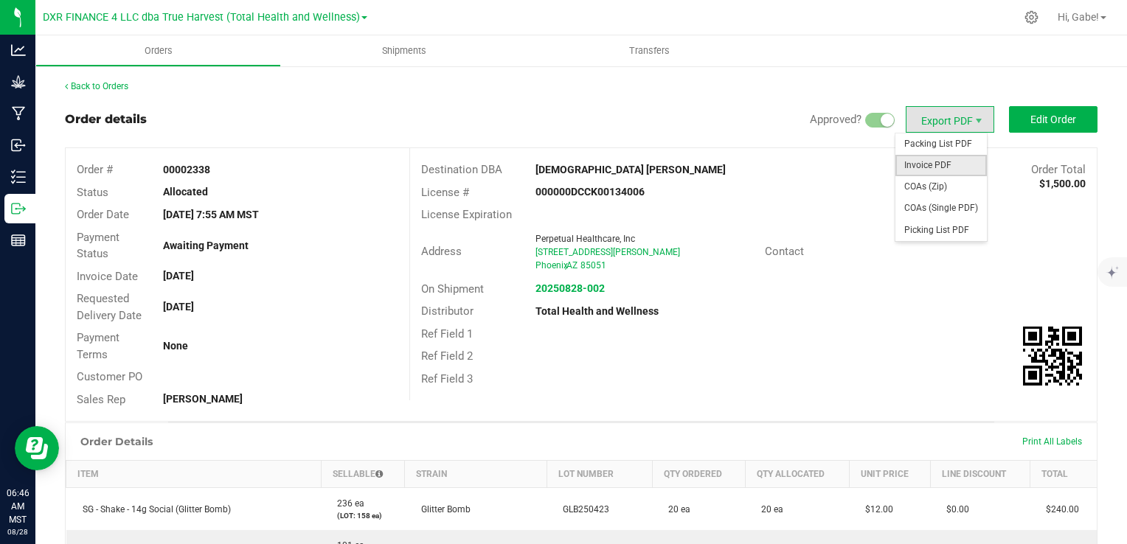
click at [923, 164] on span "Invoice PDF" at bounding box center [940, 165] width 91 height 21
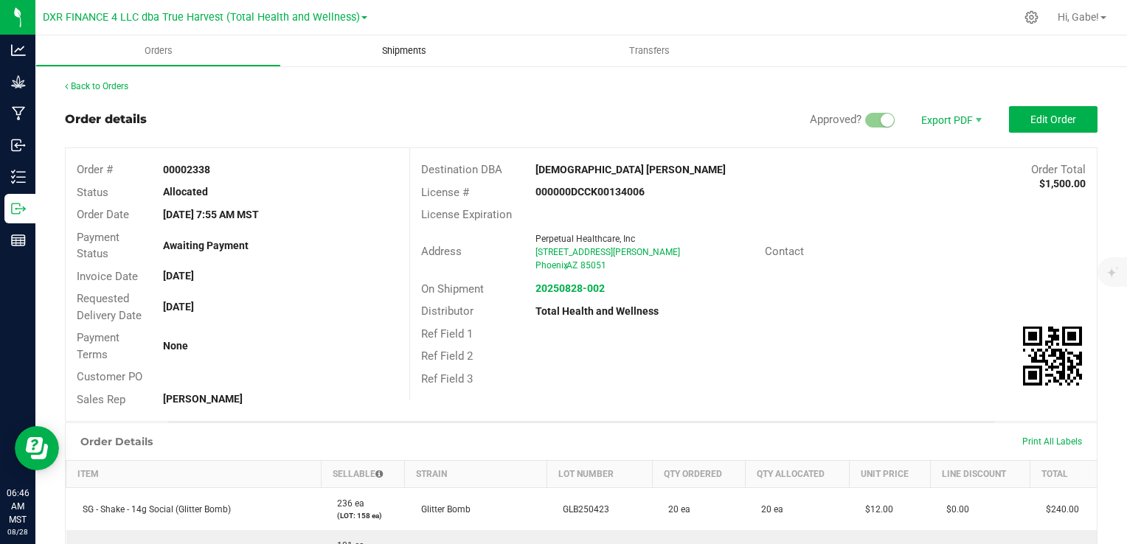
click at [400, 55] on span "Shipments" at bounding box center [404, 50] width 84 height 13
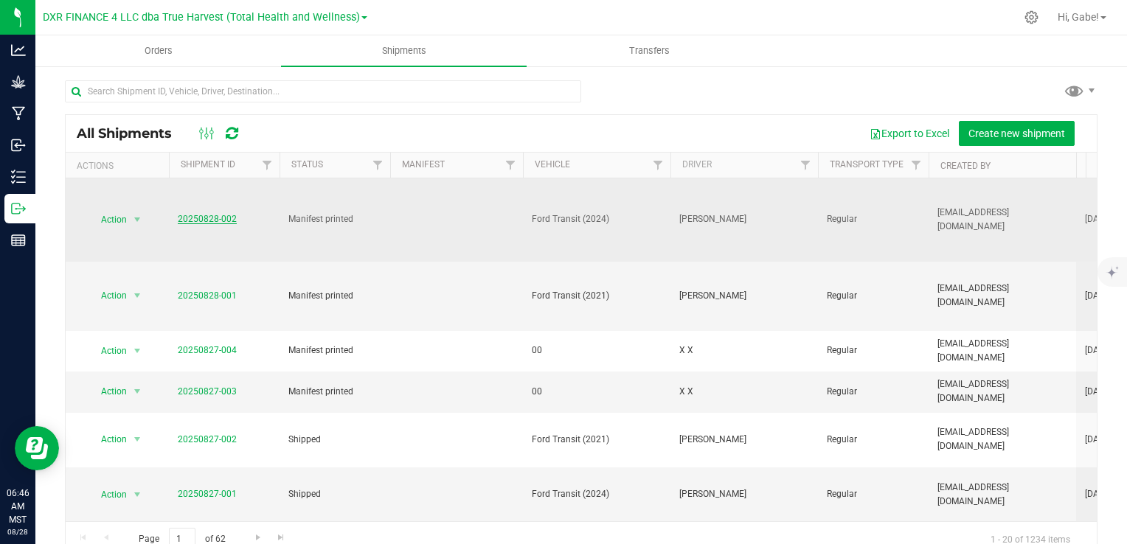
click at [226, 214] on link "20250828-002" at bounding box center [207, 219] width 59 height 10
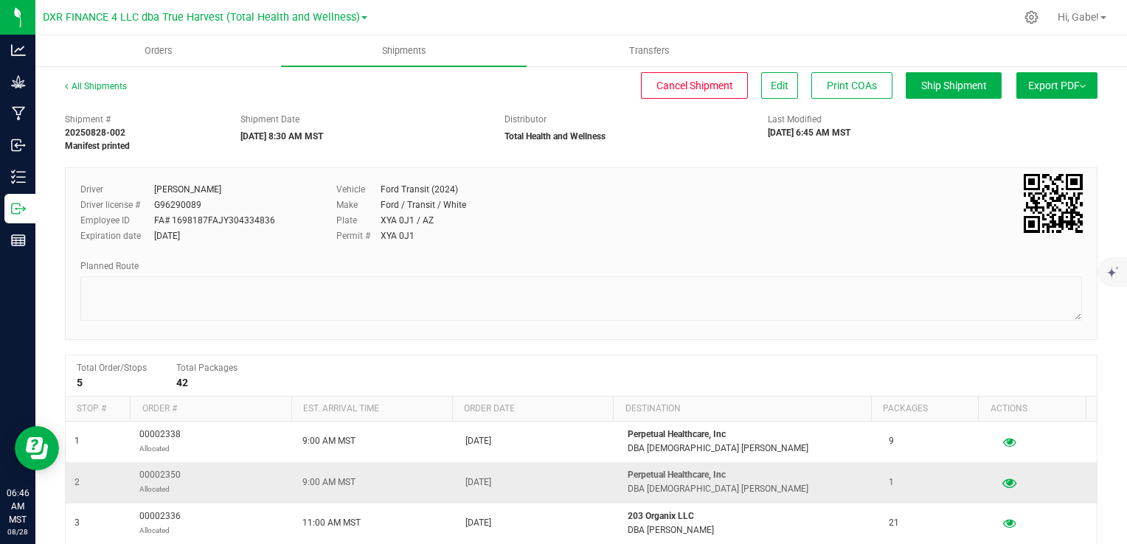
click at [1002, 482] on icon "button" at bounding box center [1009, 482] width 14 height 10
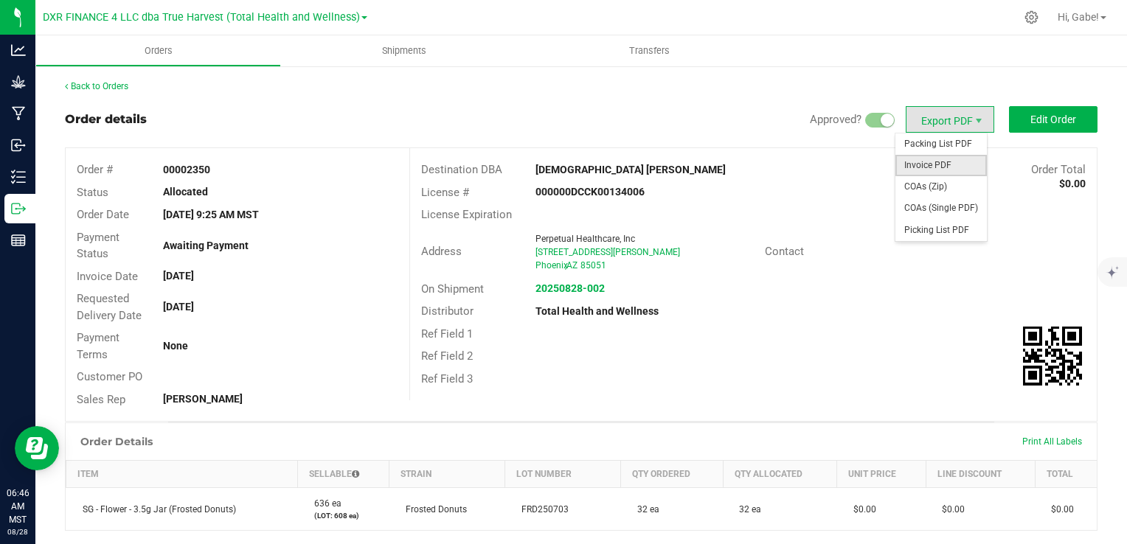
click at [927, 161] on span "Invoice PDF" at bounding box center [940, 165] width 91 height 21
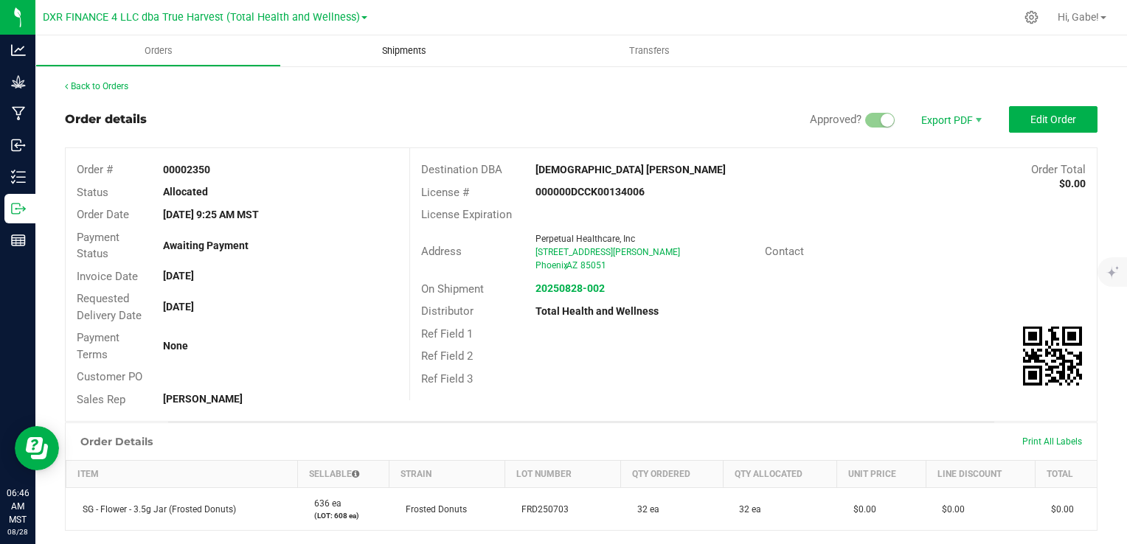
click at [374, 46] on span "Shipments" at bounding box center [404, 50] width 84 height 13
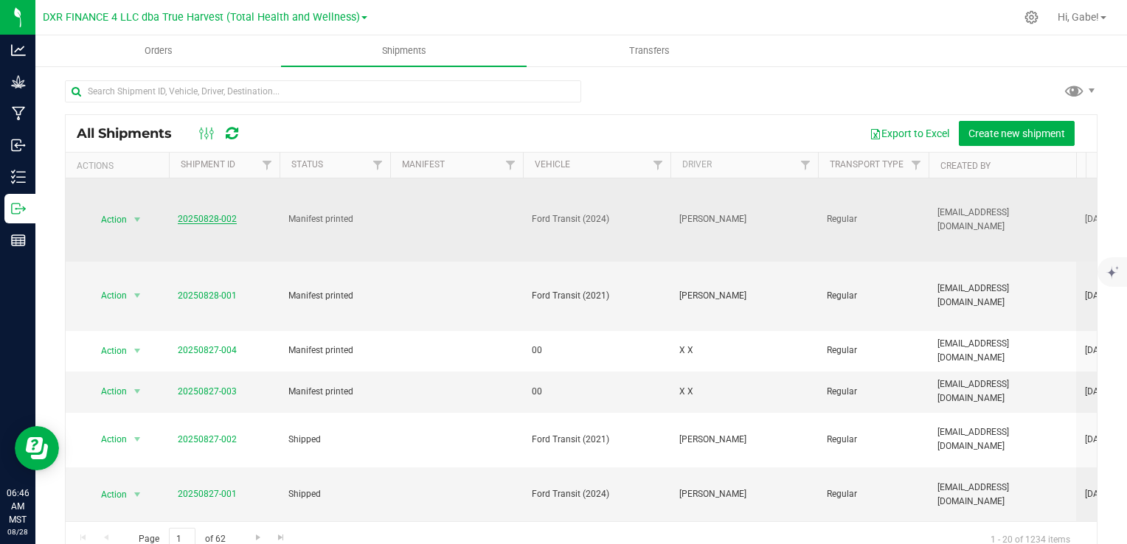
click at [218, 214] on link "20250828-002" at bounding box center [207, 219] width 59 height 10
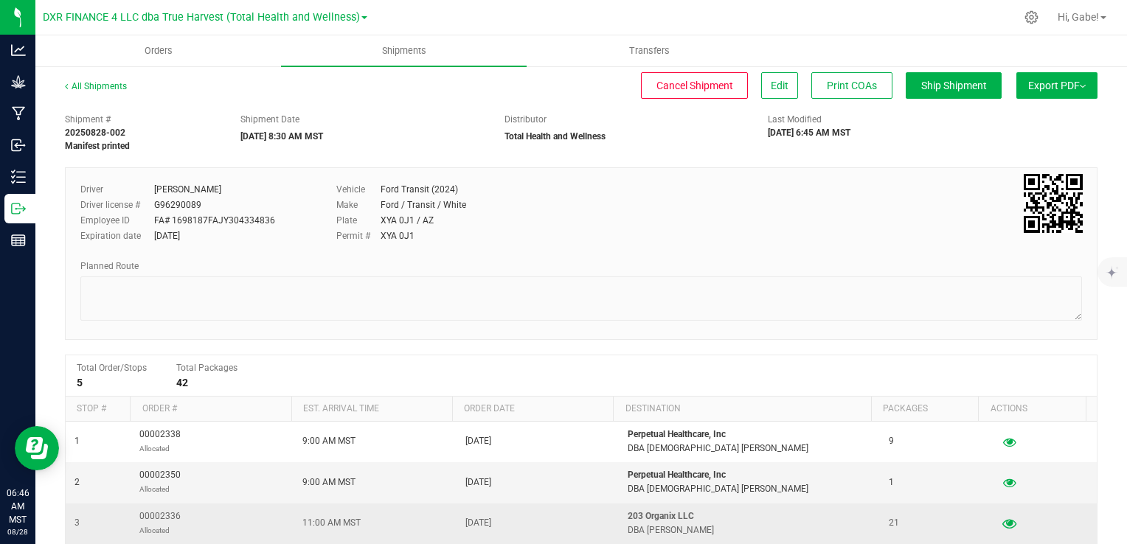
click at [1002, 524] on icon "button" at bounding box center [1009, 523] width 14 height 10
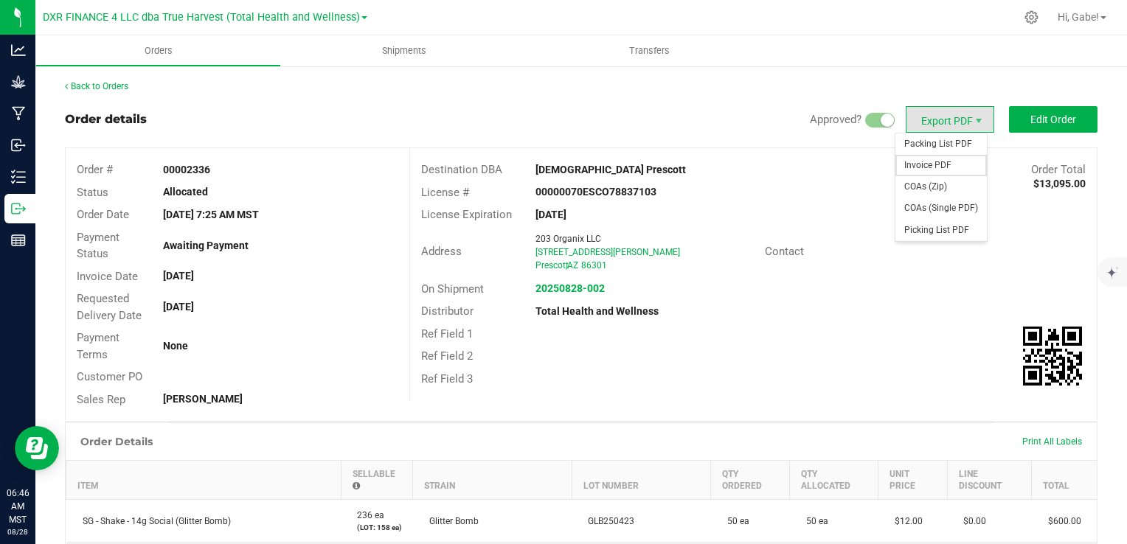
click at [932, 162] on span "Invoice PDF" at bounding box center [940, 165] width 91 height 21
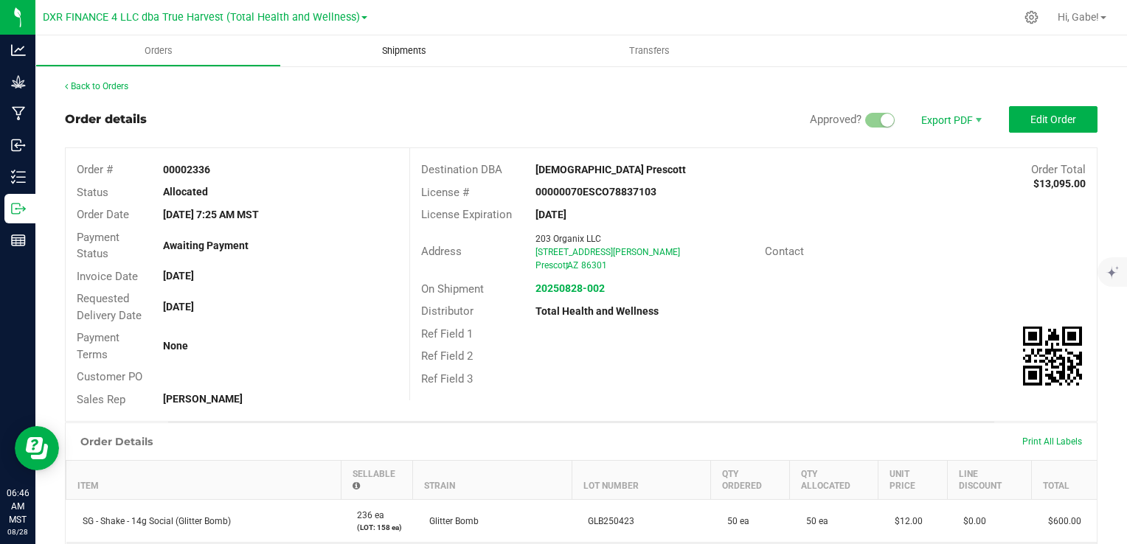
click at [375, 53] on span "Shipments" at bounding box center [404, 50] width 84 height 13
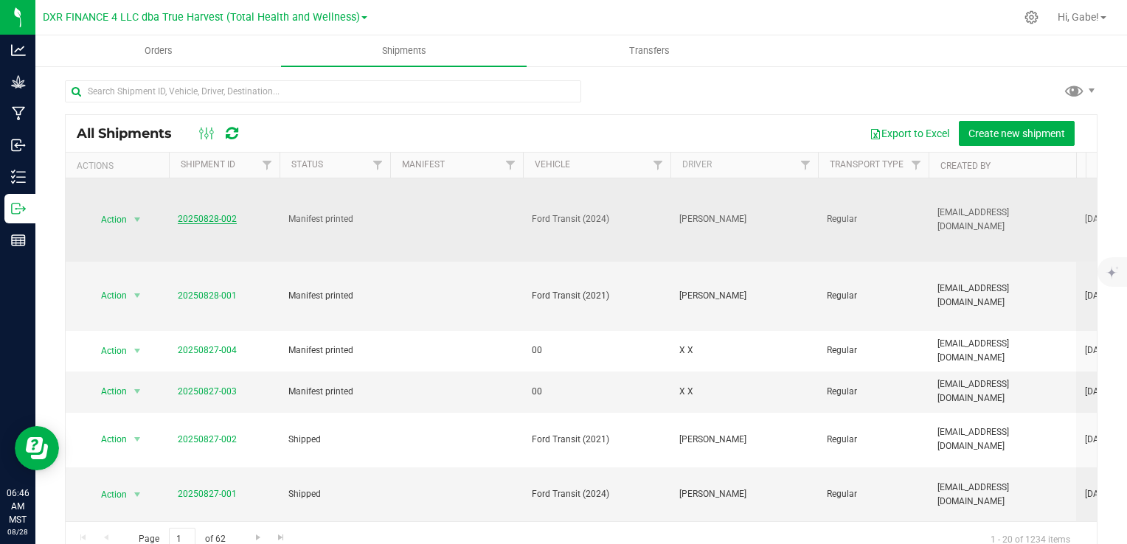
click at [219, 214] on link "20250828-002" at bounding box center [207, 219] width 59 height 10
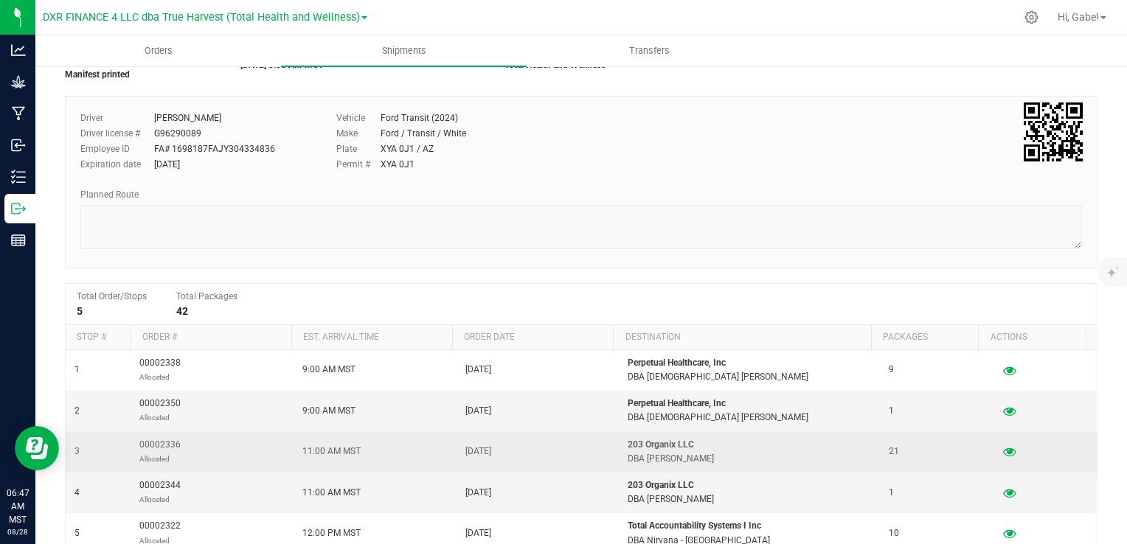
scroll to position [74, 0]
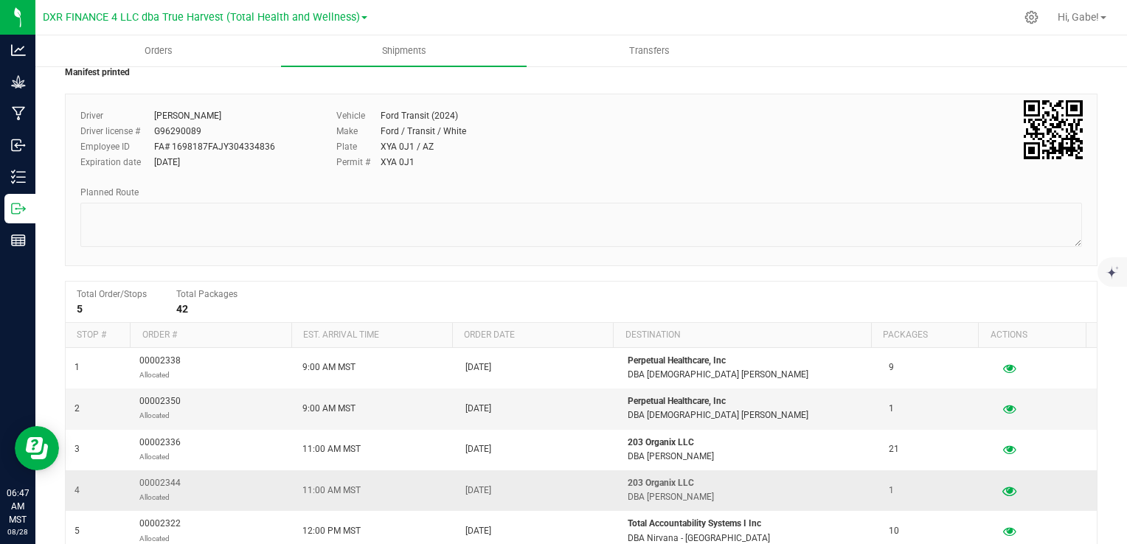
click at [1002, 492] on icon "button" at bounding box center [1009, 490] width 14 height 10
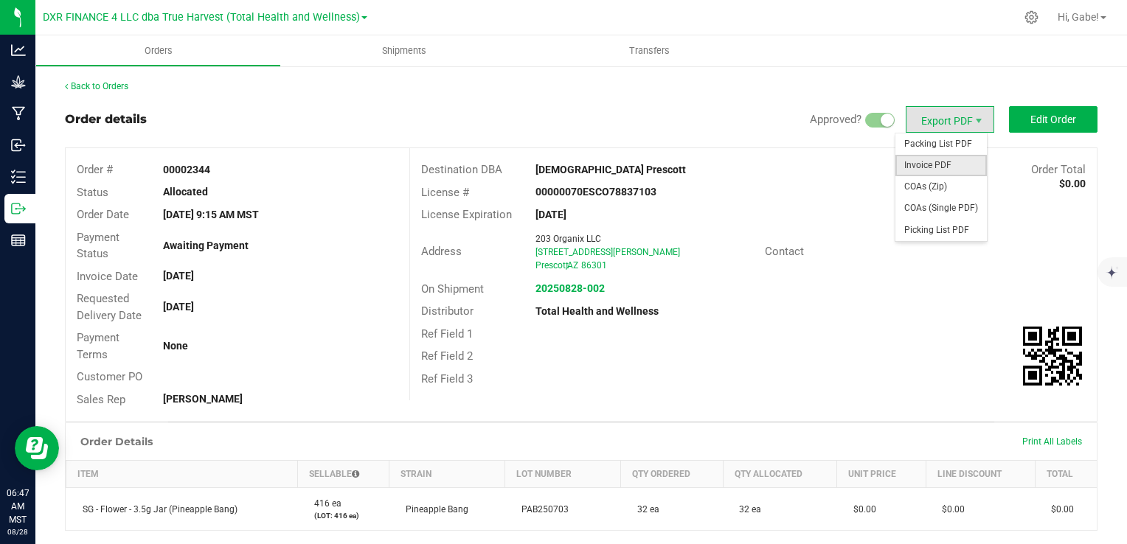
click at [919, 170] on span "Invoice PDF" at bounding box center [940, 165] width 91 height 21
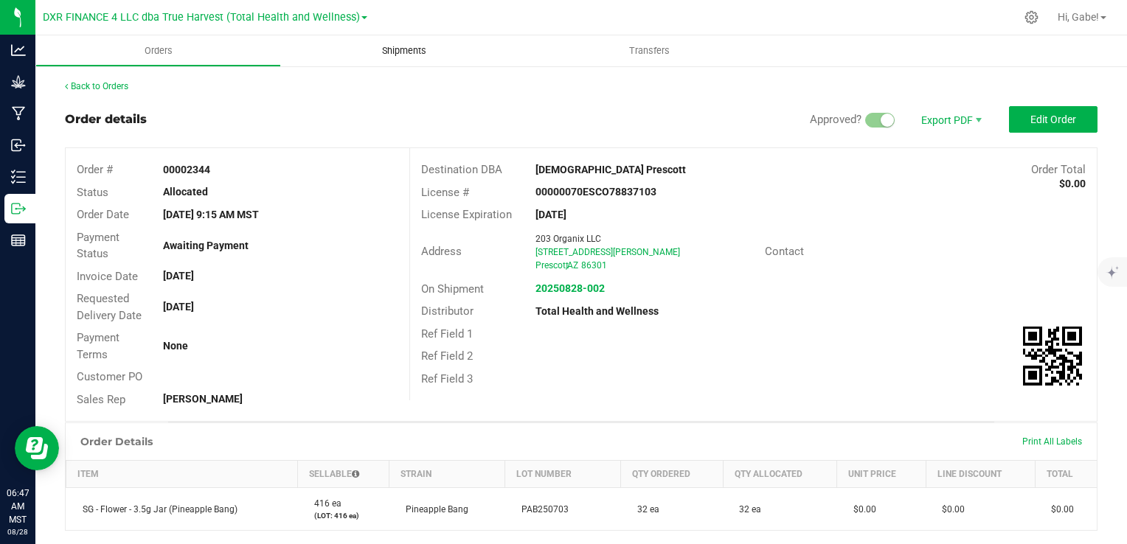
click at [422, 52] on span "Shipments" at bounding box center [404, 50] width 84 height 13
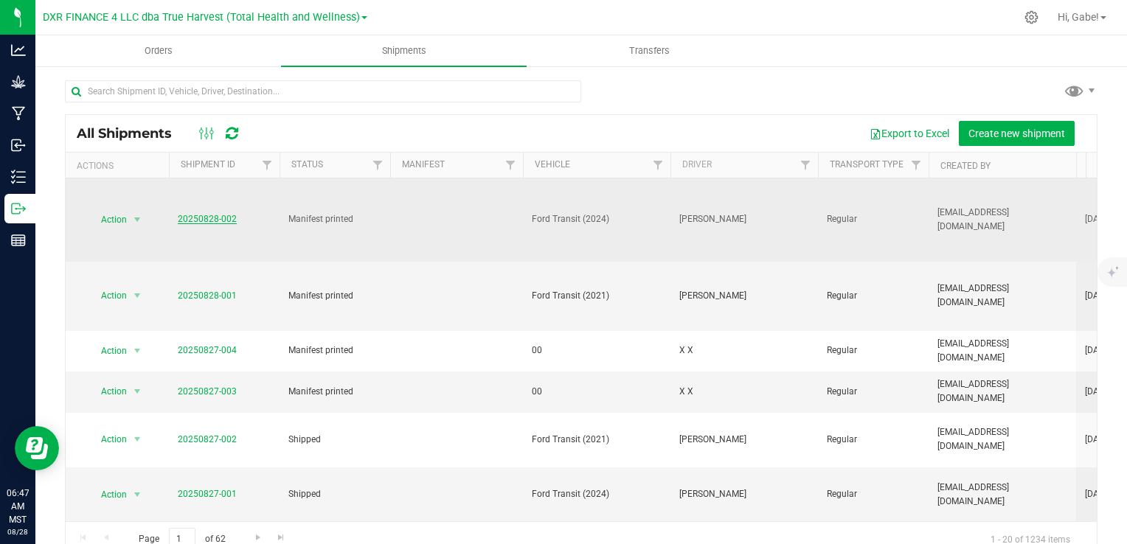
click at [206, 214] on link "20250828-002" at bounding box center [207, 219] width 59 height 10
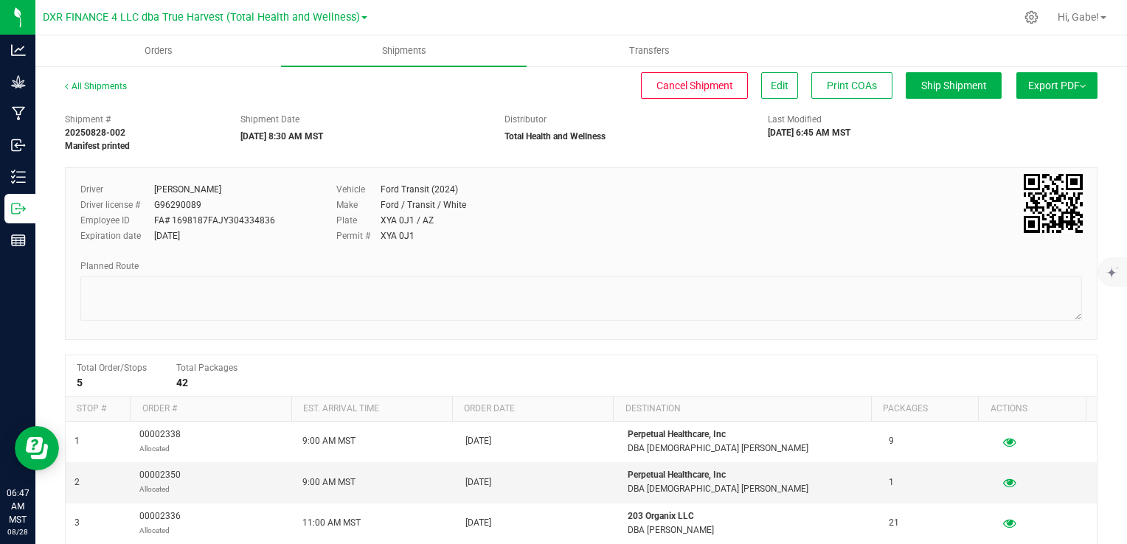
scroll to position [295, 0]
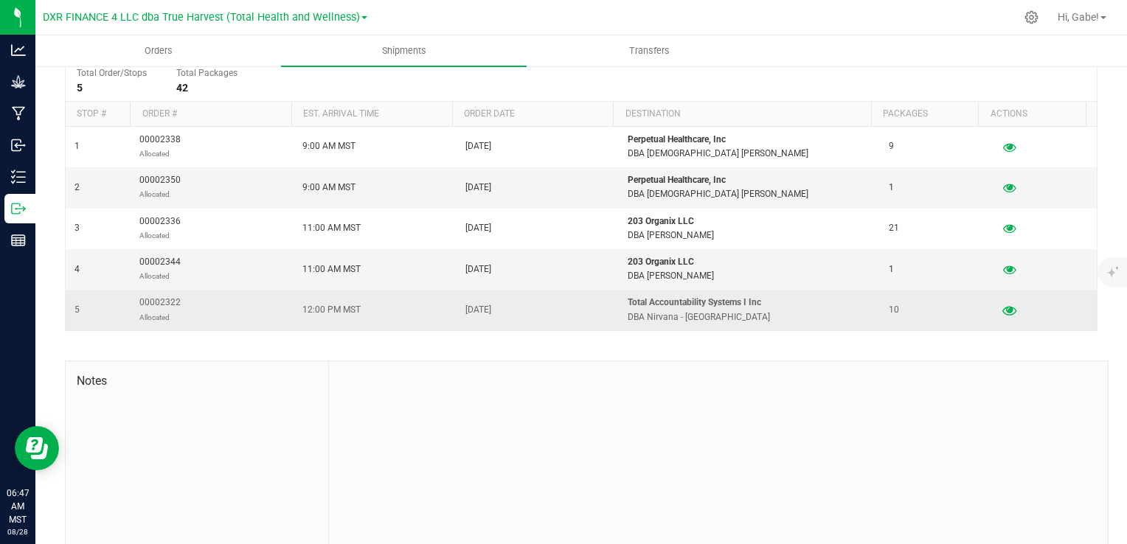
click at [1002, 311] on icon "button" at bounding box center [1009, 310] width 14 height 10
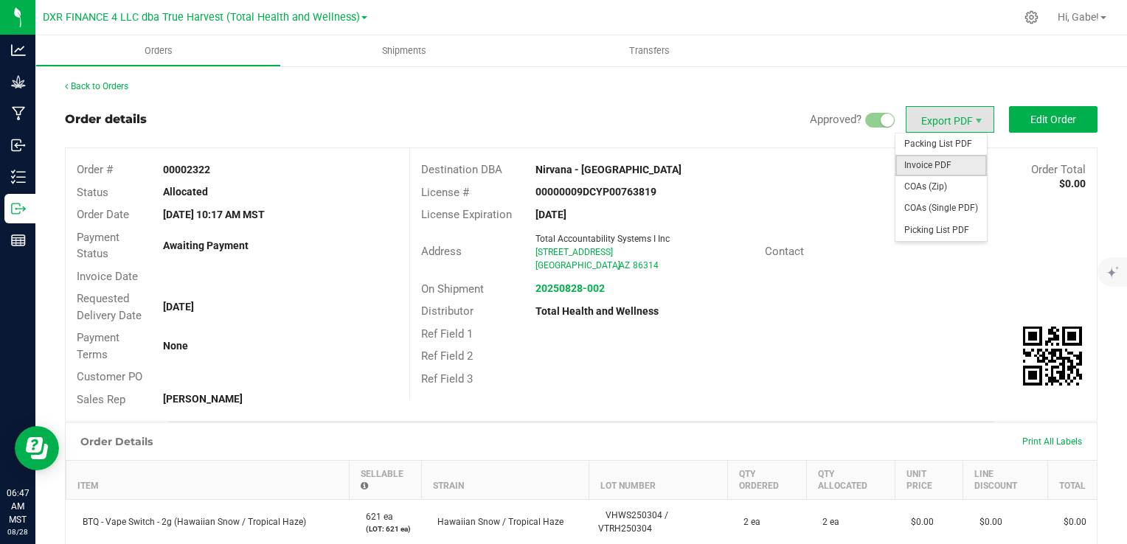
click at [939, 161] on span "Invoice PDF" at bounding box center [940, 165] width 91 height 21
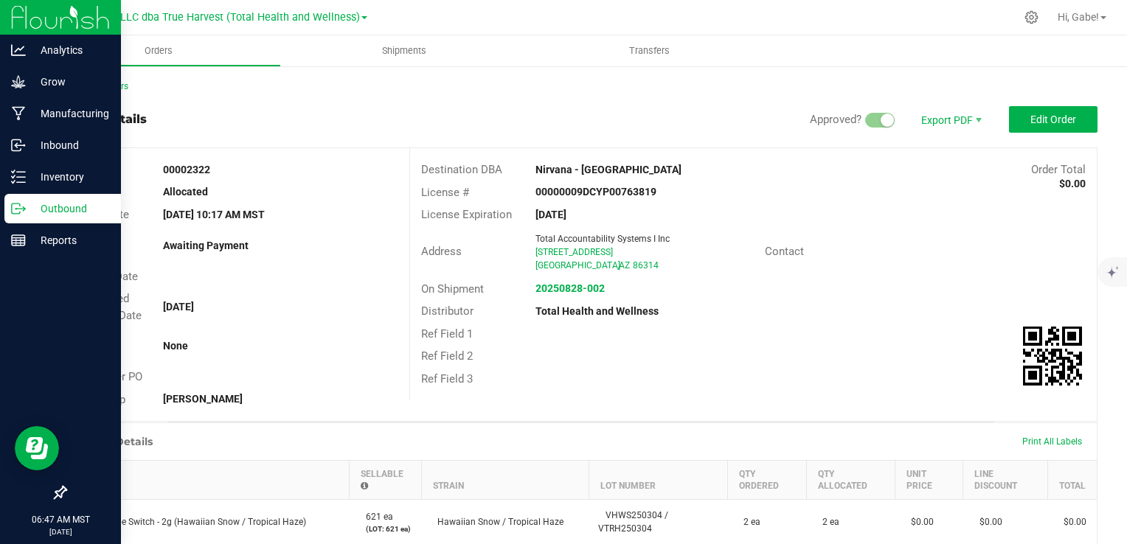
click at [28, 208] on p "Outbound" at bounding box center [70, 209] width 88 height 18
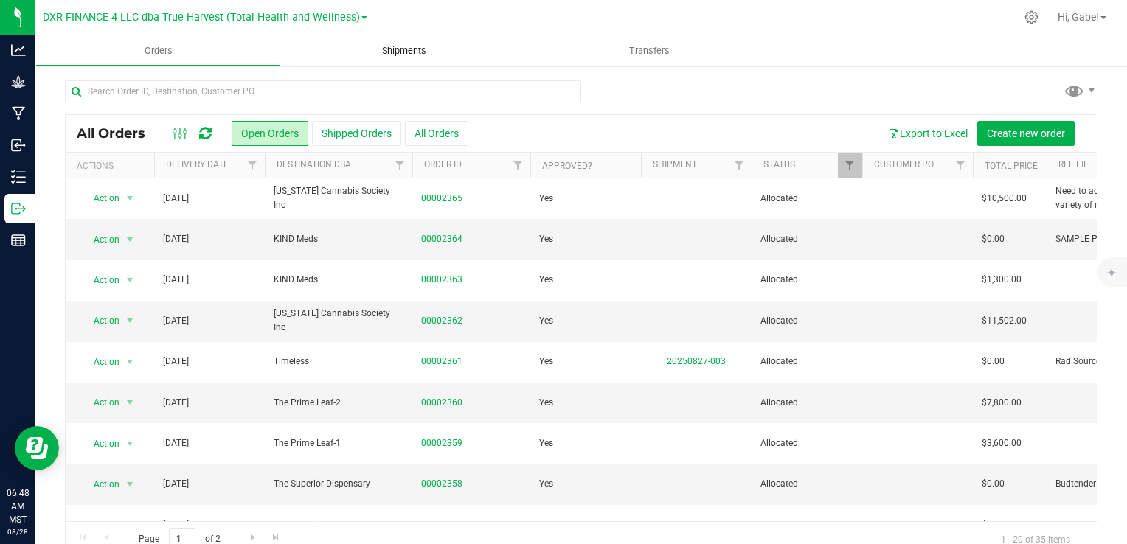
click at [372, 56] on span "Shipments" at bounding box center [404, 50] width 84 height 13
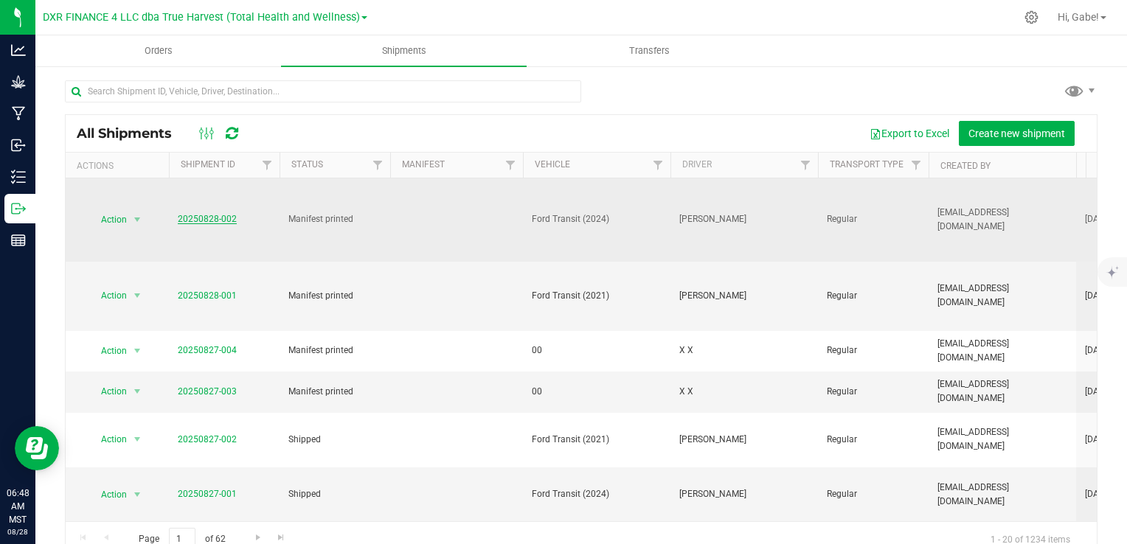
click at [215, 214] on link "20250828-002" at bounding box center [207, 219] width 59 height 10
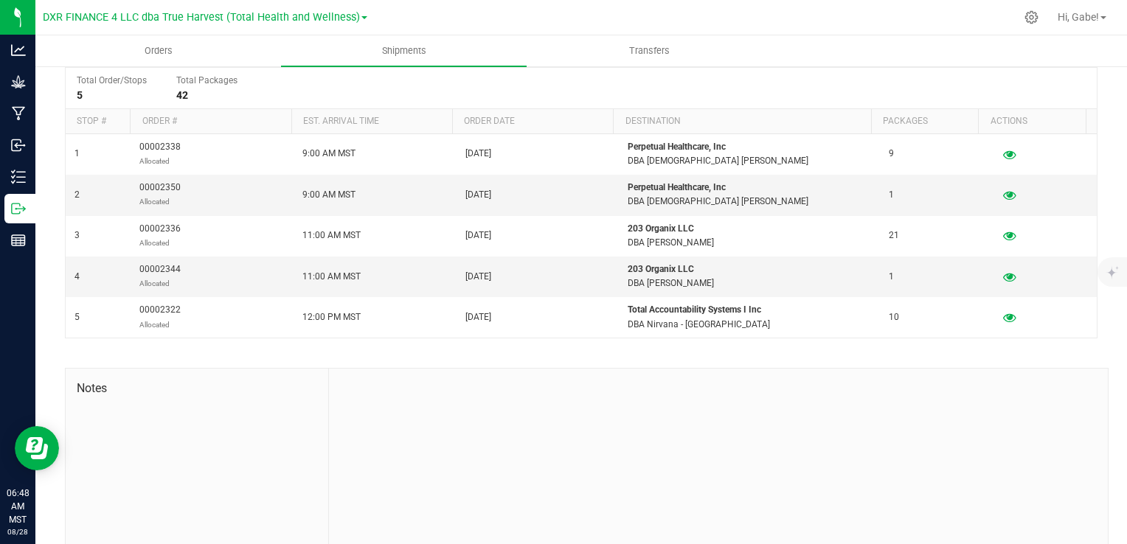
scroll to position [295, 0]
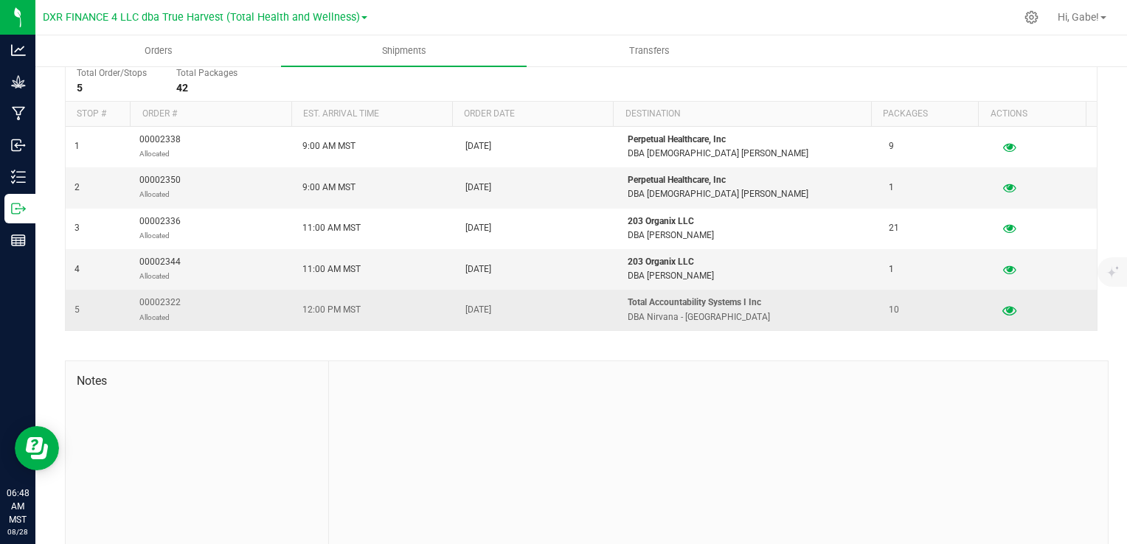
click at [1002, 309] on icon "button" at bounding box center [1009, 310] width 14 height 10
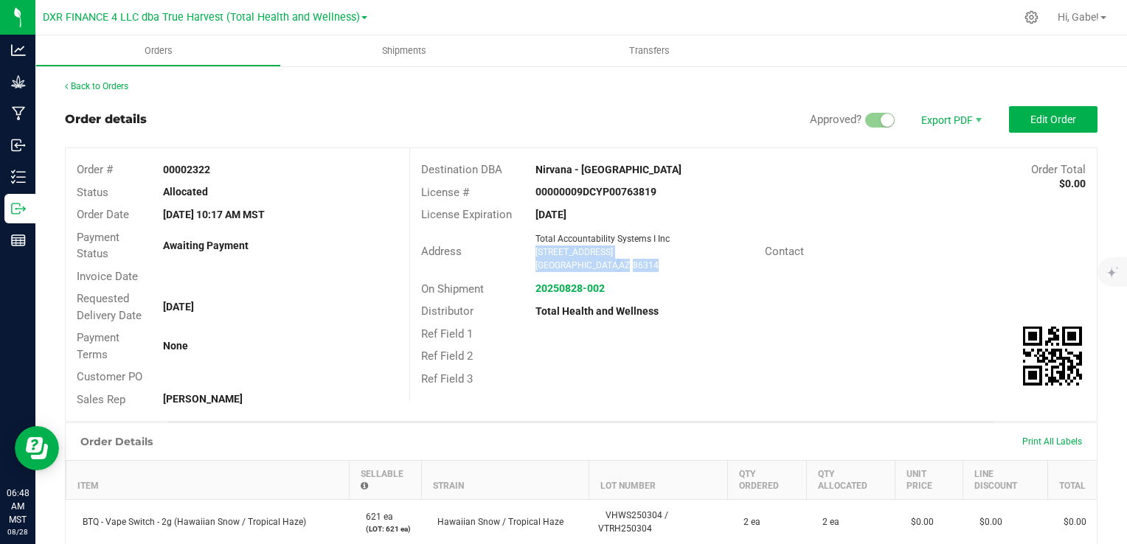
drag, startPoint x: 646, startPoint y: 261, endPoint x: 527, endPoint y: 251, distance: 119.1
click at [528, 251] on div "Total Accountability Systems I Inc [STREET_ADDRESS]" at bounding box center [646, 252] width 236 height 40
copy ngx-name-and-address "[STREET_ADDRESS]"
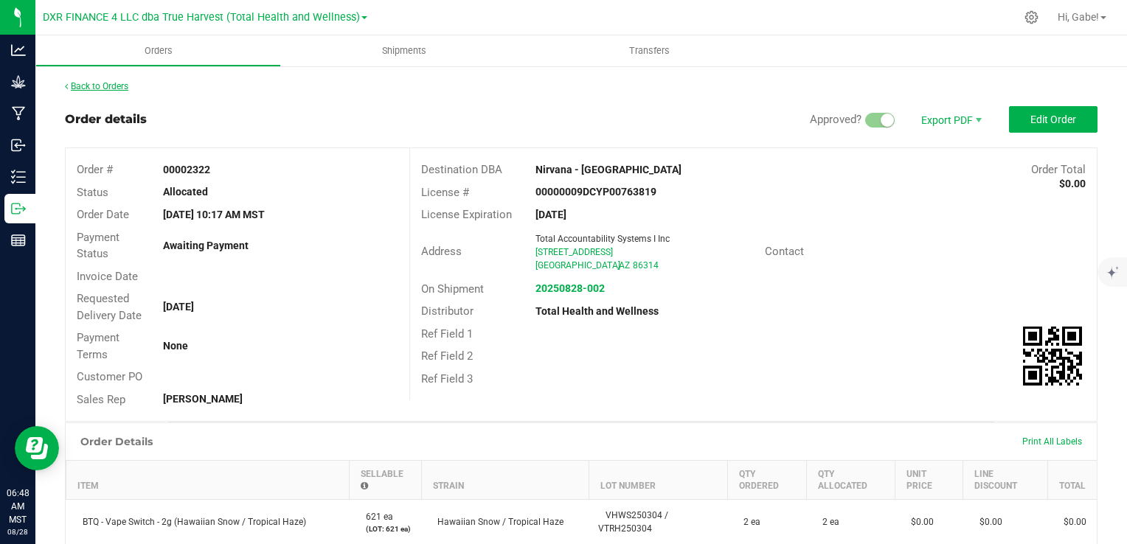
click at [112, 88] on link "Back to Orders" at bounding box center [96, 86] width 63 height 10
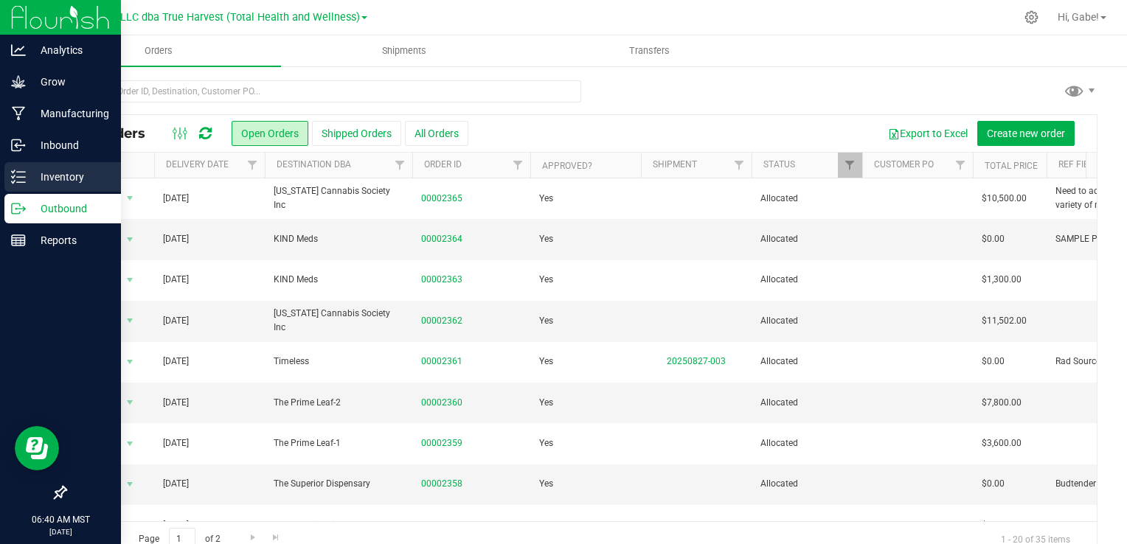
click at [26, 175] on p "Inventory" at bounding box center [70, 177] width 88 height 18
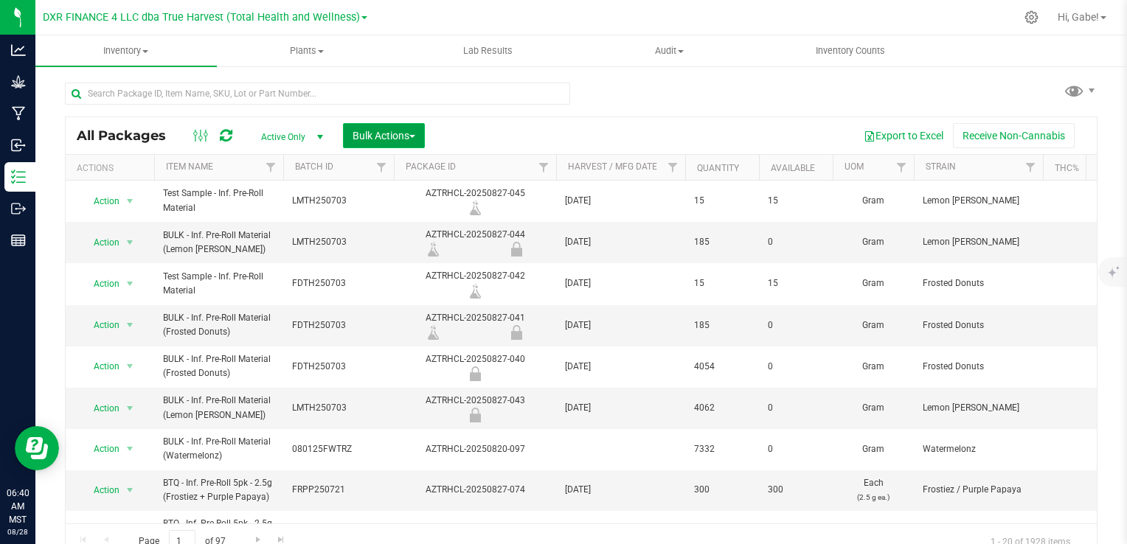
click at [414, 135] on span "button" at bounding box center [412, 136] width 6 height 3
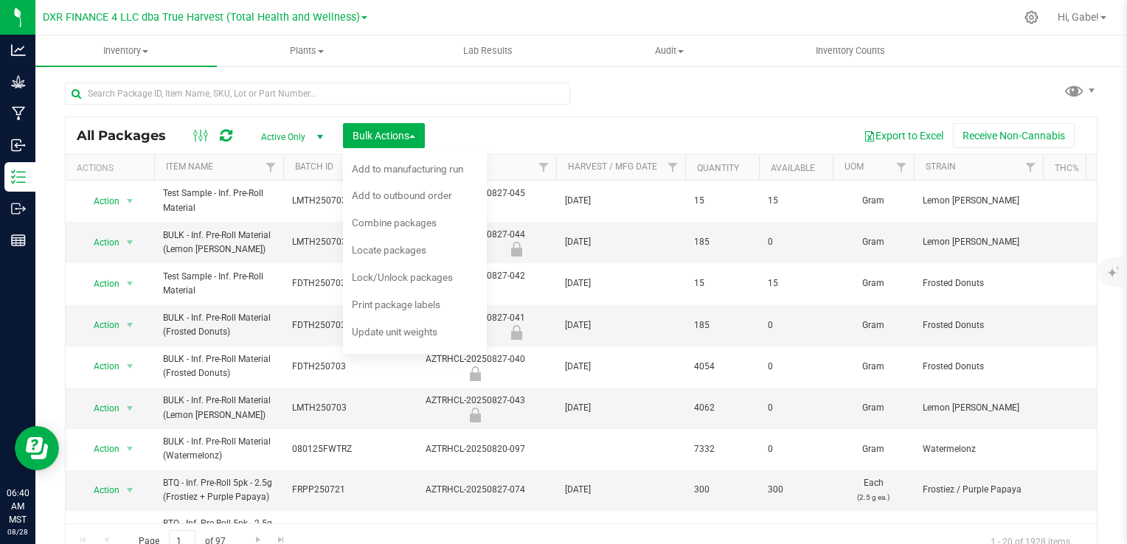
click at [492, 131] on div "Export to Excel Receive Non-Cannabis" at bounding box center [761, 135] width 650 height 25
click at [841, 110] on div "All Packages Active Only Active Only Lab Samples Locked All Bulk Actions Add to…" at bounding box center [581, 314] width 1032 height 491
click at [389, 143] on button "Bulk Actions" at bounding box center [384, 135] width 82 height 25
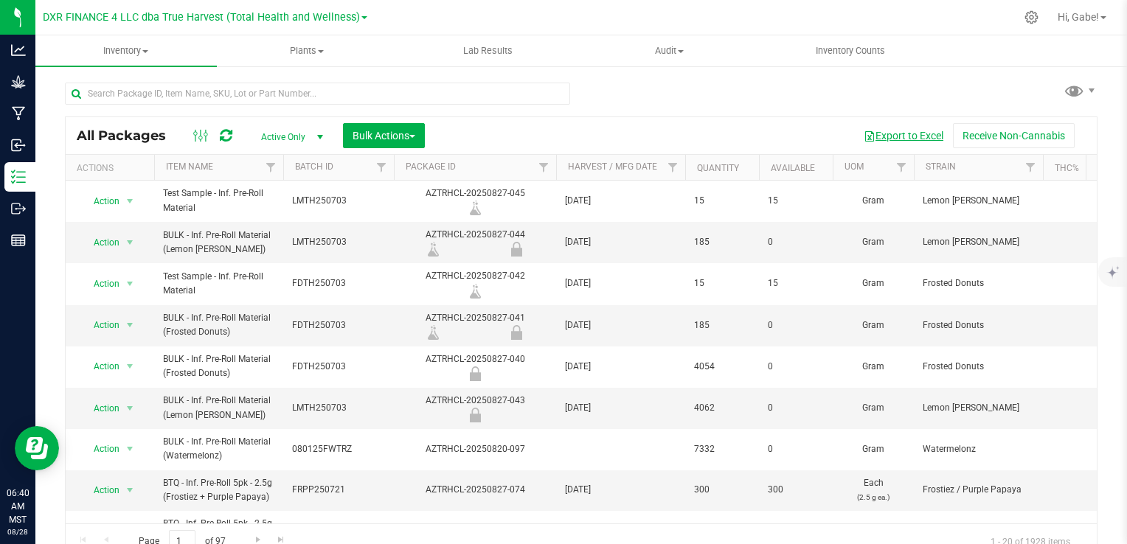
click at [909, 135] on button "Export to Excel" at bounding box center [903, 135] width 99 height 25
click at [153, 90] on input "text" at bounding box center [317, 94] width 505 height 22
paste input "AZTRHCL-20250702-250"
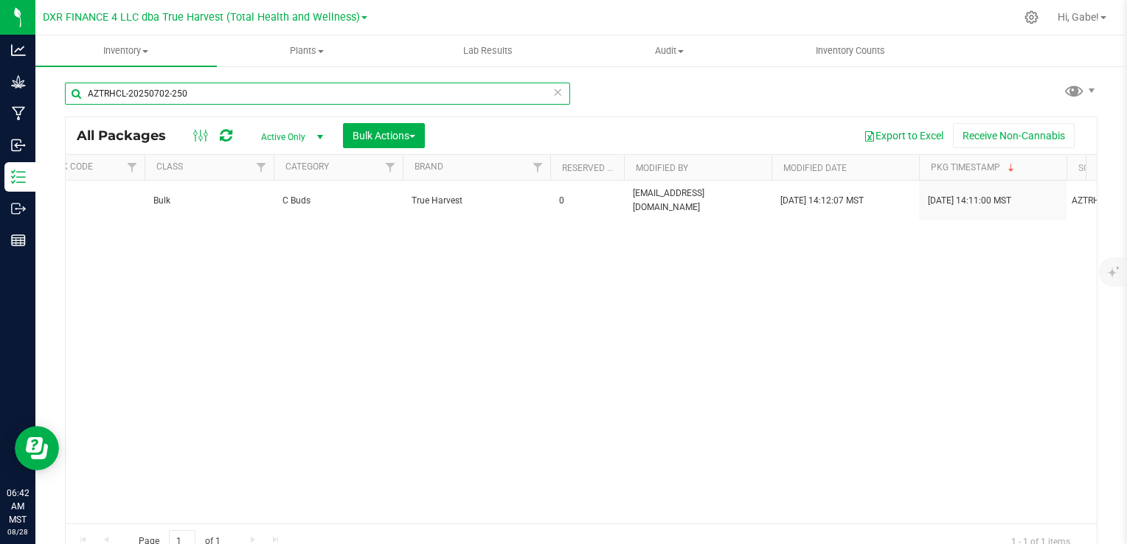
scroll to position [0, 1674]
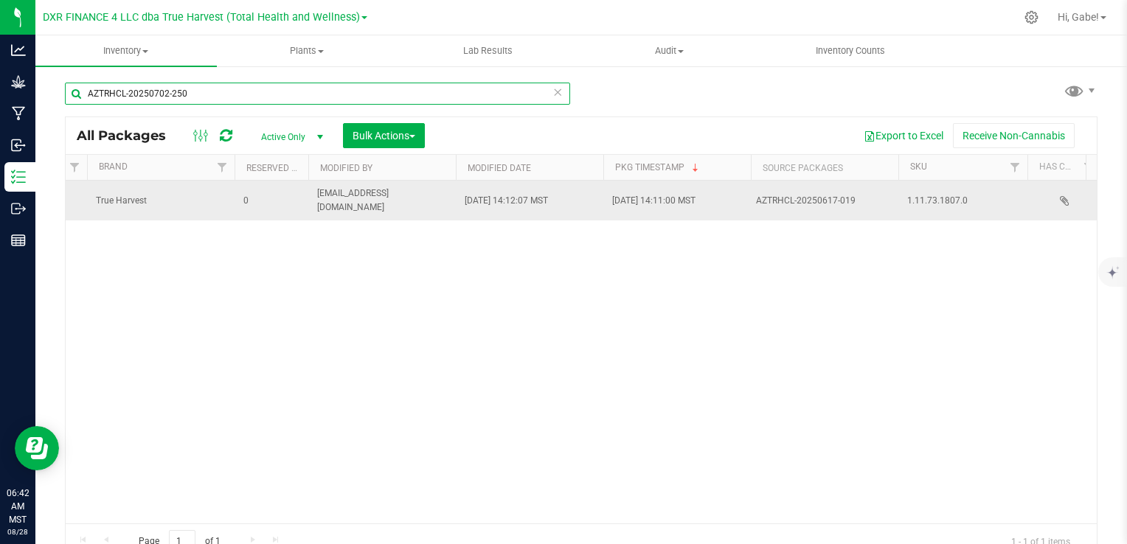
type input "AZTRHCL-20250702-250"
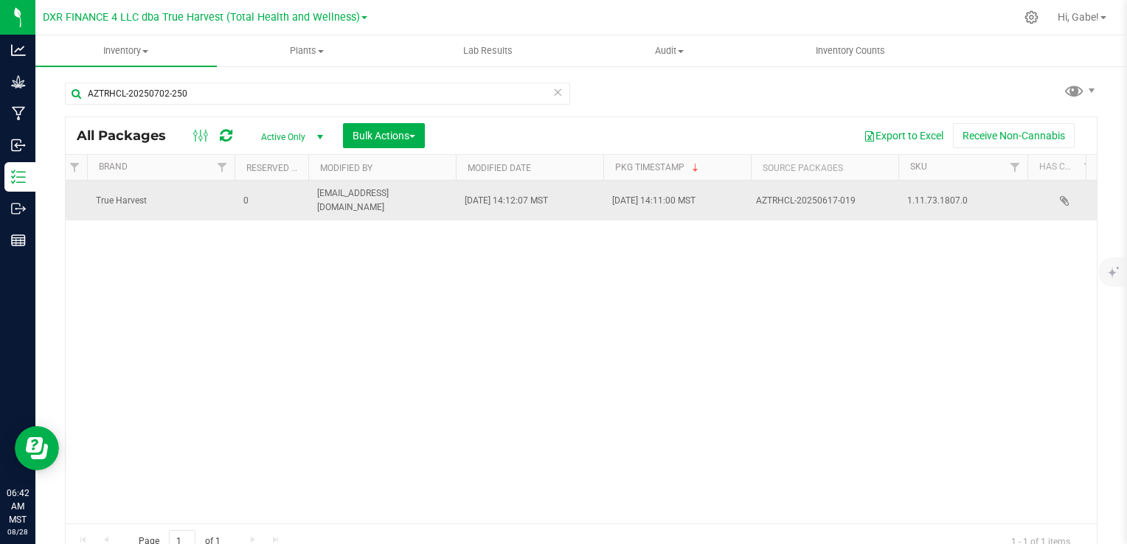
drag, startPoint x: 970, startPoint y: 199, endPoint x: 907, endPoint y: 199, distance: 62.7
click at [907, 199] on span "1.11.73.1807.0" at bounding box center [962, 201] width 111 height 14
copy span "1.11.73.1807.0"
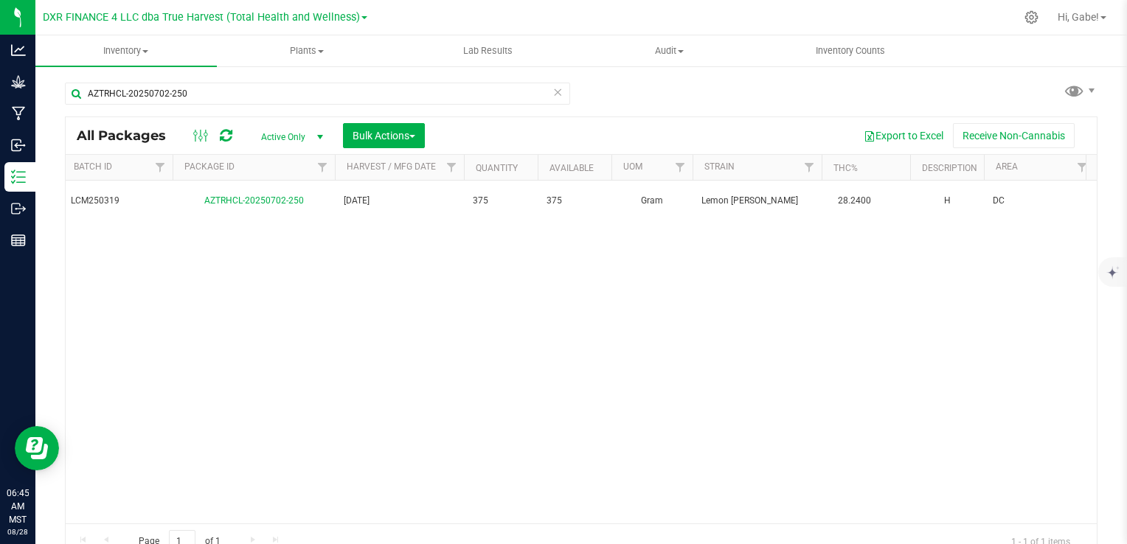
scroll to position [0, 0]
